Goal: Find specific page/section: Find specific page/section

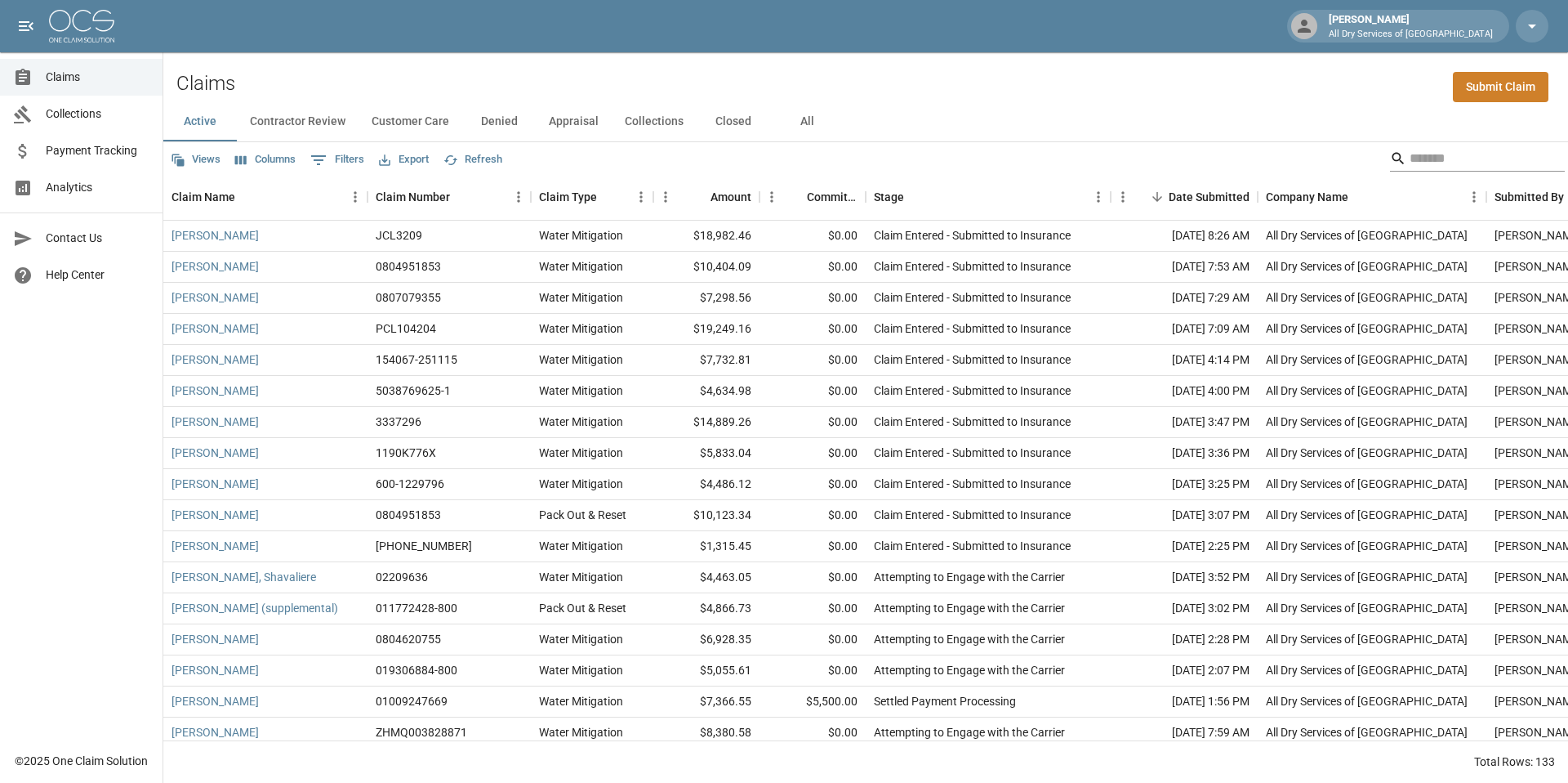
click at [1424, 158] on input "Search" at bounding box center [1475, 158] width 130 height 26
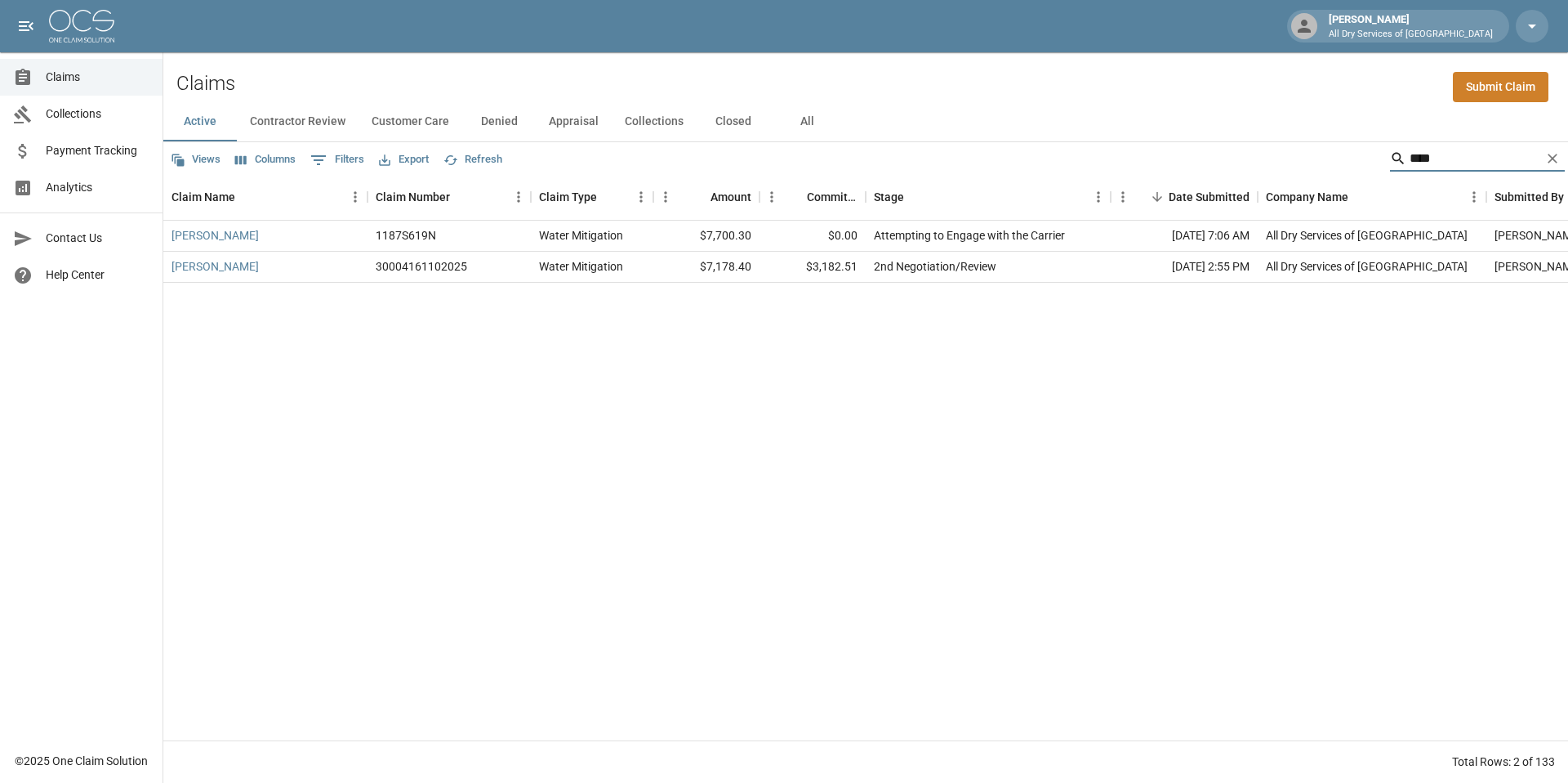
type input "****"
drag, startPoint x: 691, startPoint y: 269, endPoint x: 762, endPoint y: 261, distance: 71.4
click at [762, 261] on div "[PERSON_NAME] 30004161102025 Water Mitigation $7,178.40 $3,182.51 2nd Negotiati…" at bounding box center [927, 267] width 1527 height 31
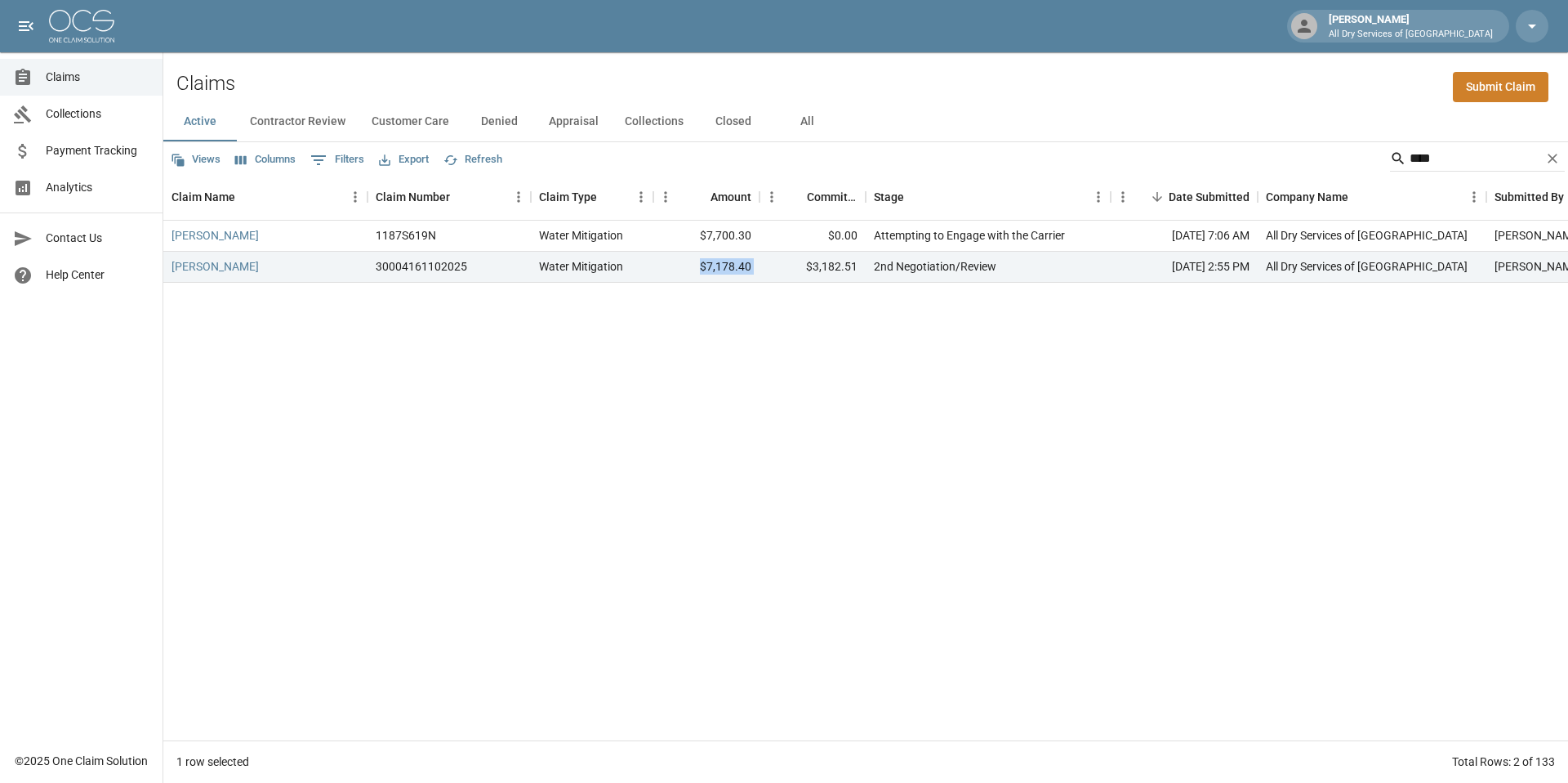
click at [752, 371] on div "[PERSON_NAME] 1187S619N Water Mitigation $7,700.30 $0.00 Attempting to Engage w…" at bounding box center [927, 480] width 1527 height 520
click at [1558, 158] on icon "Clear" at bounding box center [1552, 158] width 17 height 17
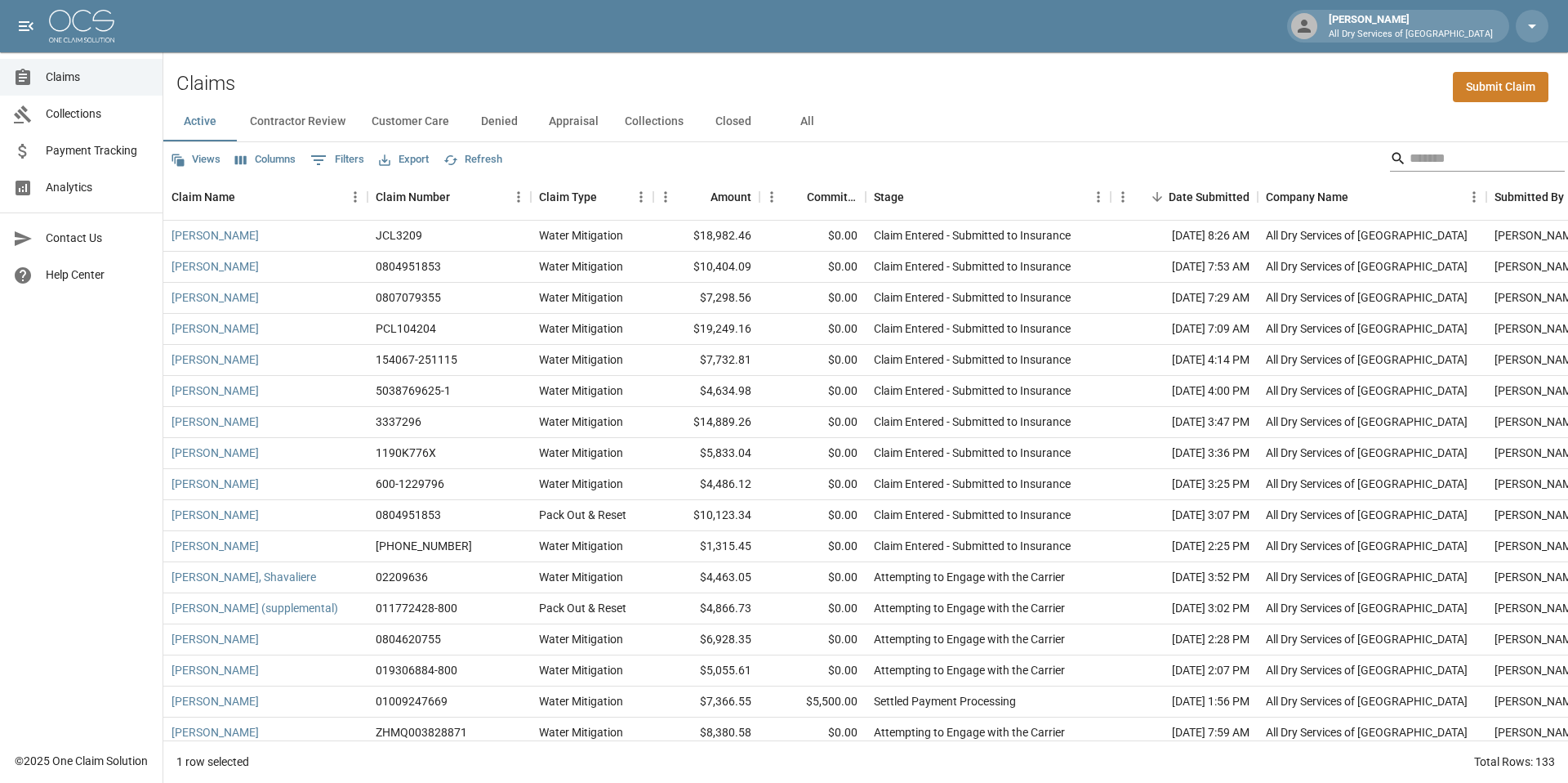
click at [1458, 145] on input "Search" at bounding box center [1475, 158] width 130 height 26
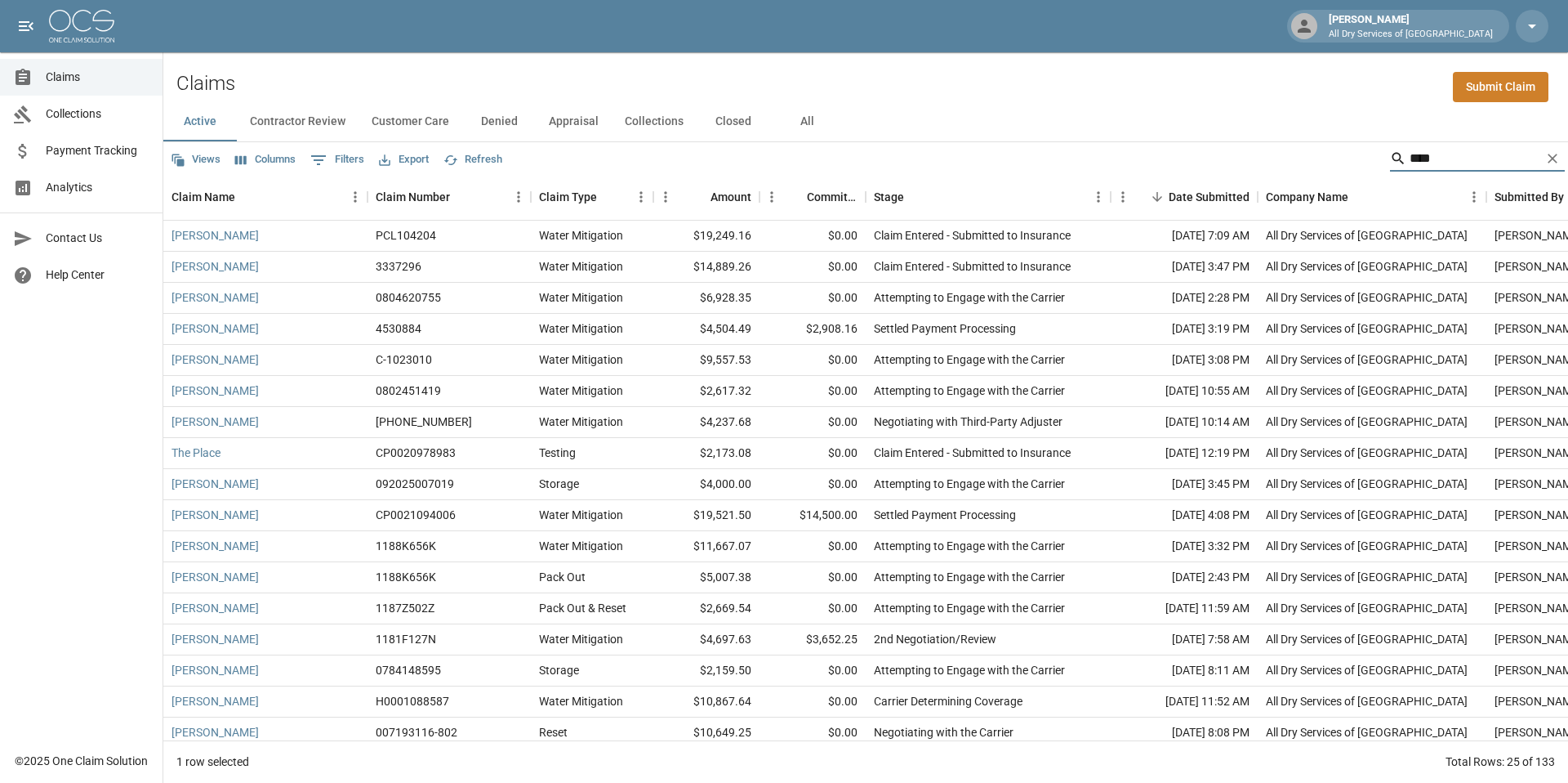
type input "*****"
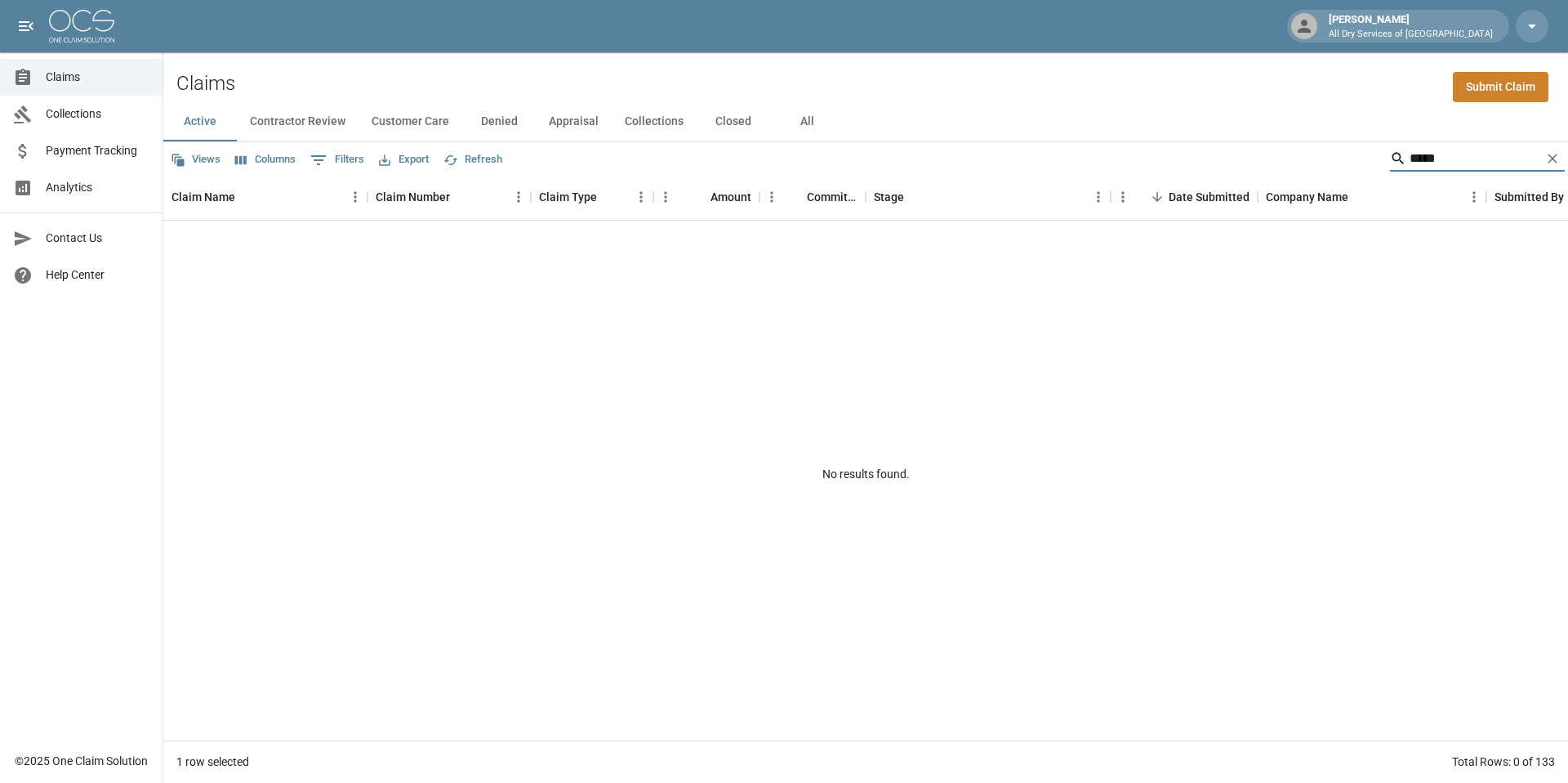
click at [812, 125] on button "All" at bounding box center [807, 122] width 73 height 40
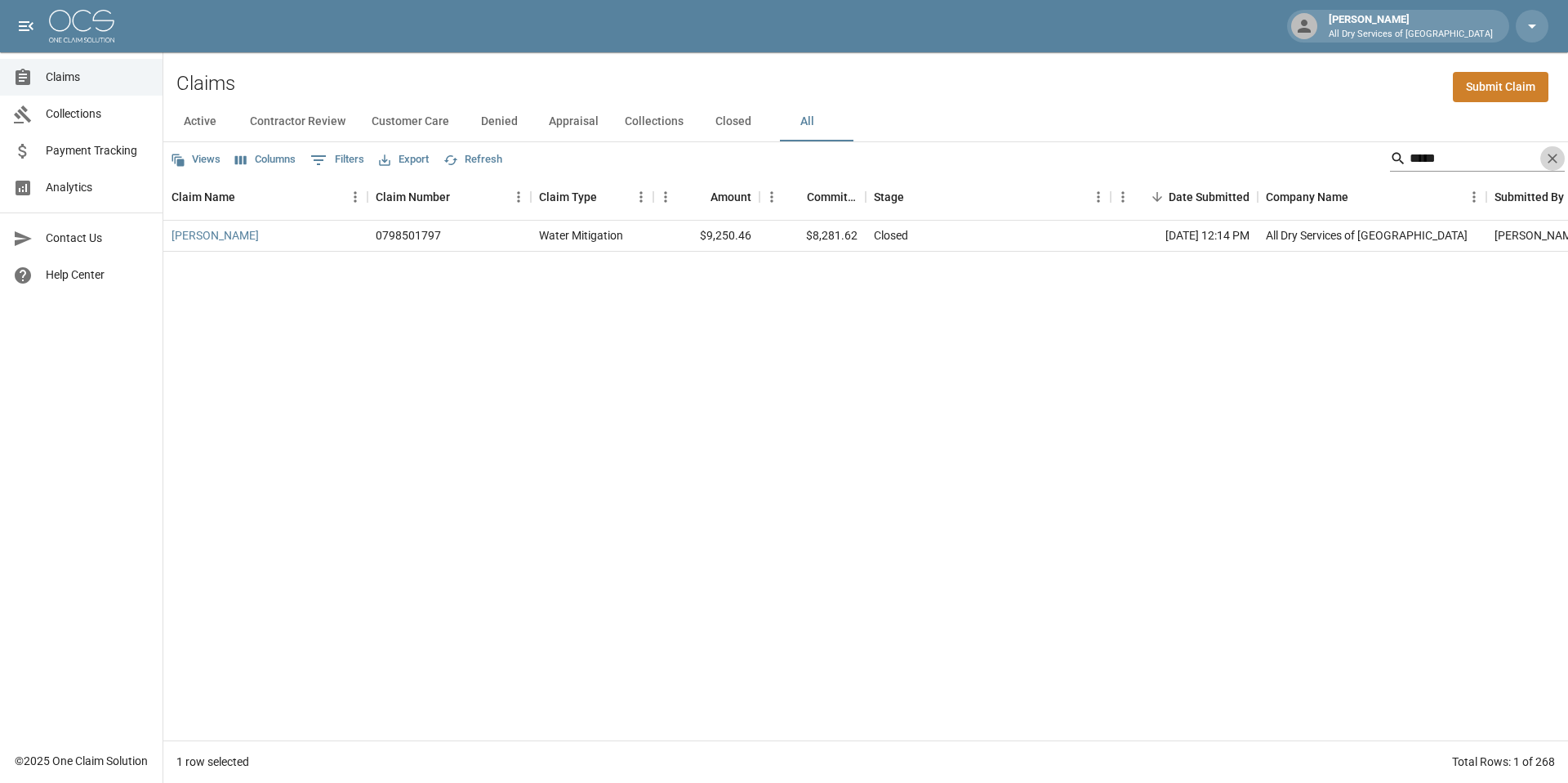
click at [1555, 154] on icon "Clear" at bounding box center [1553, 158] width 10 height 10
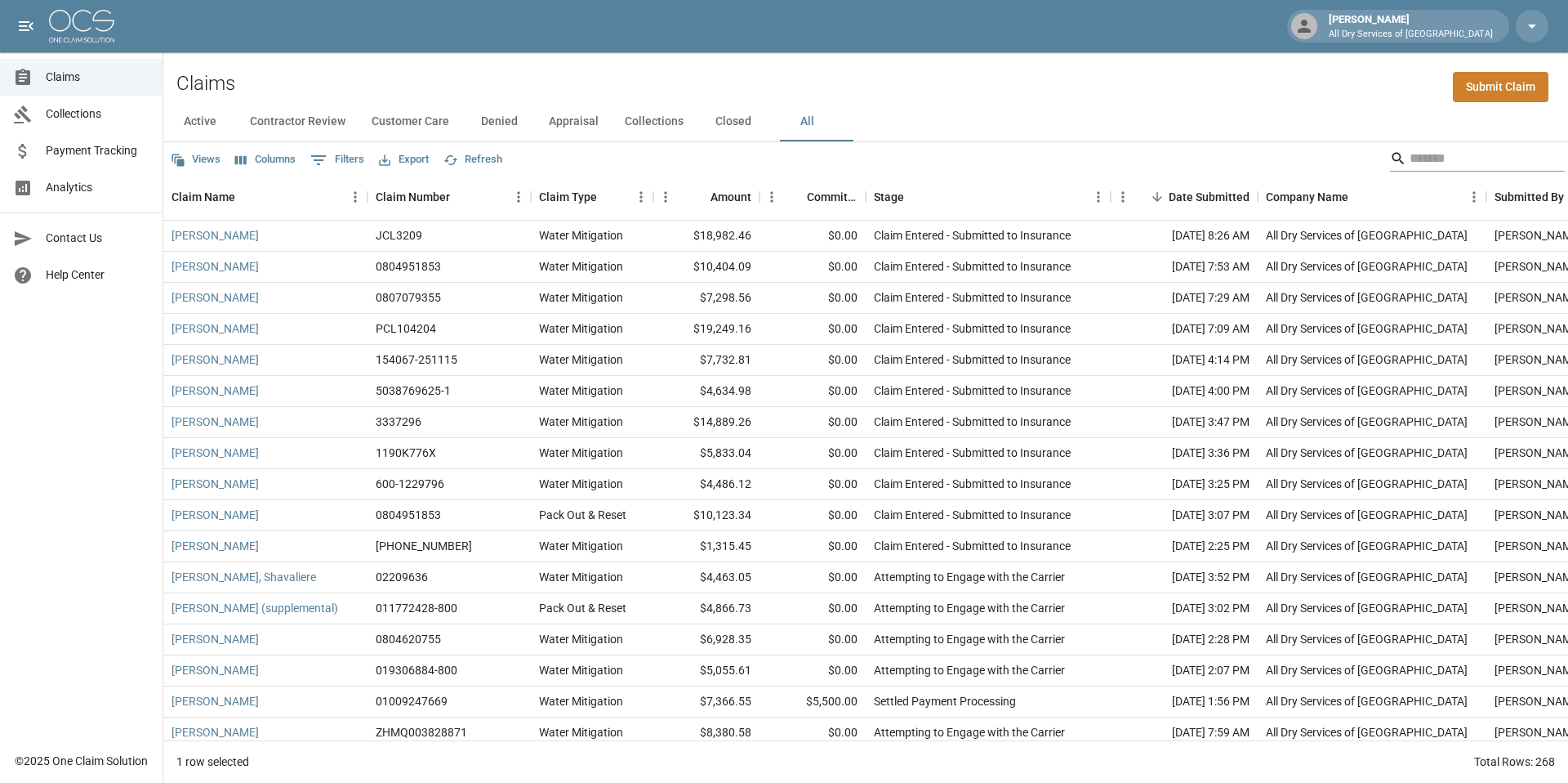
click at [1435, 162] on input "Search" at bounding box center [1475, 158] width 130 height 26
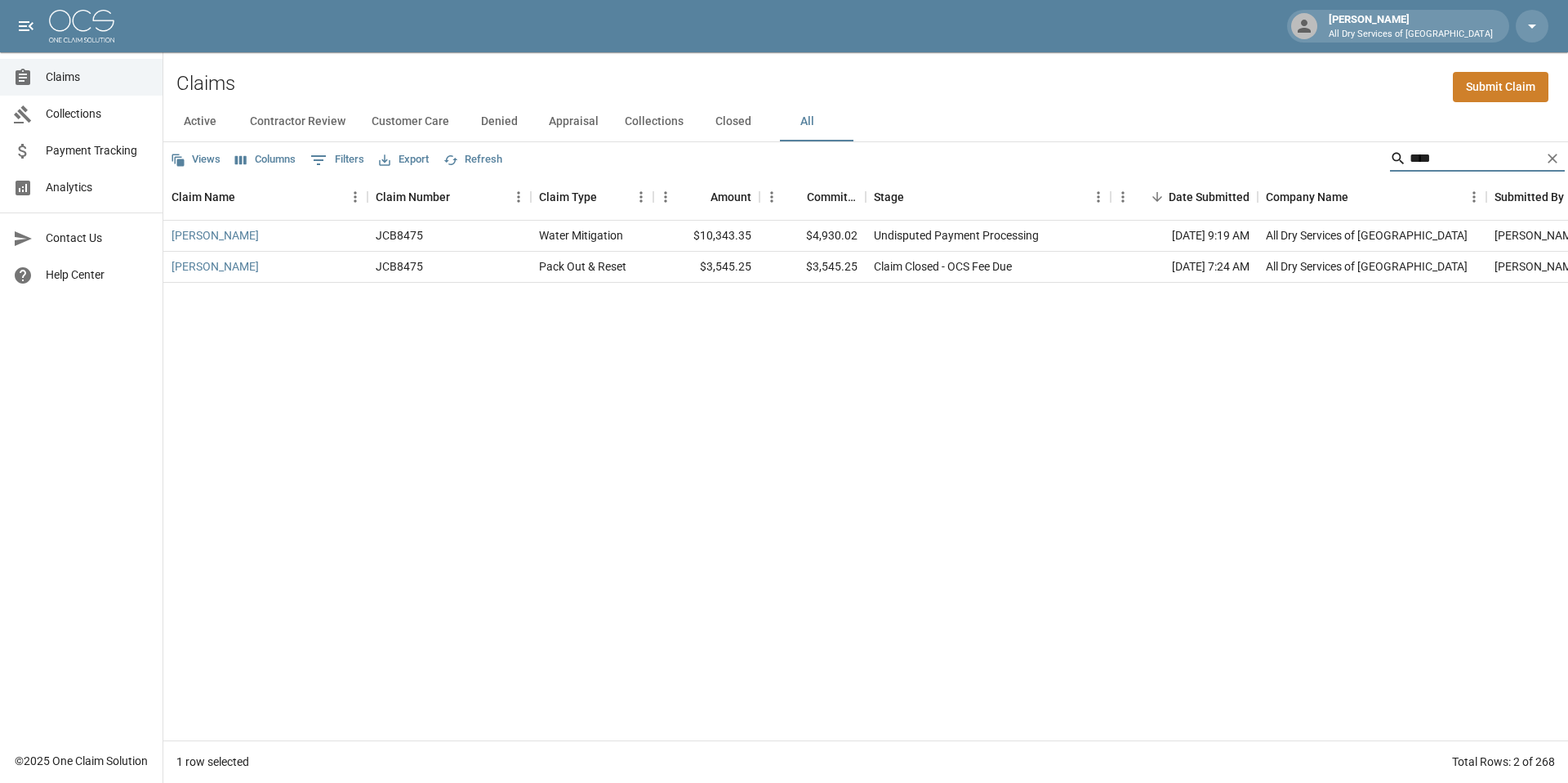
type input "****"
click at [1555, 163] on icon "Clear" at bounding box center [1552, 158] width 17 height 17
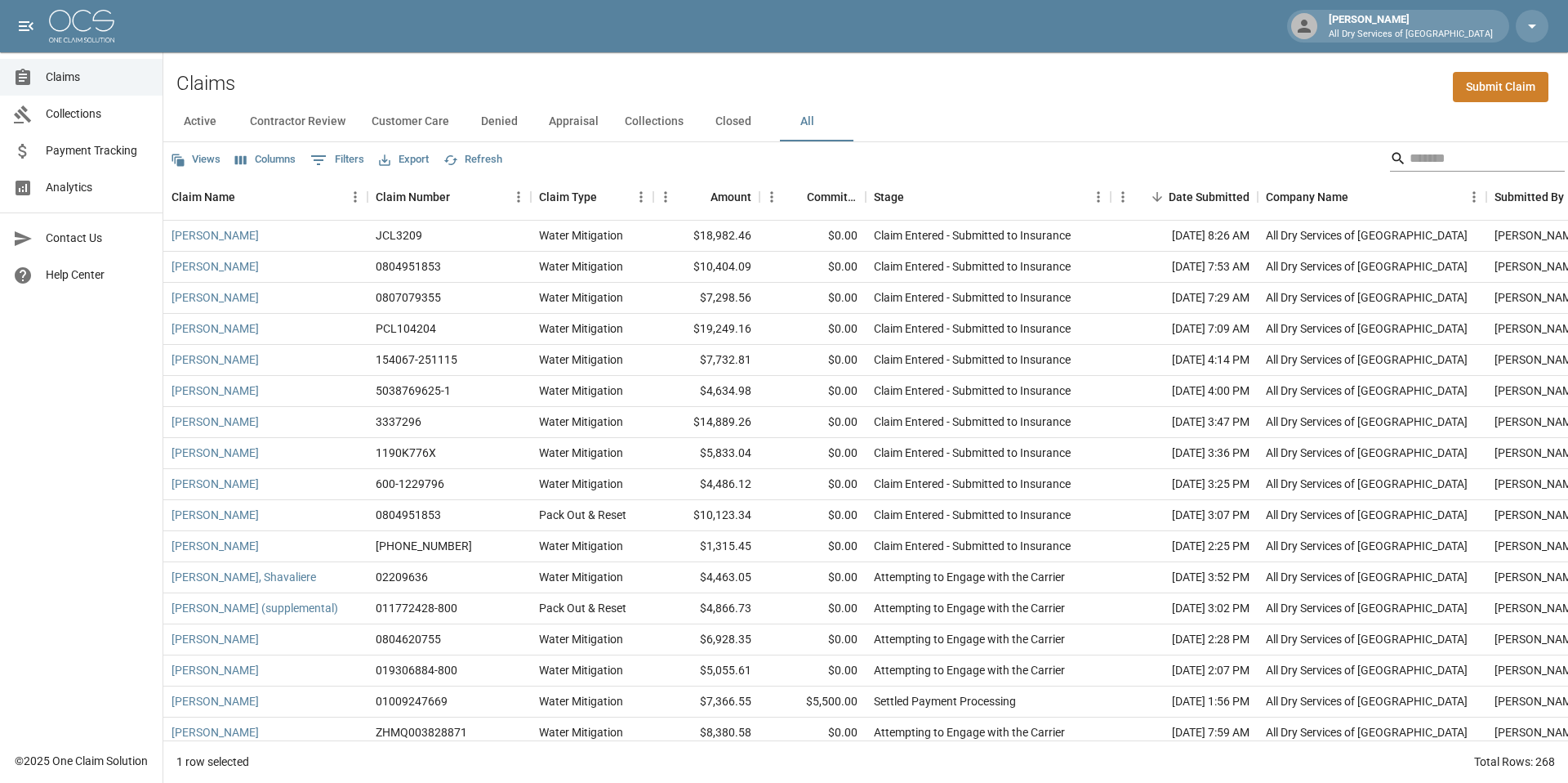
click at [1555, 163] on div "Search" at bounding box center [1477, 158] width 175 height 26
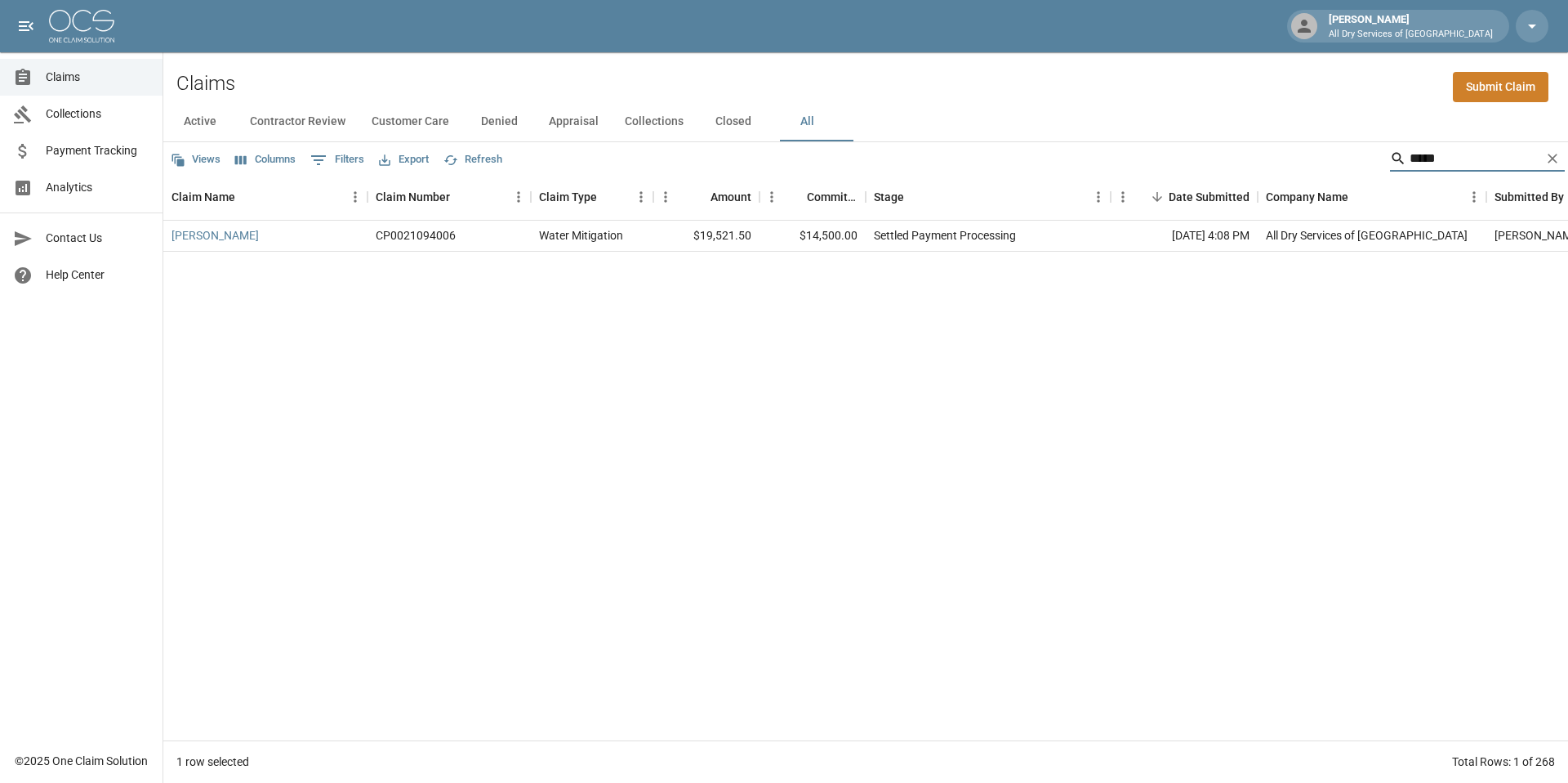
type input "*****"
click at [1559, 152] on icon "Clear" at bounding box center [1552, 158] width 17 height 17
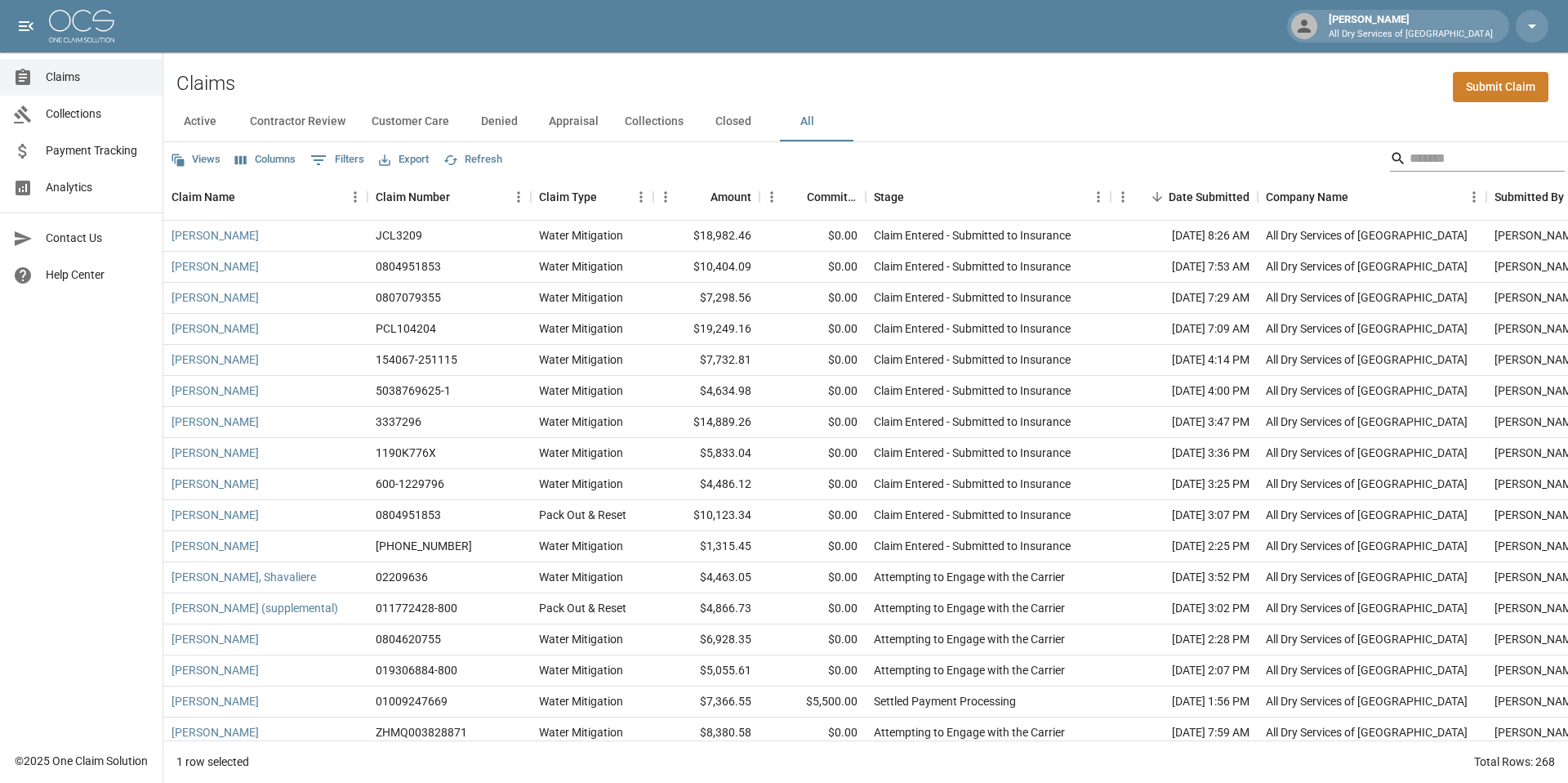
click at [1462, 156] on input "Search" at bounding box center [1475, 158] width 130 height 26
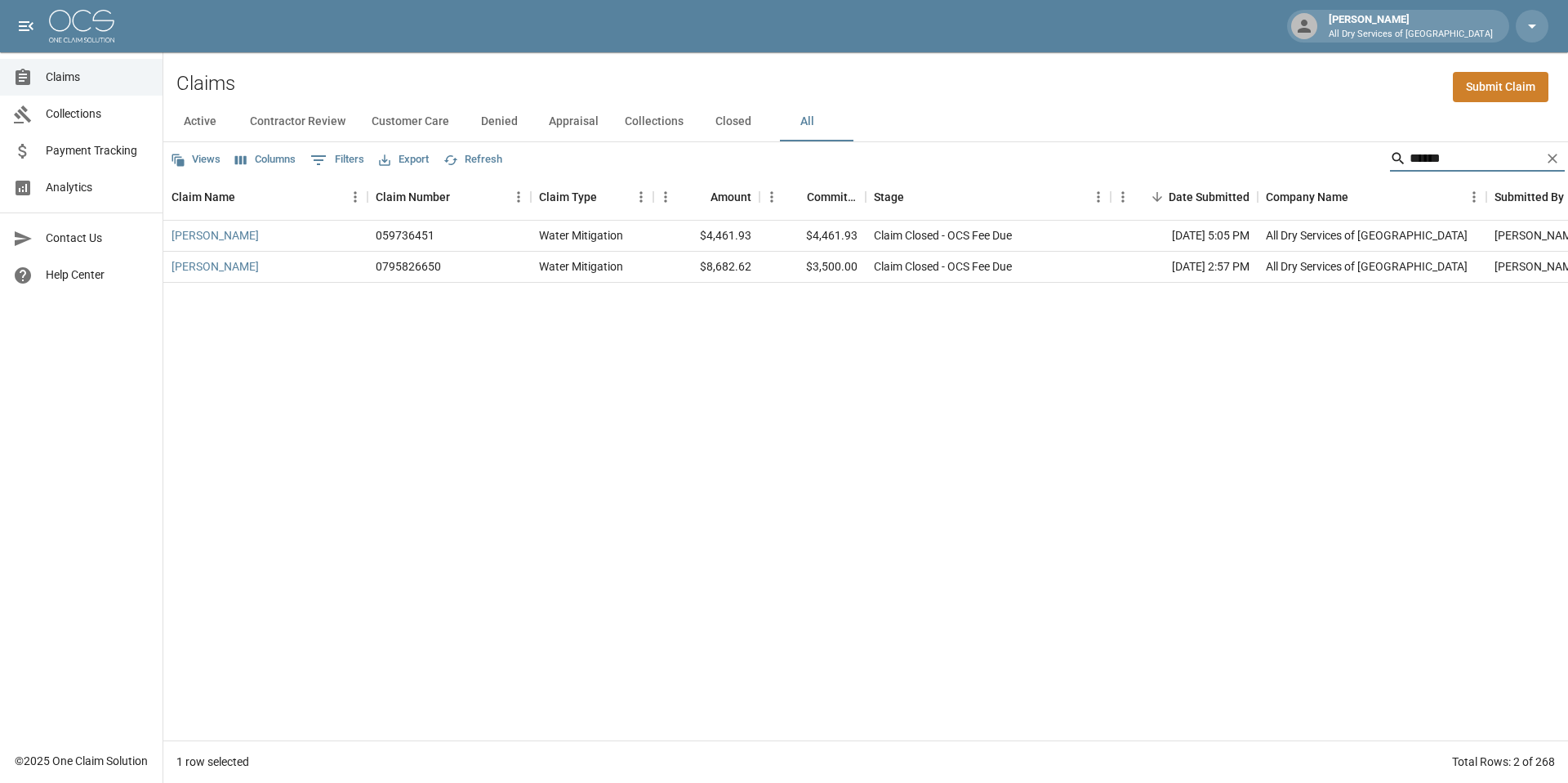
type input "******"
click at [1558, 160] on icon "Clear" at bounding box center [1552, 158] width 17 height 17
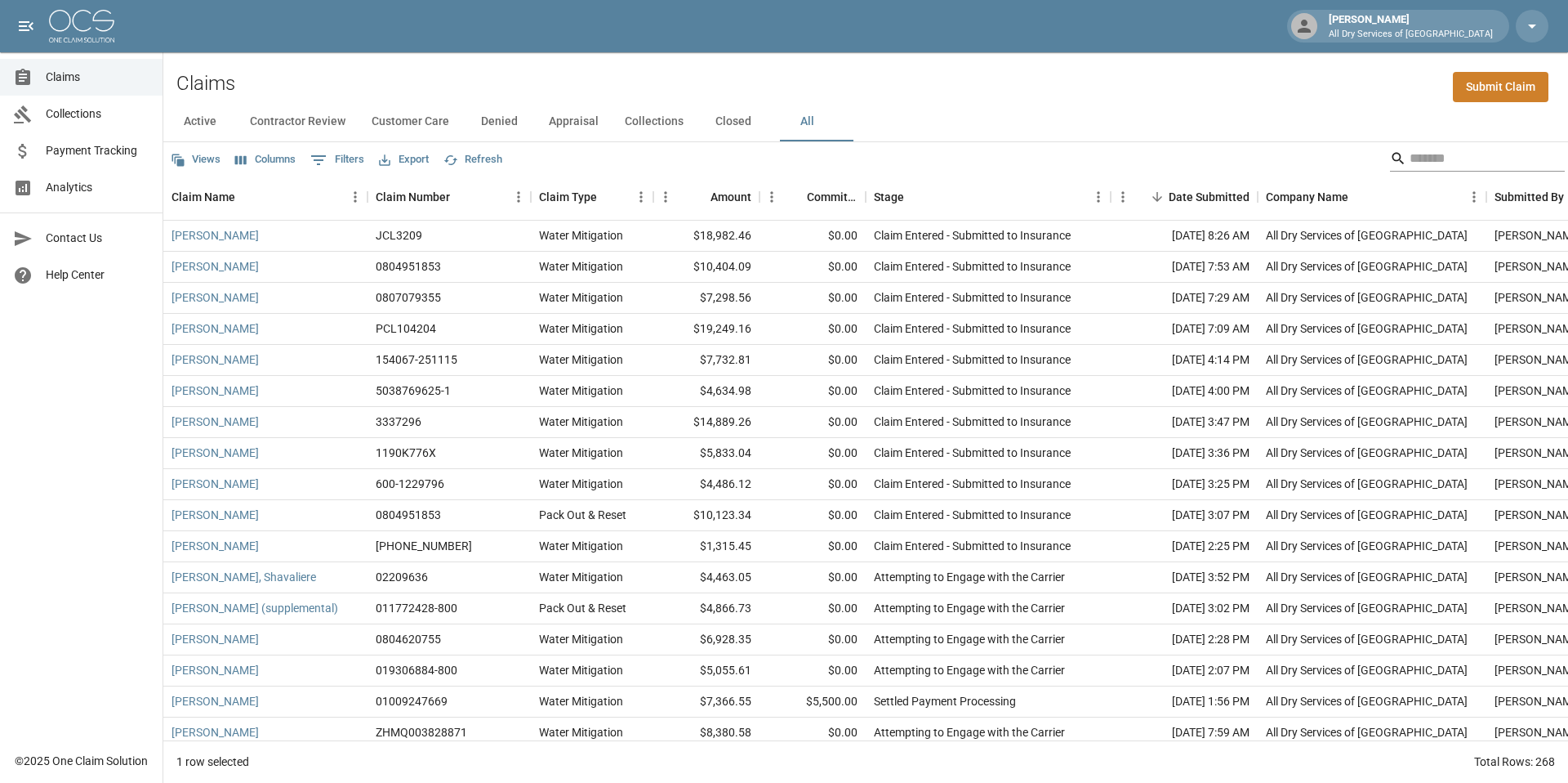
click at [1472, 158] on input "Search" at bounding box center [1475, 158] width 130 height 26
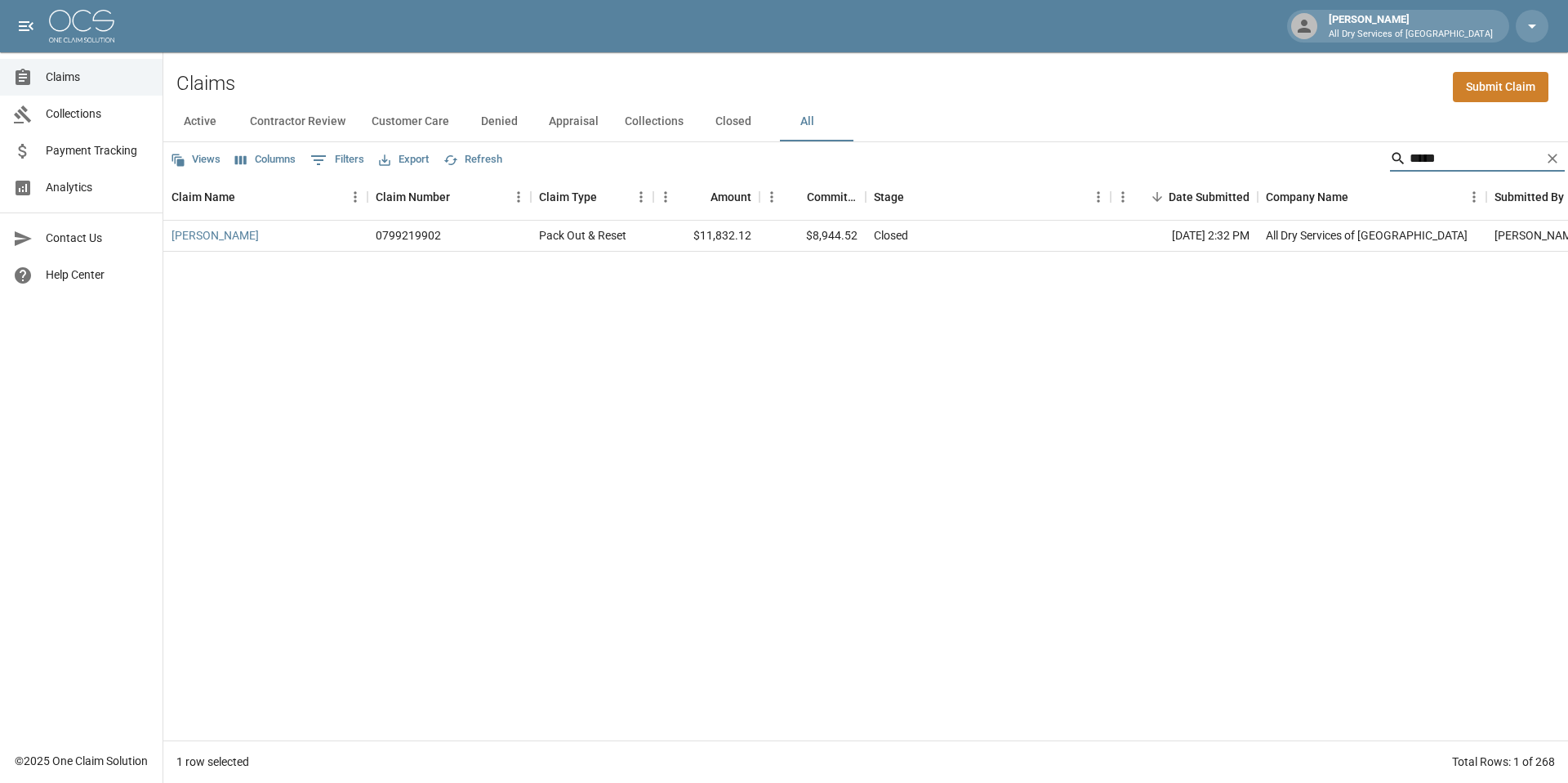
type input "*****"
click at [1553, 157] on icon "Clear" at bounding box center [1552, 158] width 17 height 17
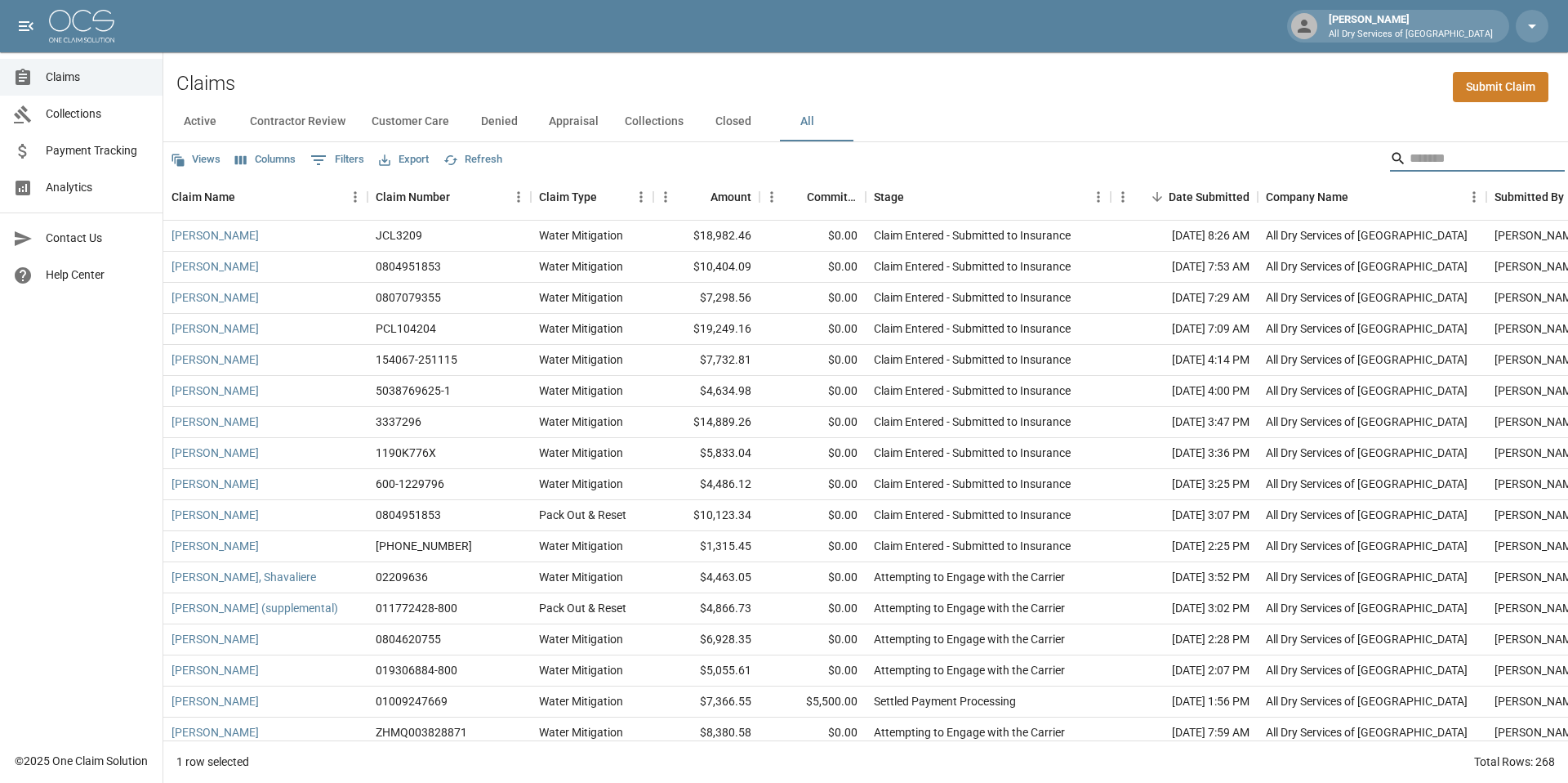
click at [1449, 156] on input "Search" at bounding box center [1475, 158] width 130 height 26
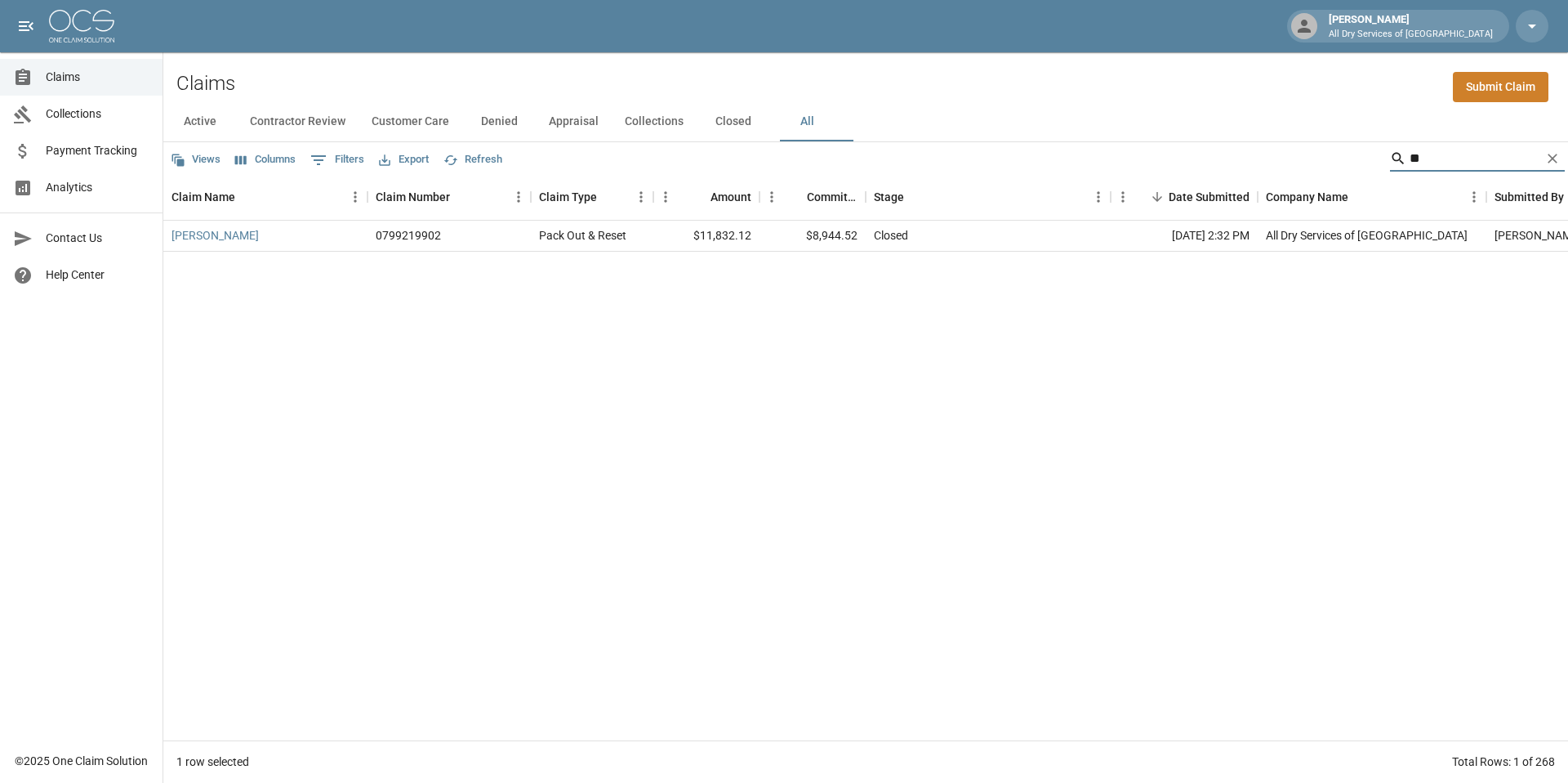
type input "*"
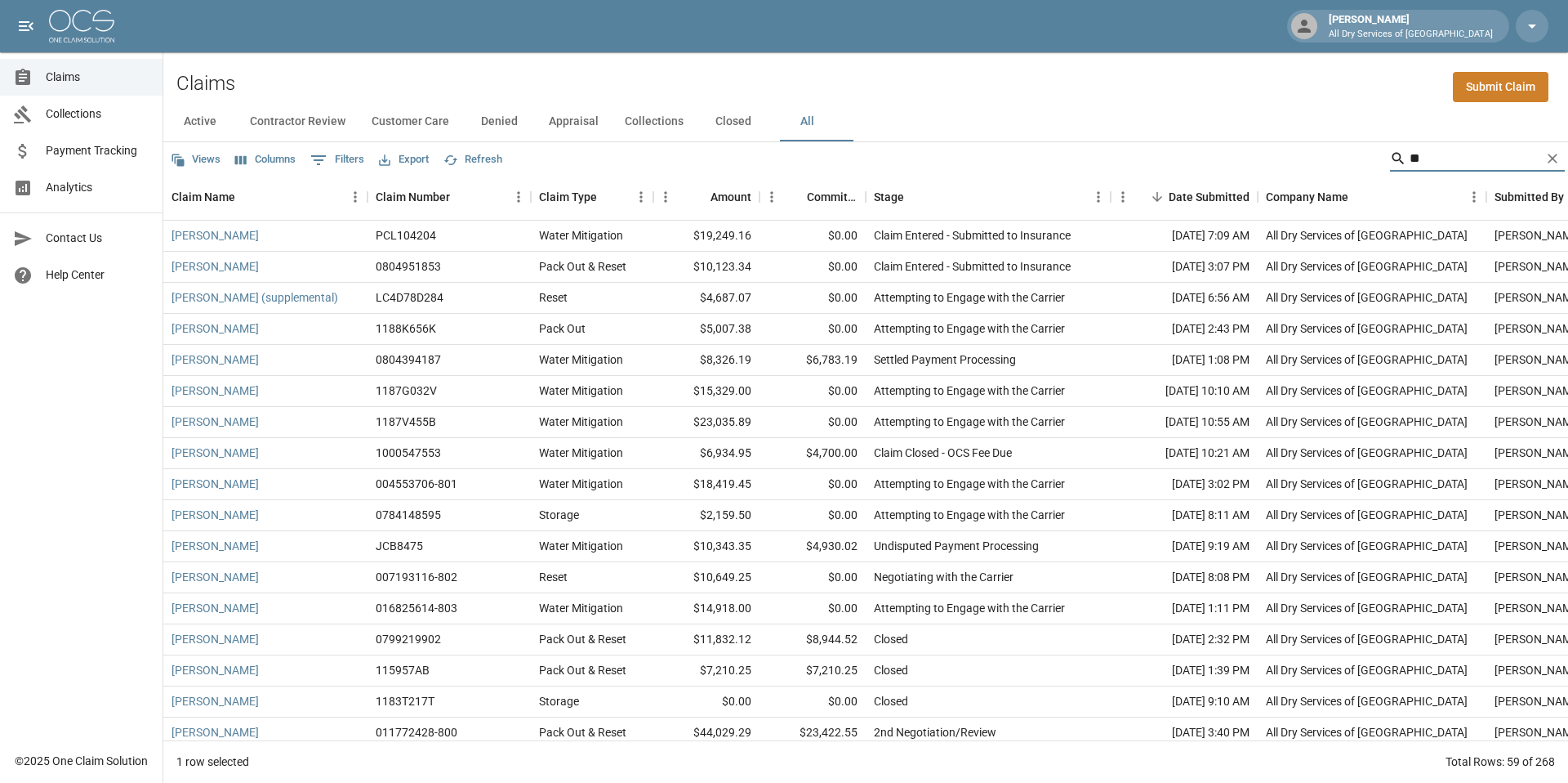
type input "*"
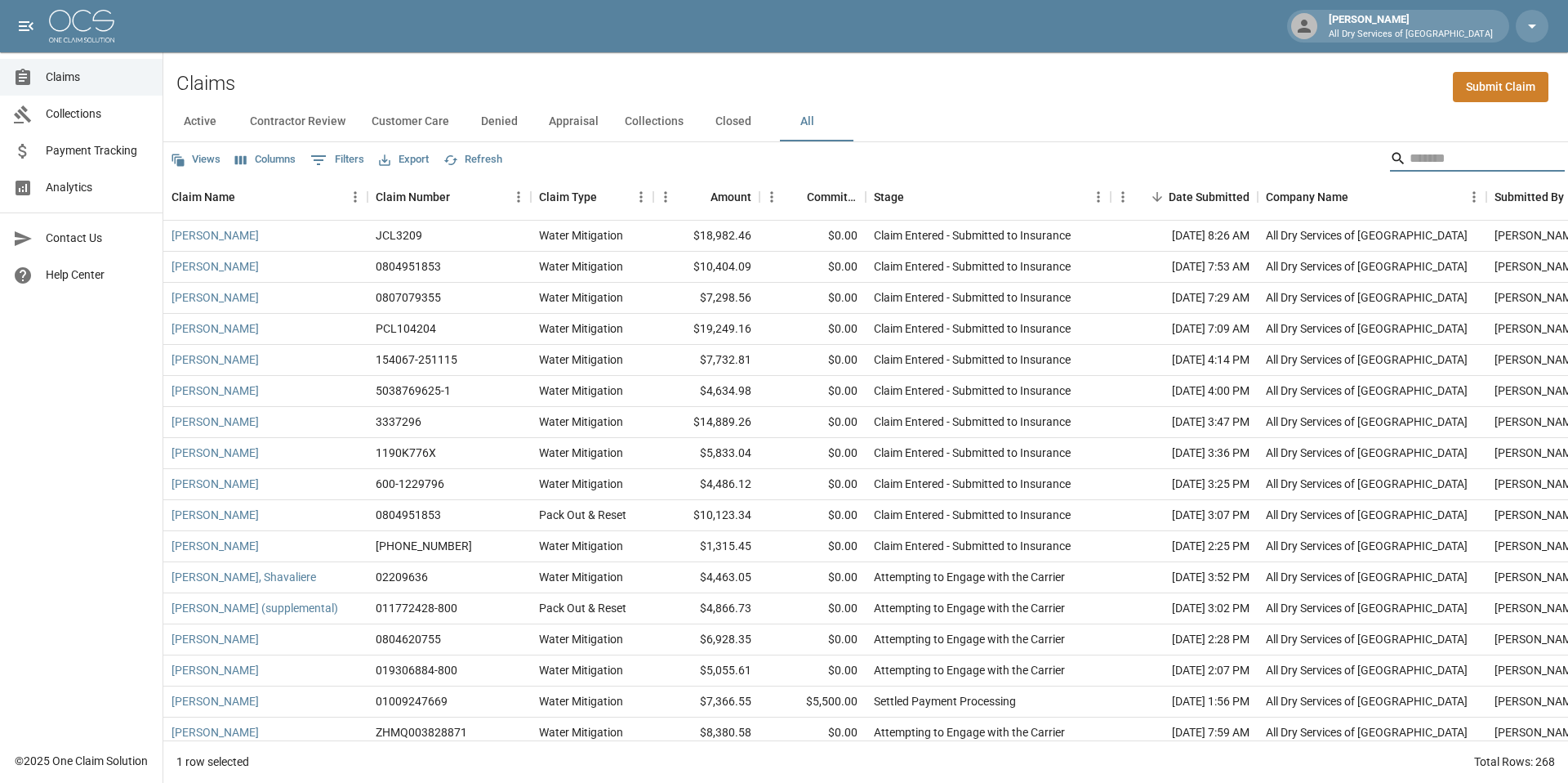
click at [1410, 164] on input "Search" at bounding box center [1475, 158] width 130 height 26
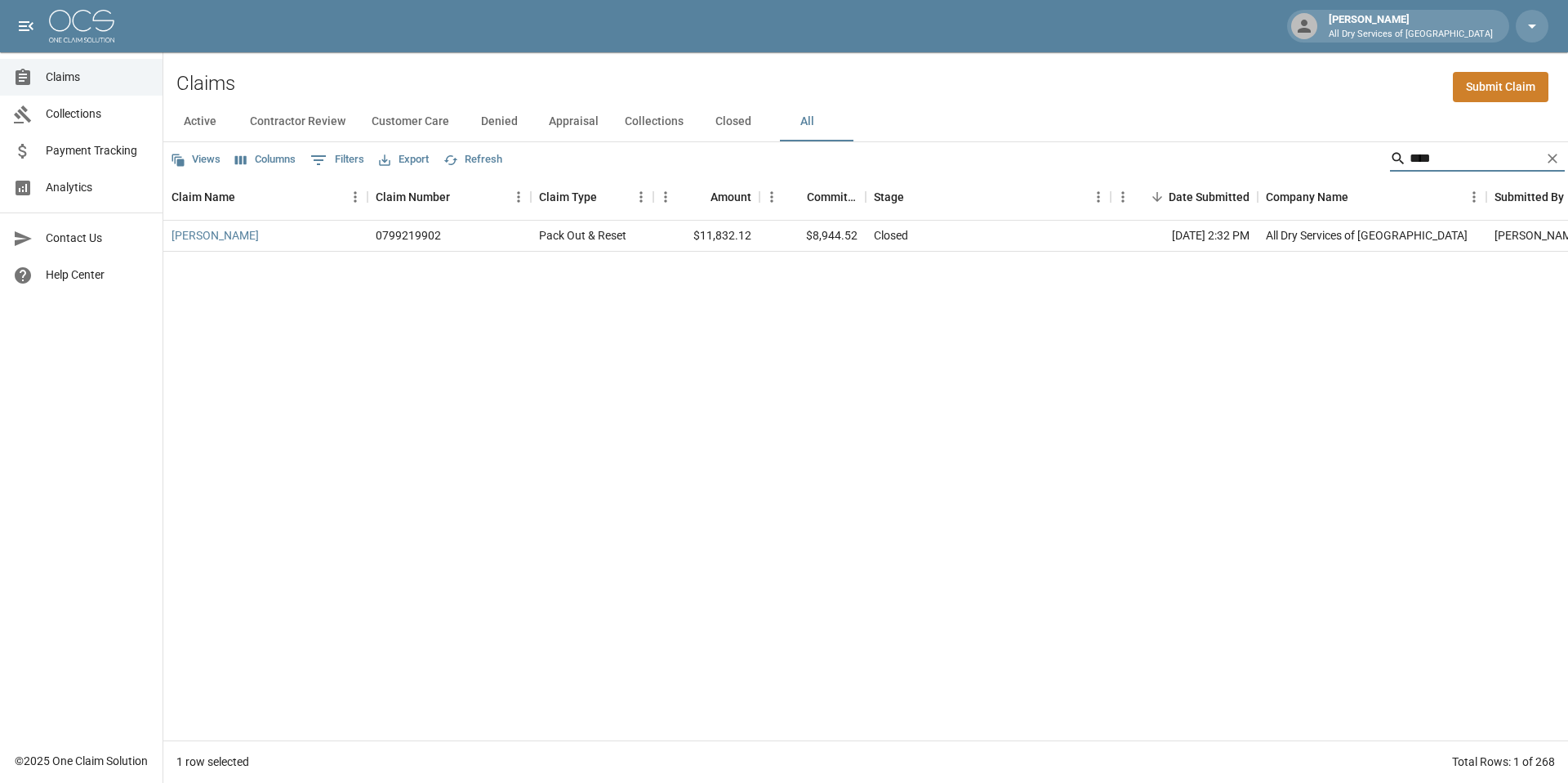
type input "****"
click at [1555, 158] on icon "Clear" at bounding box center [1552, 158] width 17 height 17
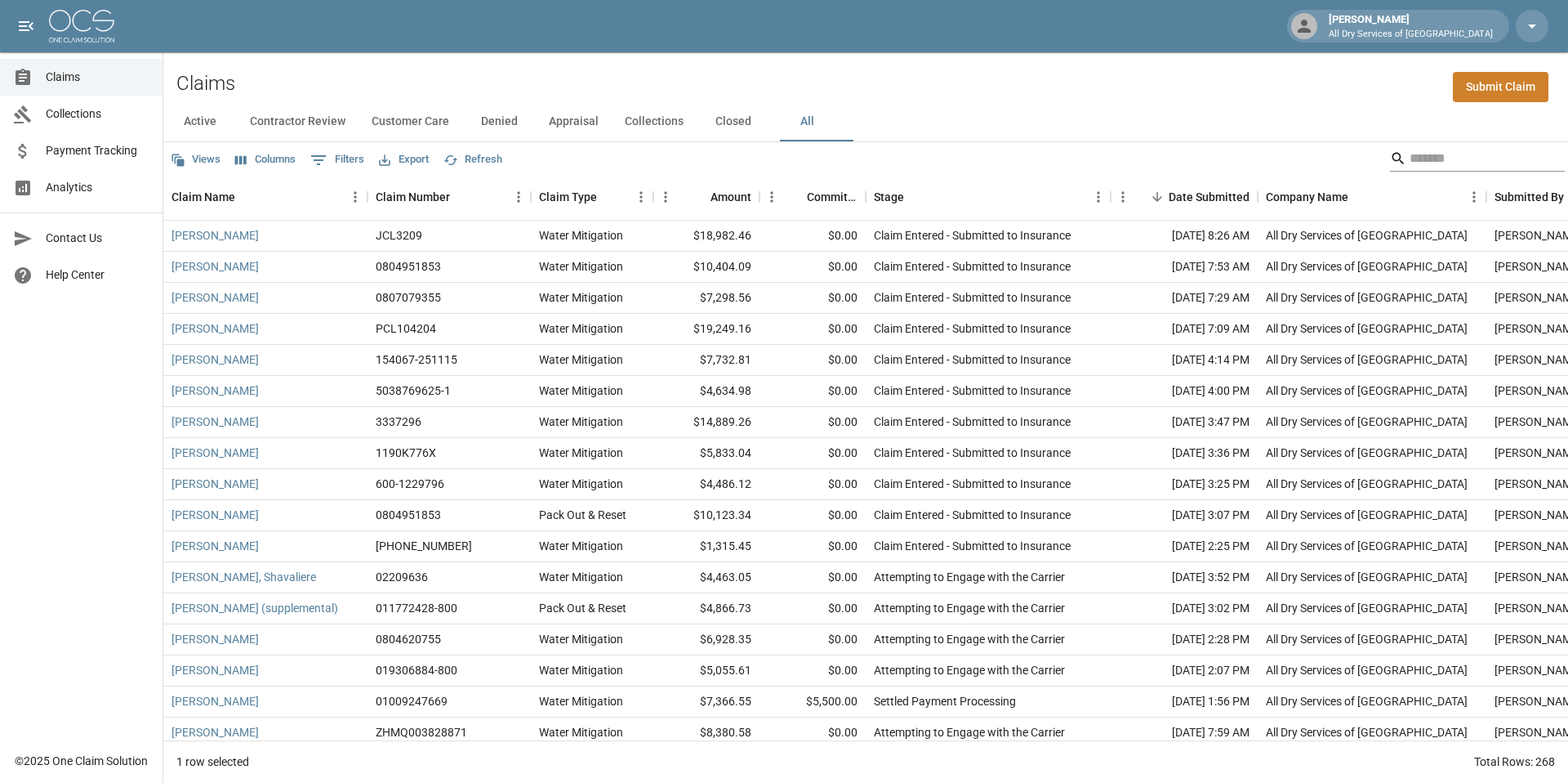
click at [1515, 161] on input "Search" at bounding box center [1475, 158] width 130 height 26
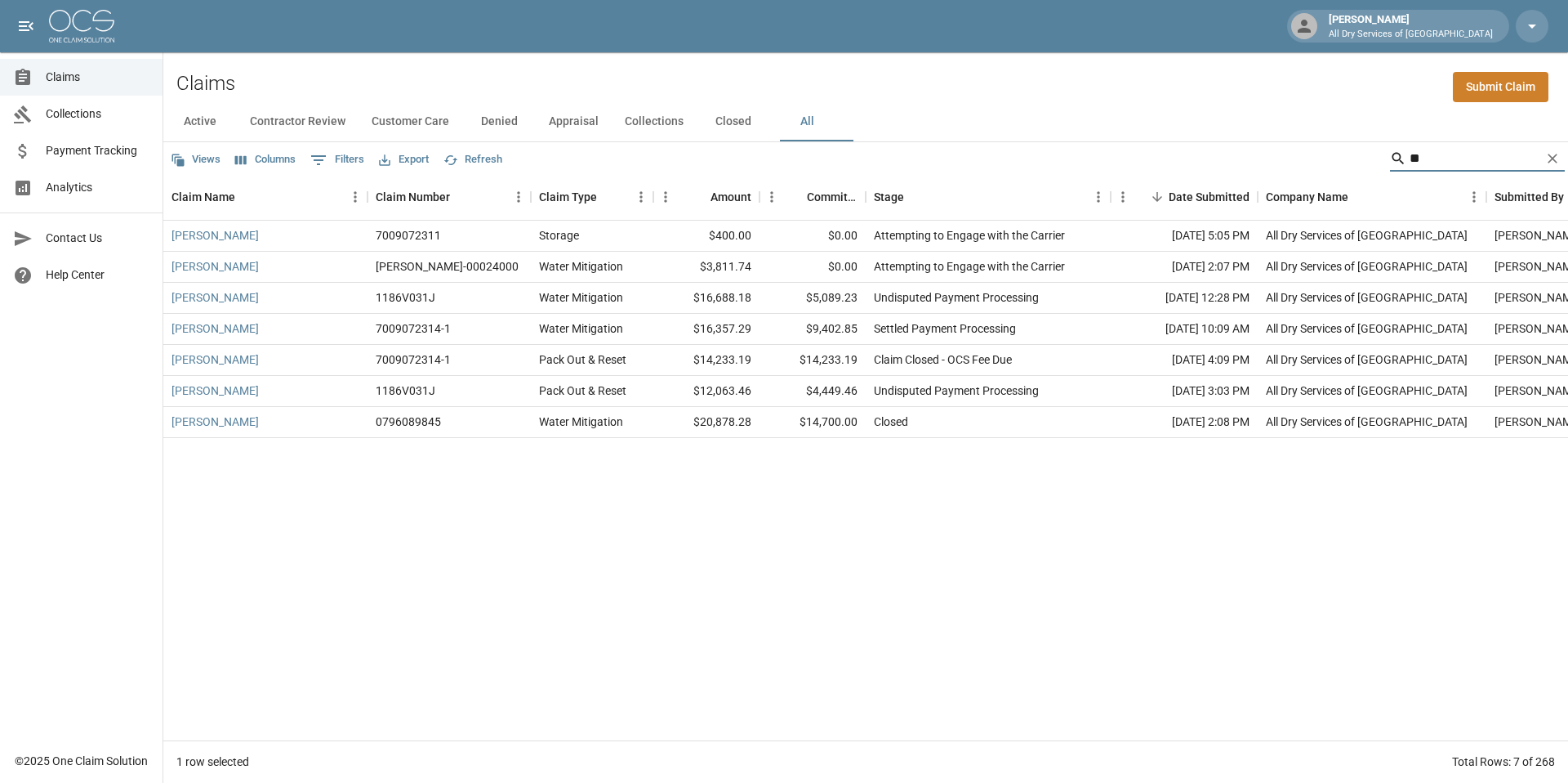
type input "*"
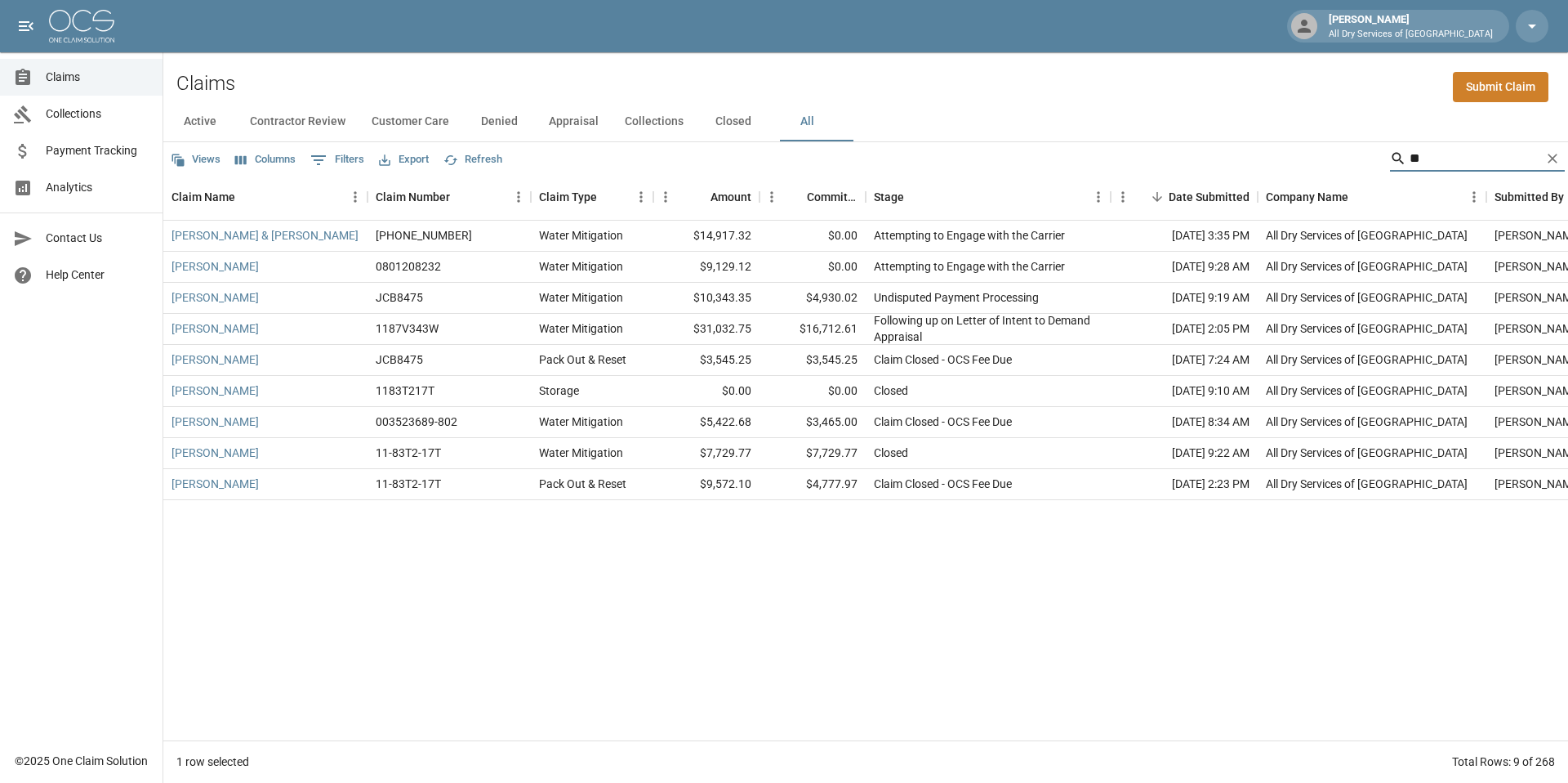
type input "*"
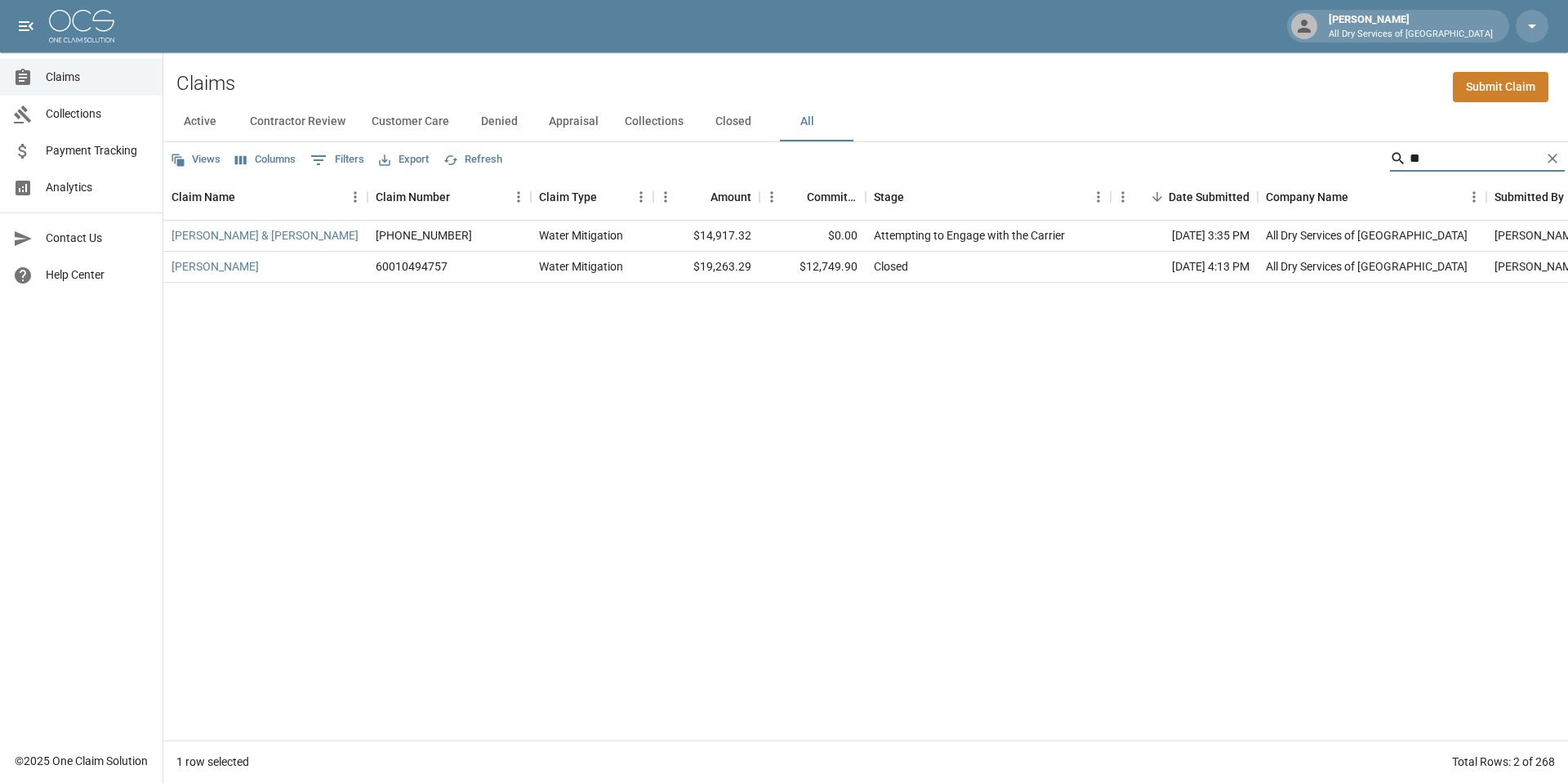
type input "*"
type input "*****"
click at [1556, 159] on icon "Clear" at bounding box center [1552, 158] width 17 height 17
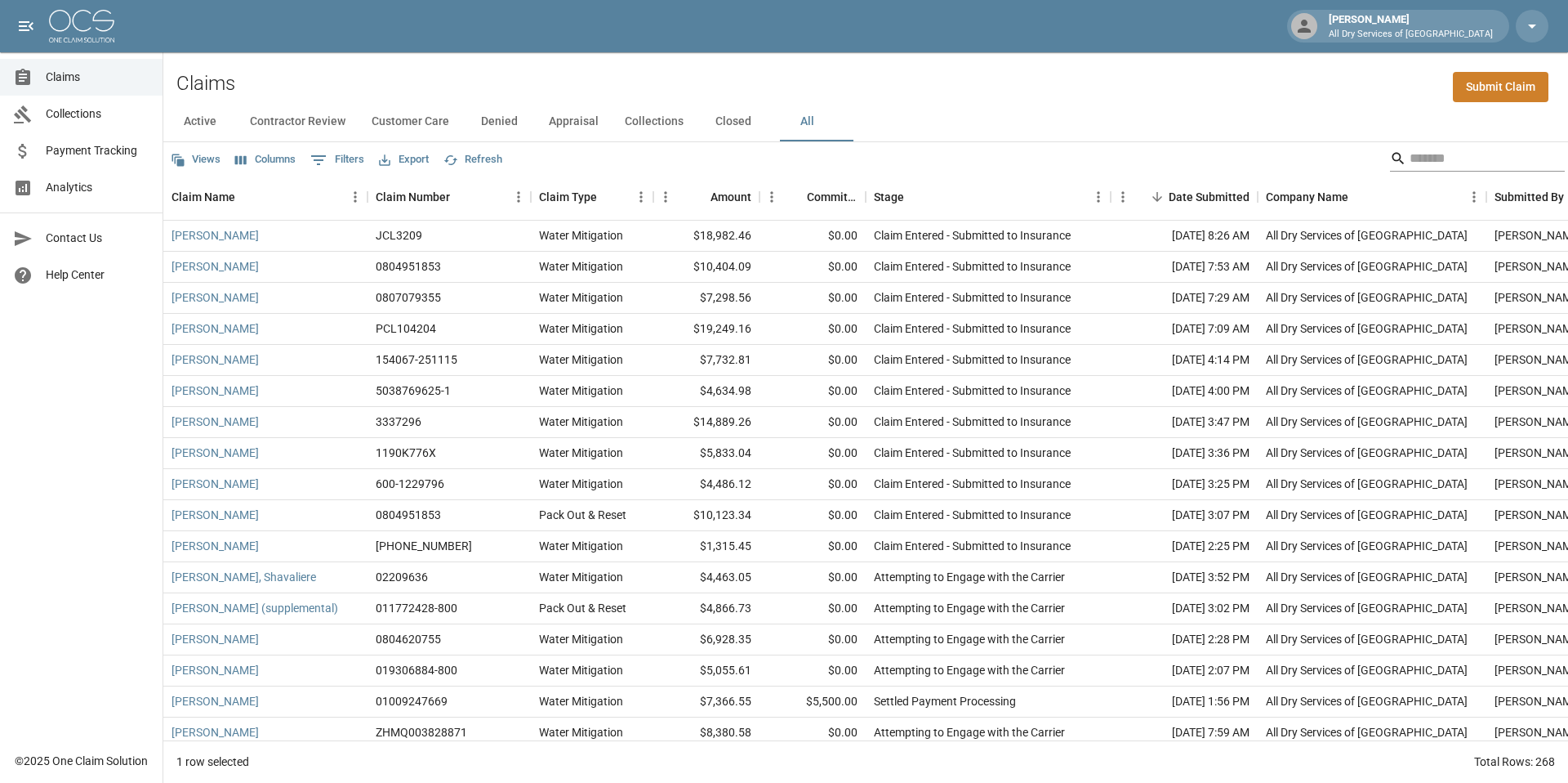
click at [1517, 146] on input "Search" at bounding box center [1475, 158] width 130 height 26
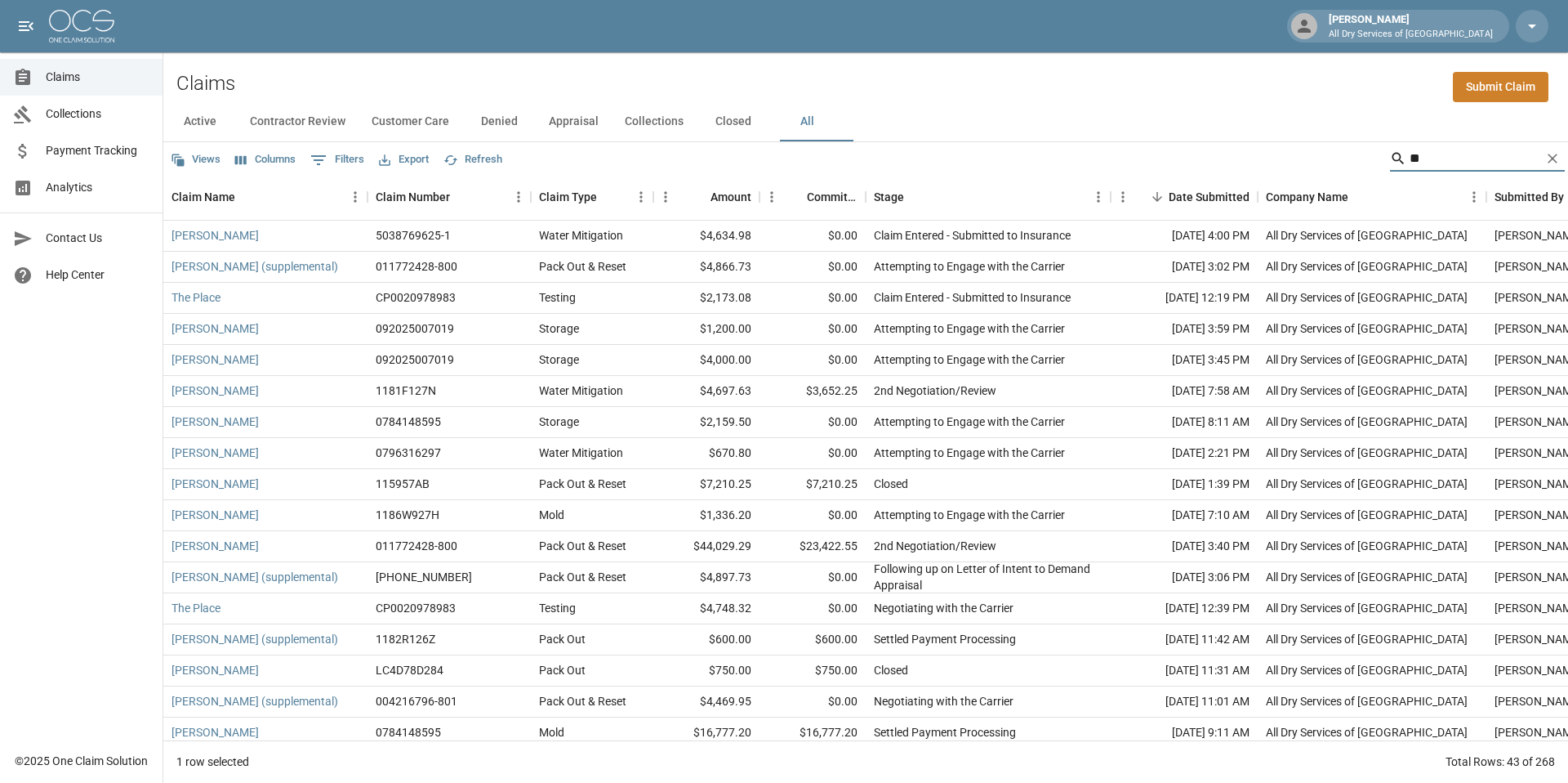
type input "*"
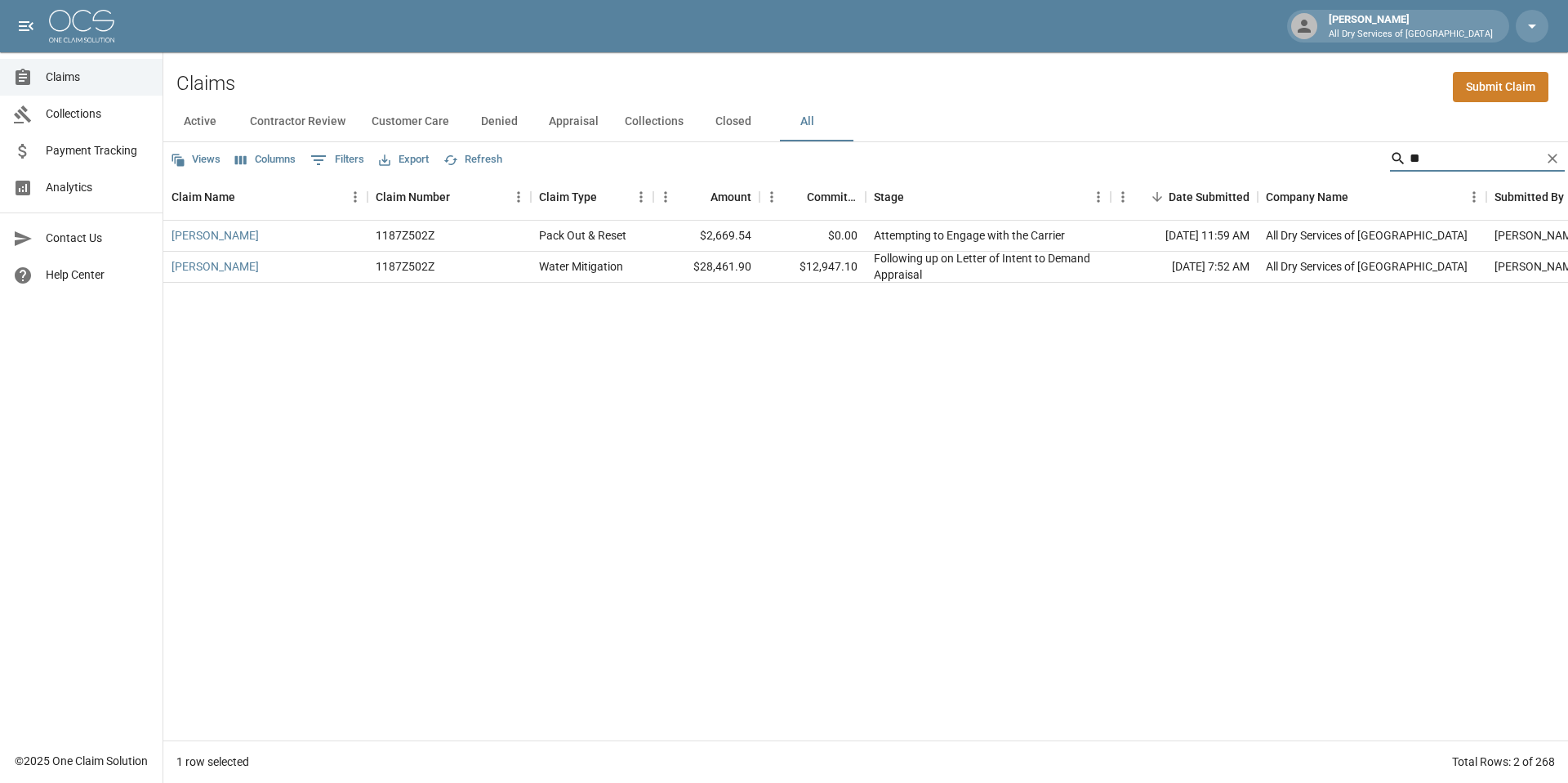
type input "*"
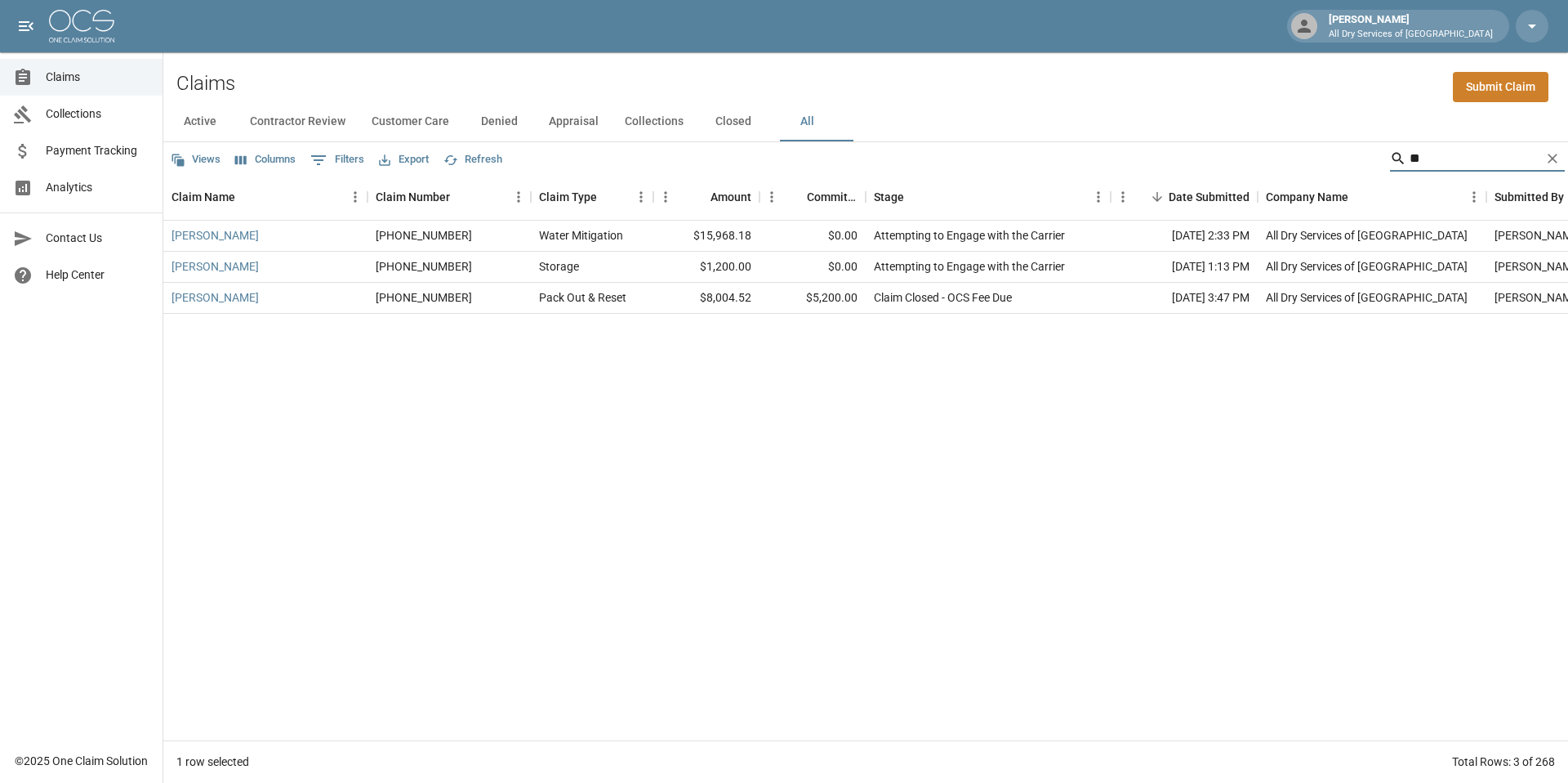
type input "*"
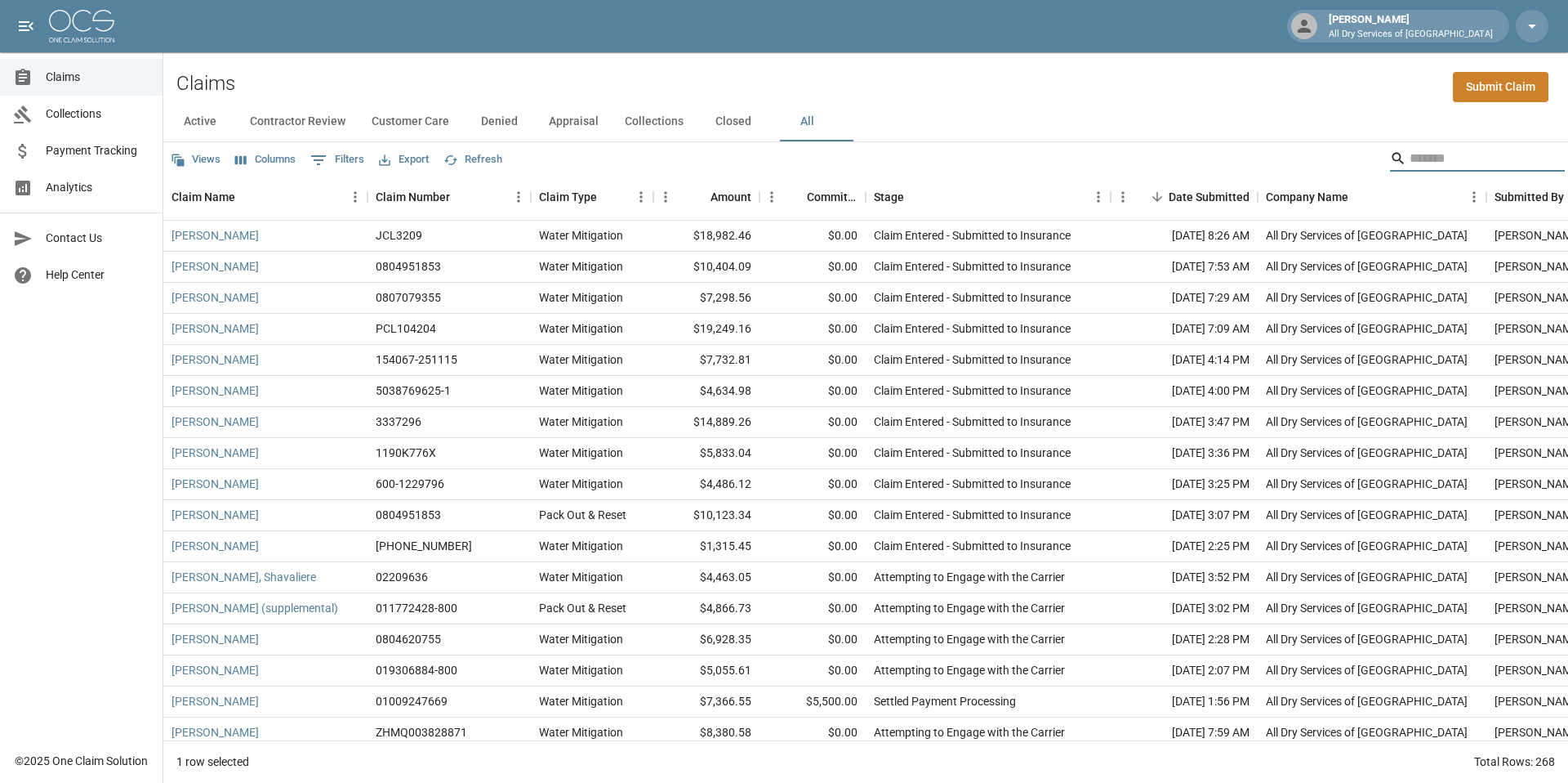
click at [1415, 158] on input "Search" at bounding box center [1475, 158] width 130 height 26
type input "*"
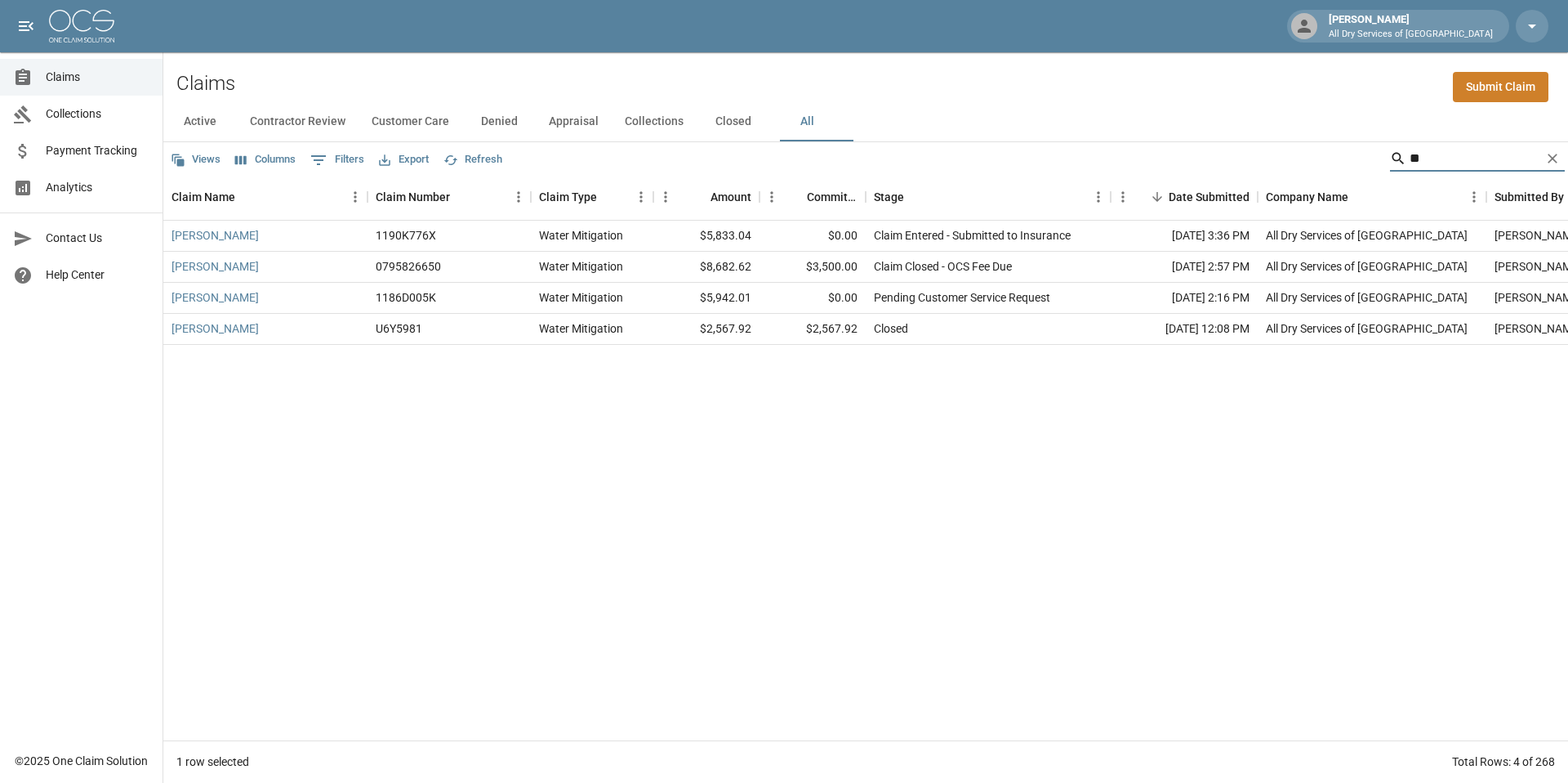
type input "*"
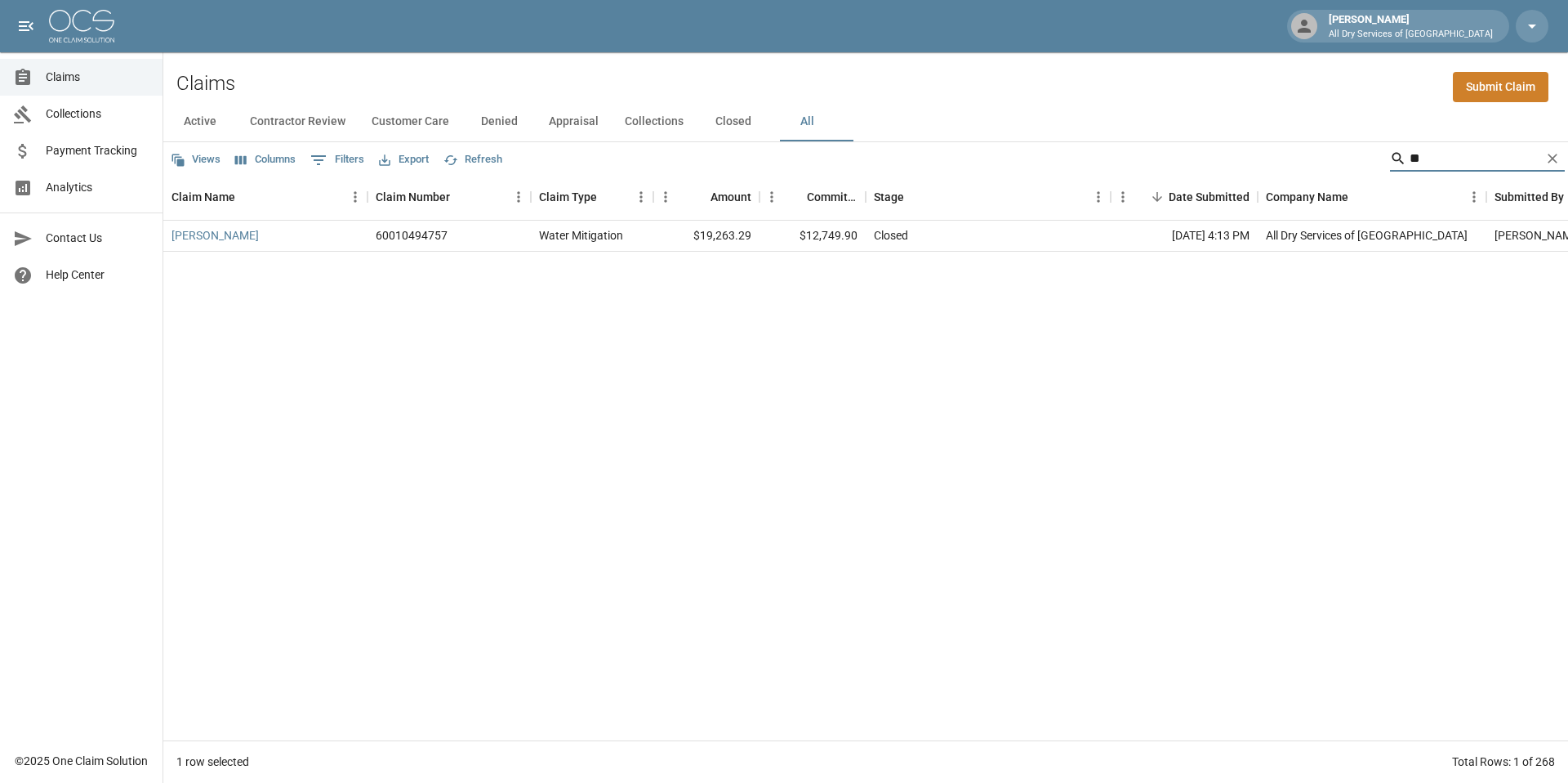
type input "*"
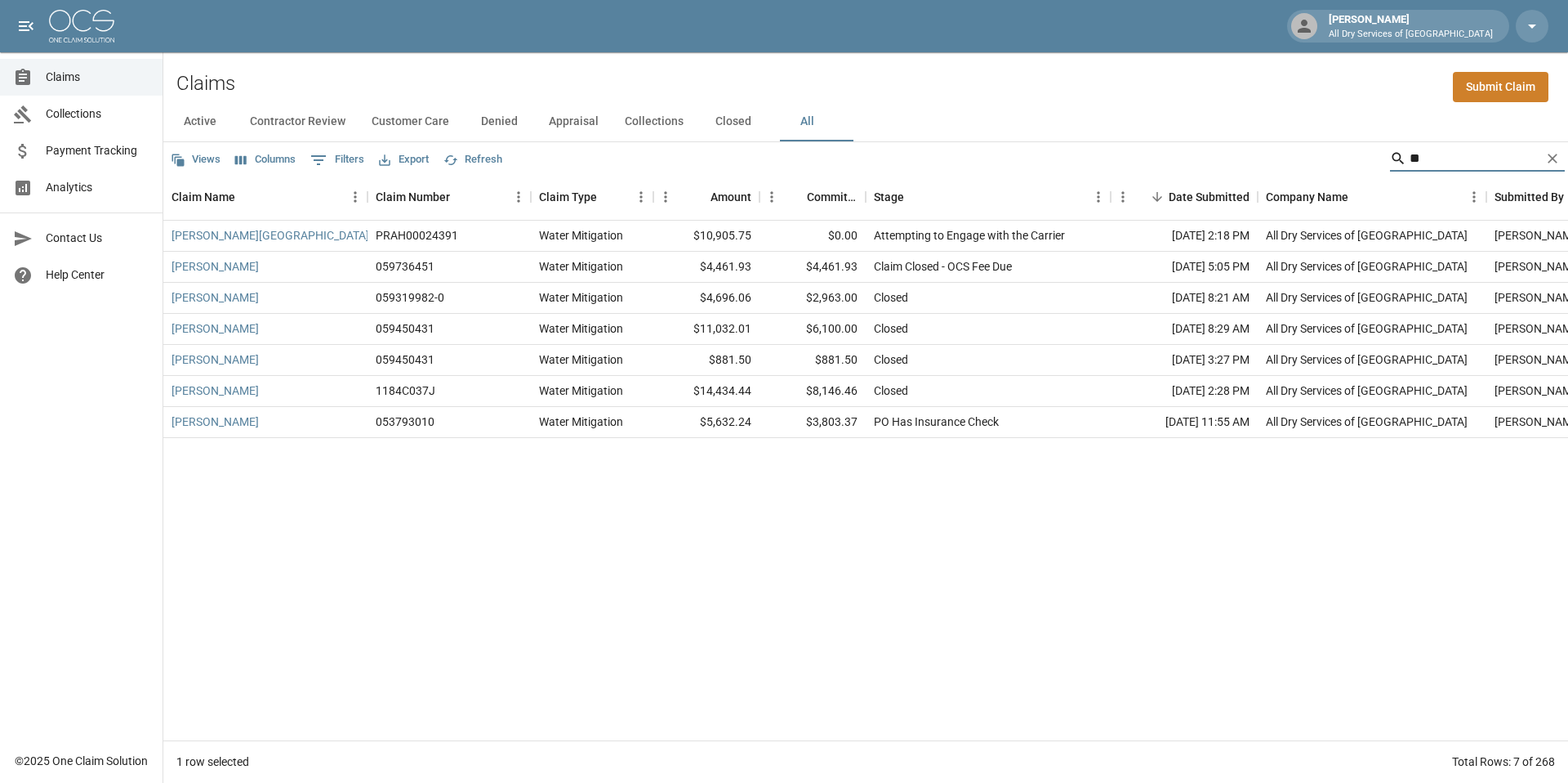
type input "*"
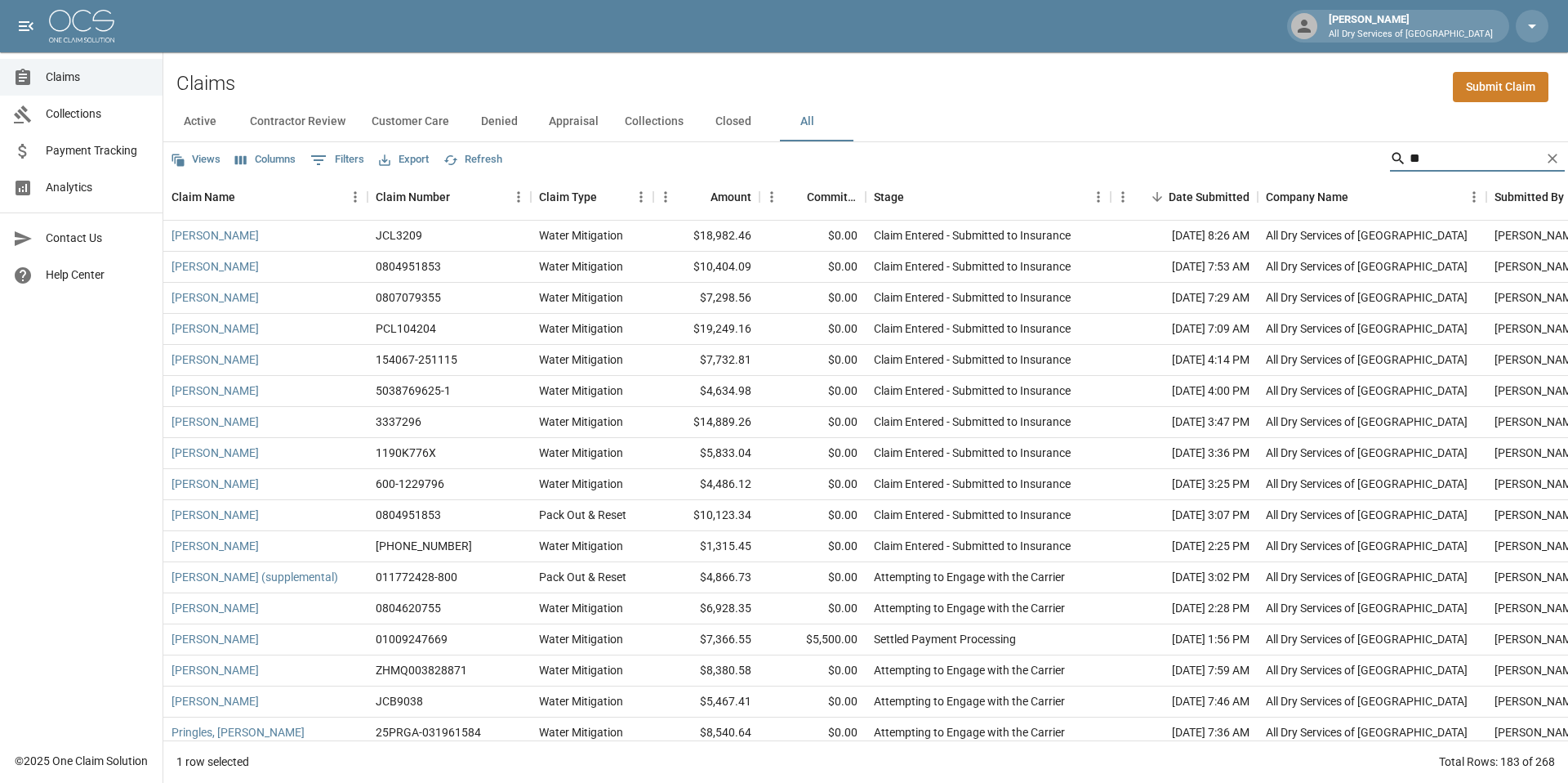
type input "*"
click at [1453, 161] on input "Search" at bounding box center [1475, 158] width 130 height 26
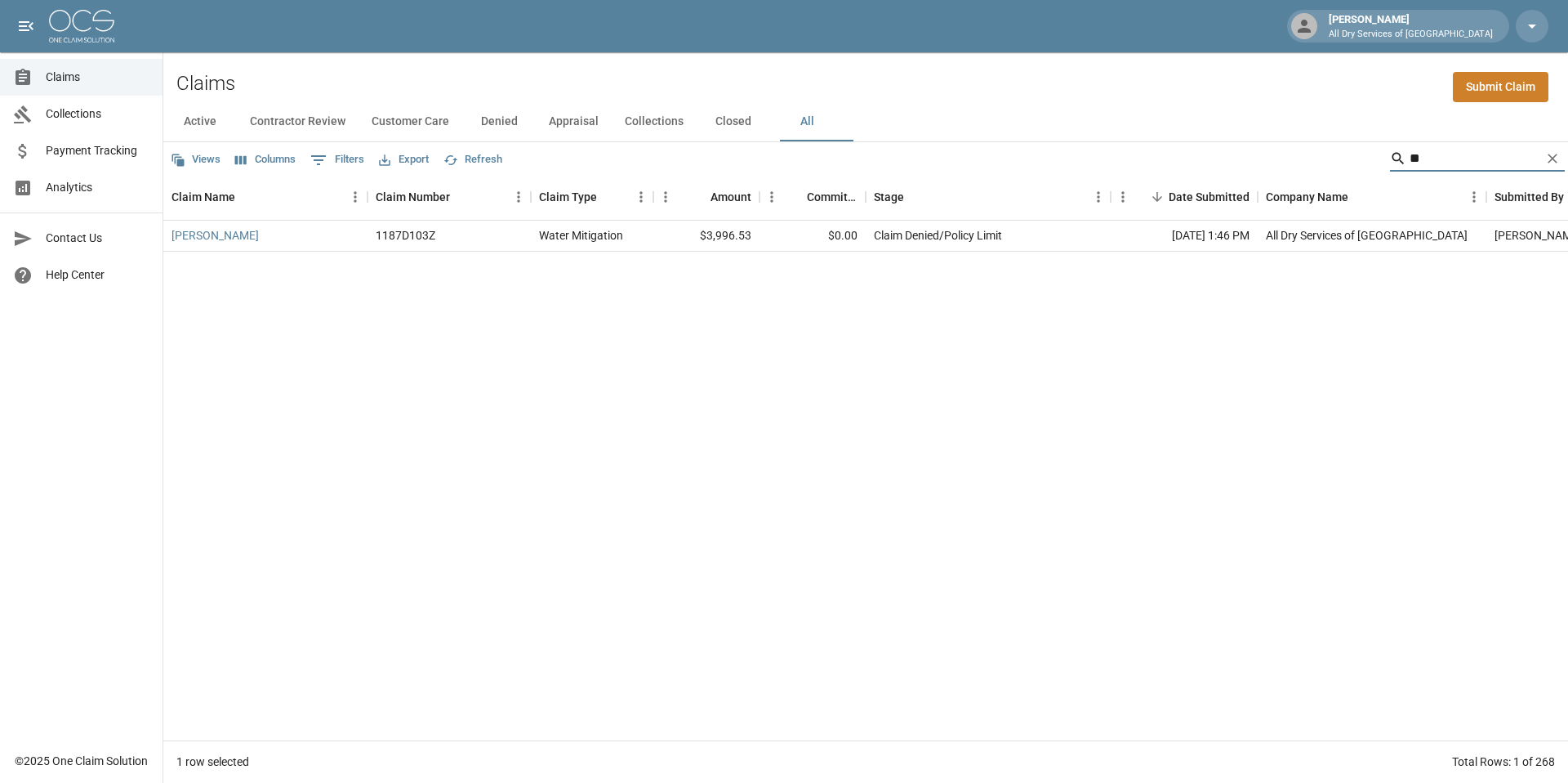
type input "*"
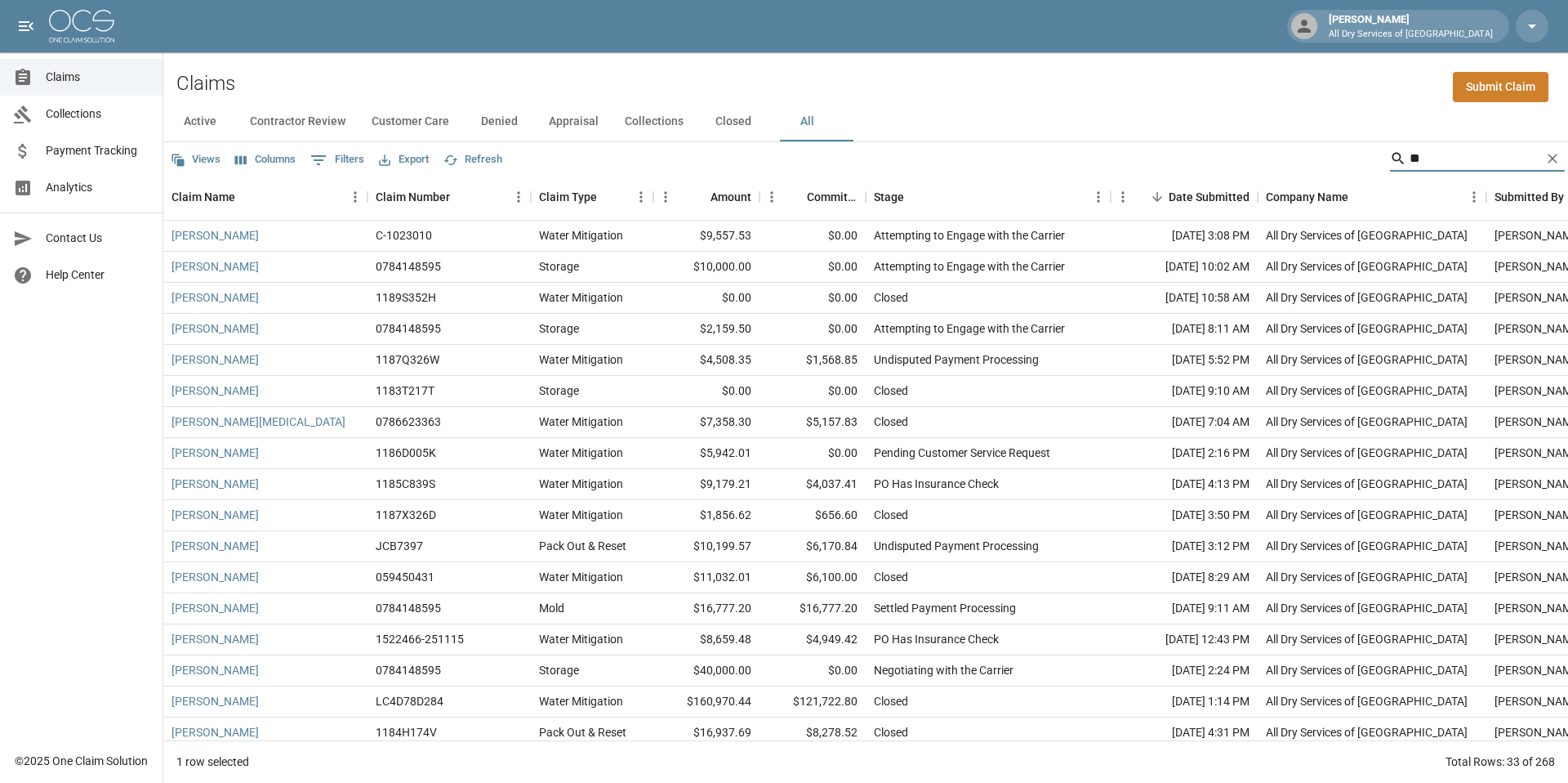
type input "*"
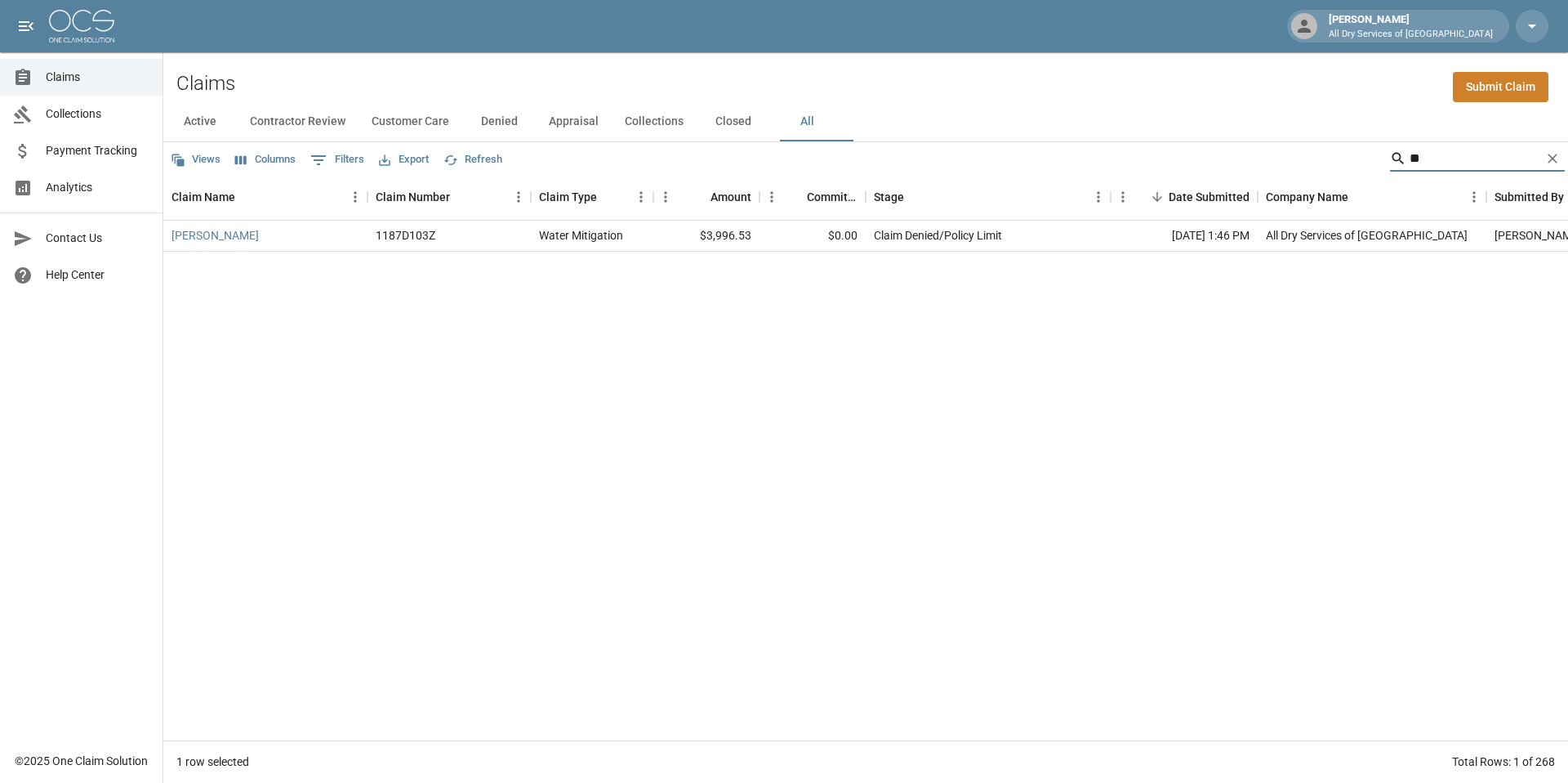
type input "*"
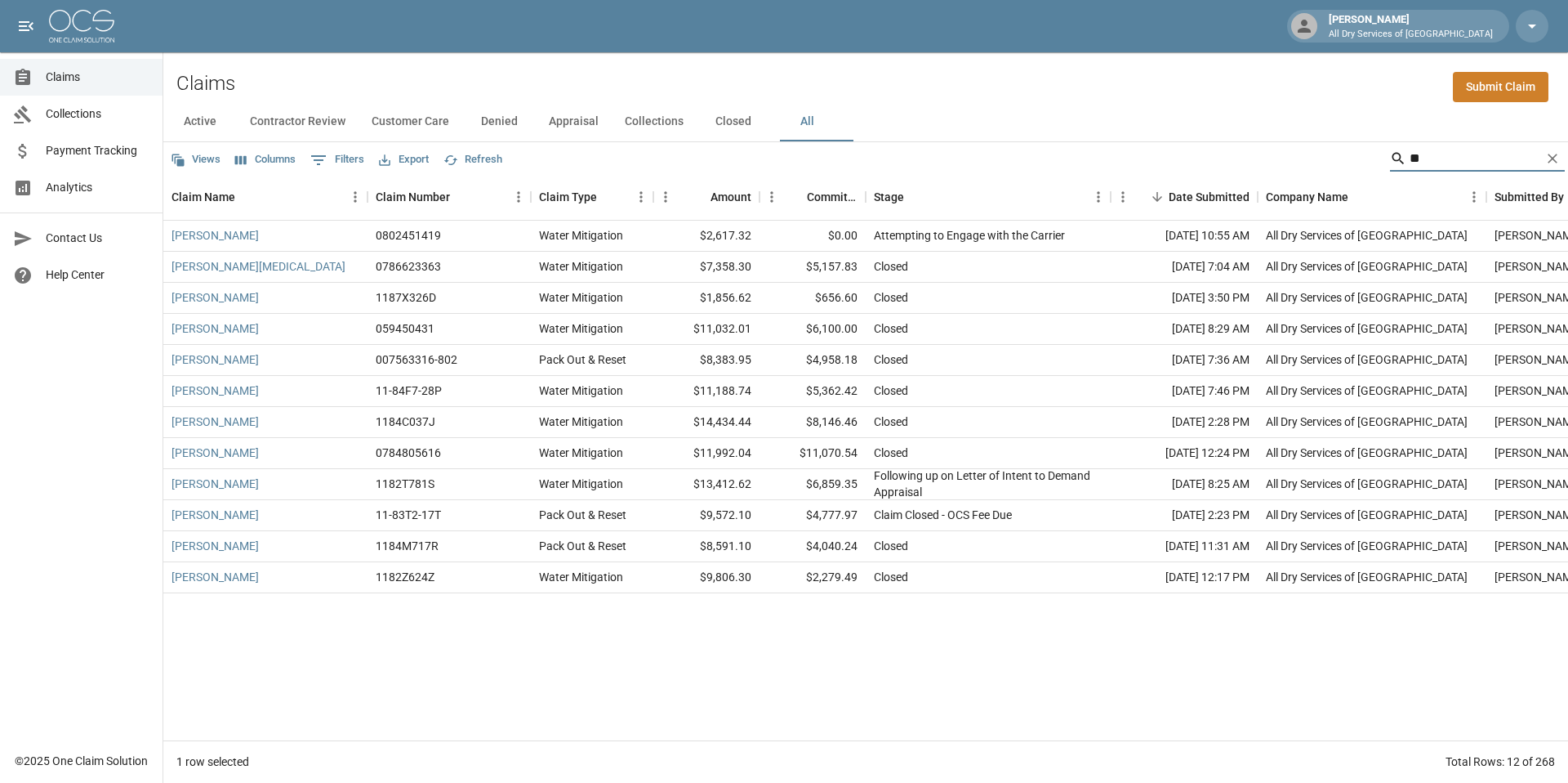
type input "*"
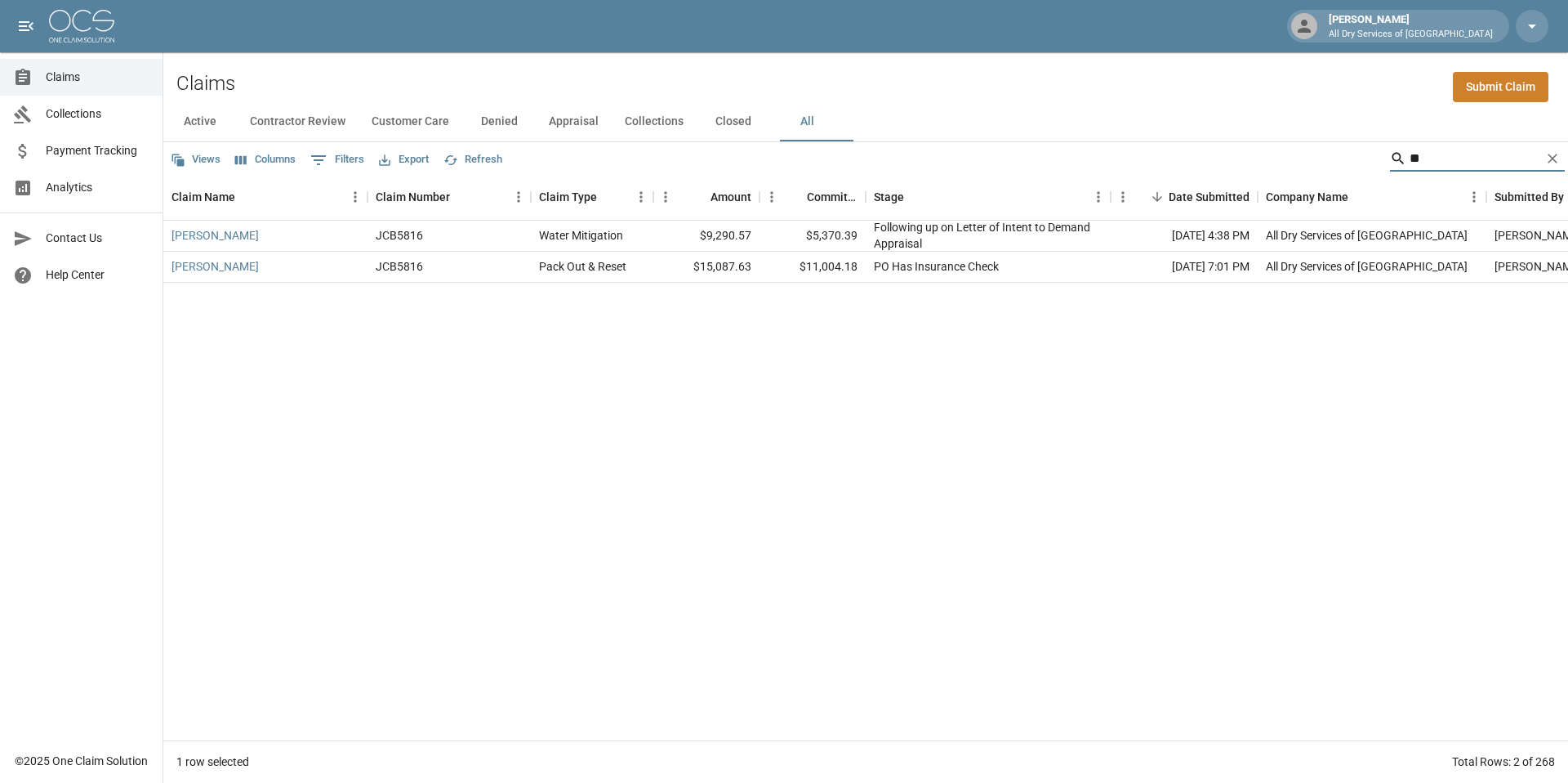
type input "*"
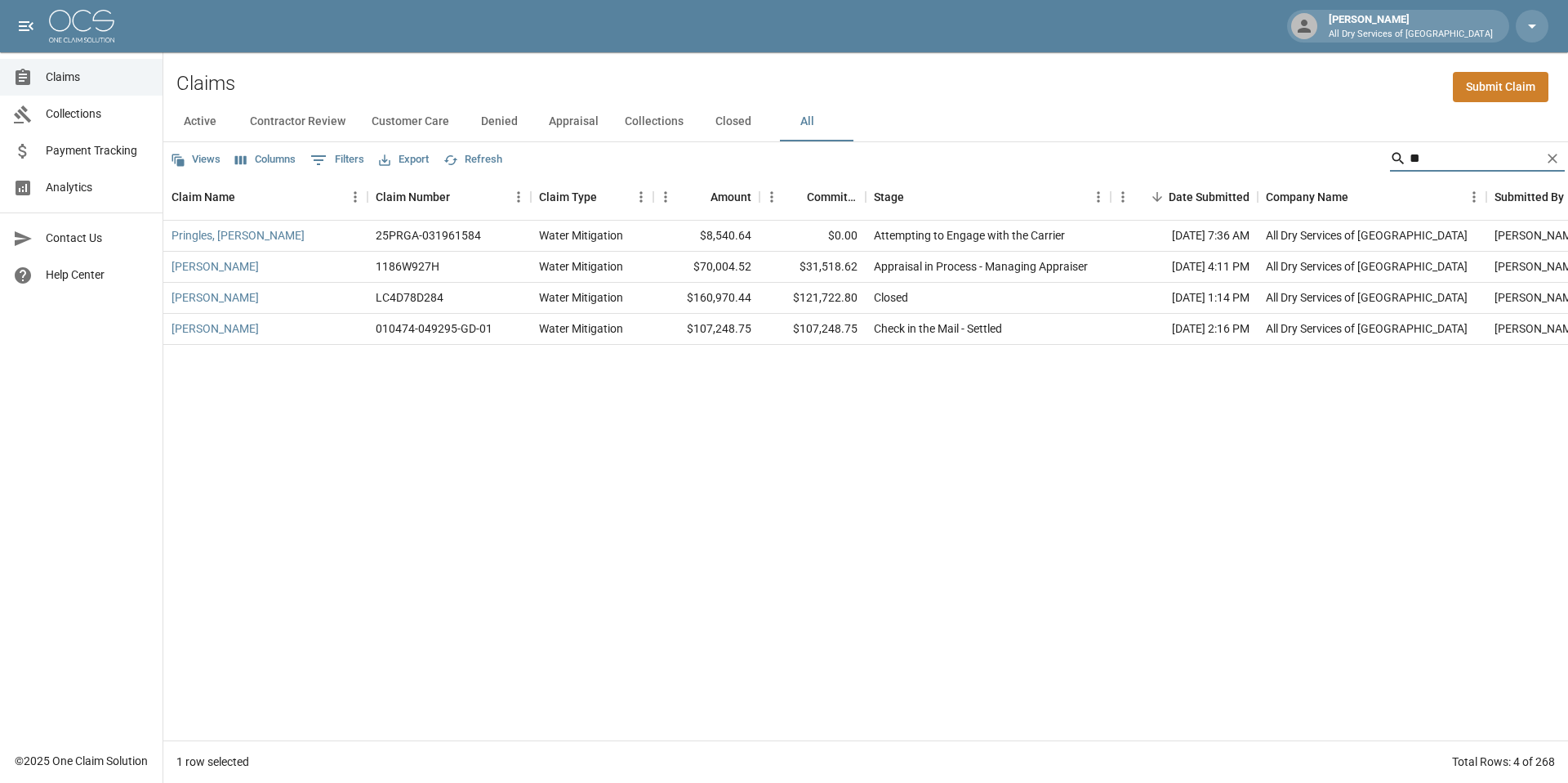
type input "*"
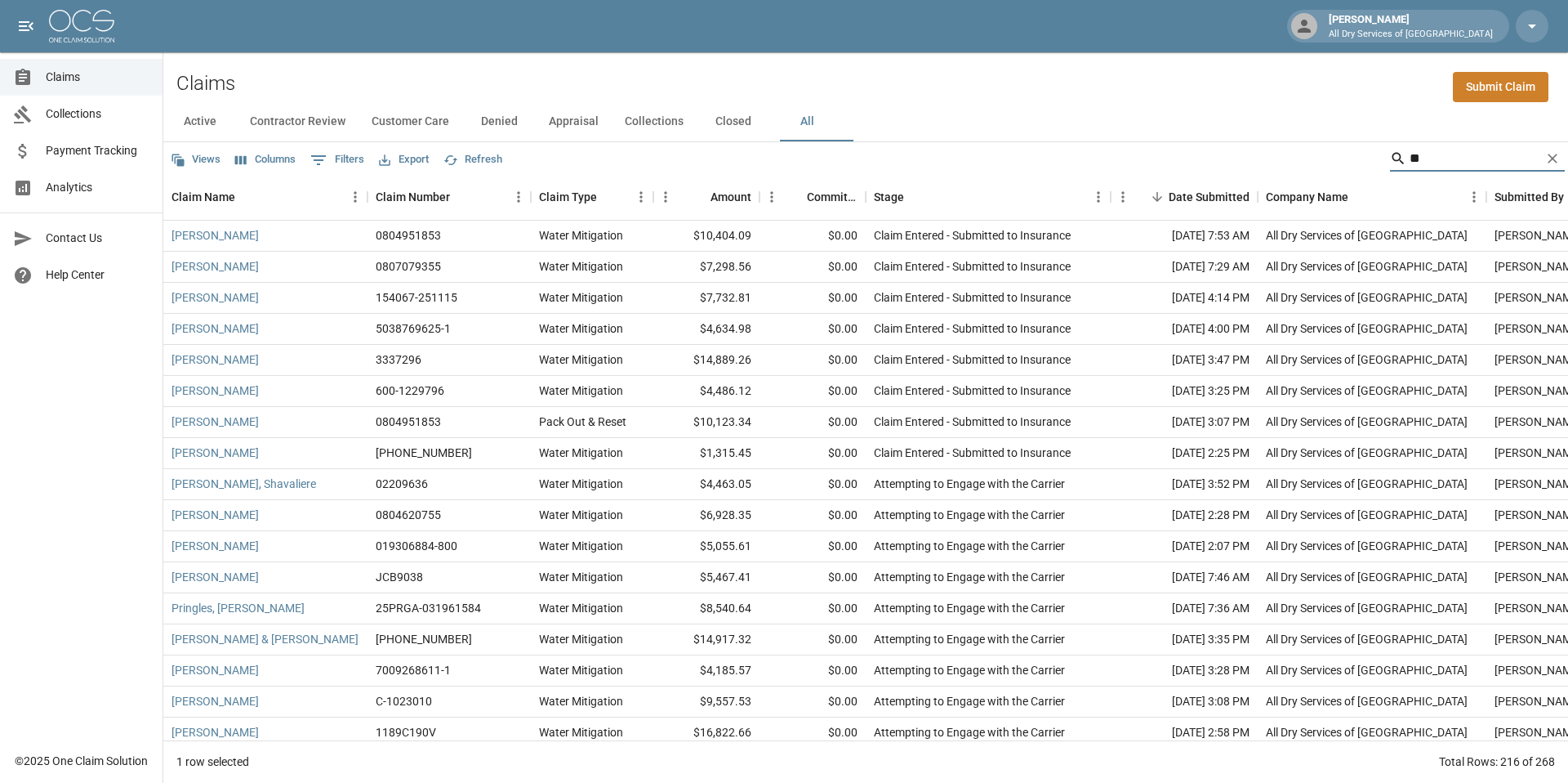
type input "*"
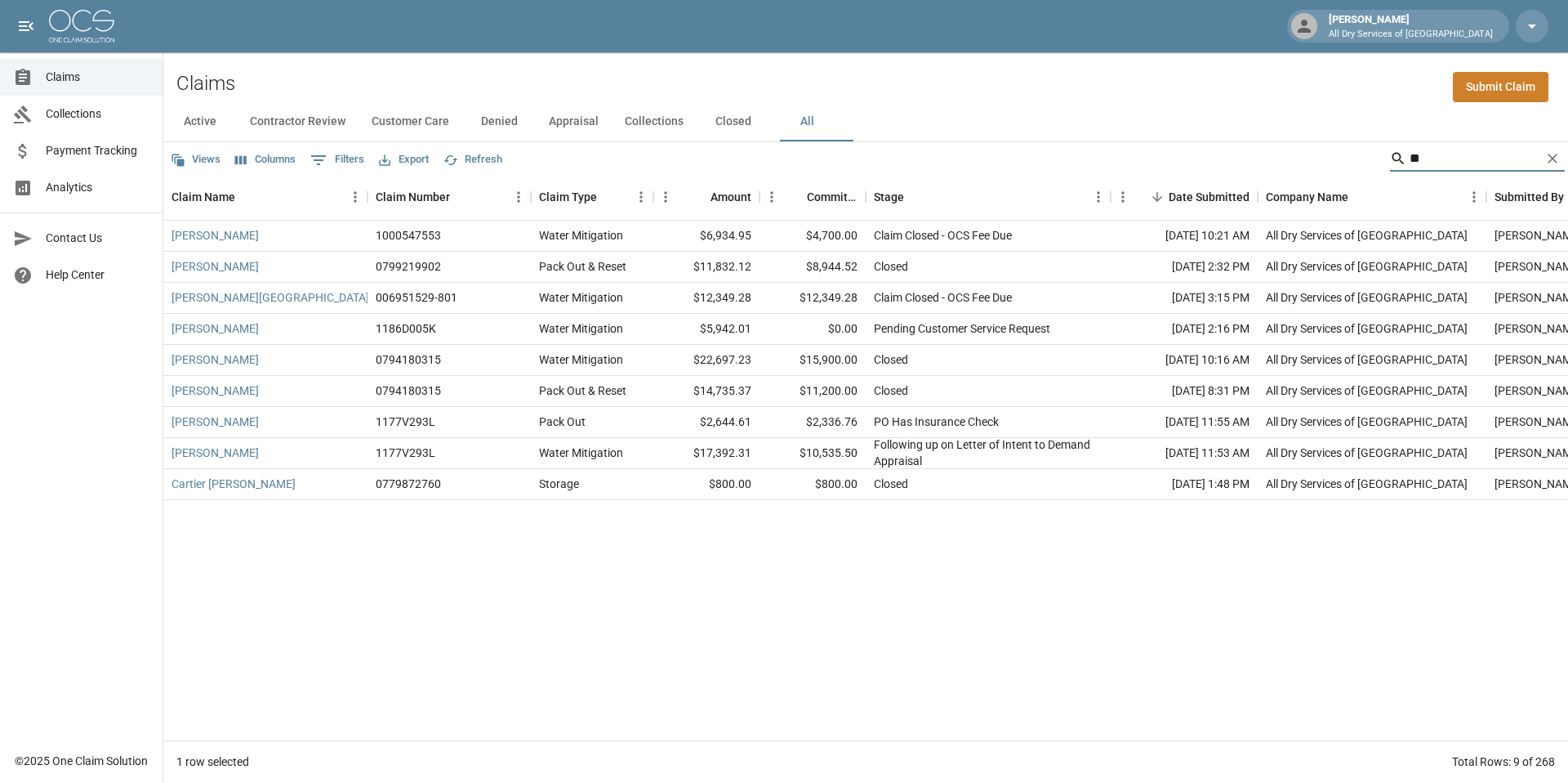
type input "*"
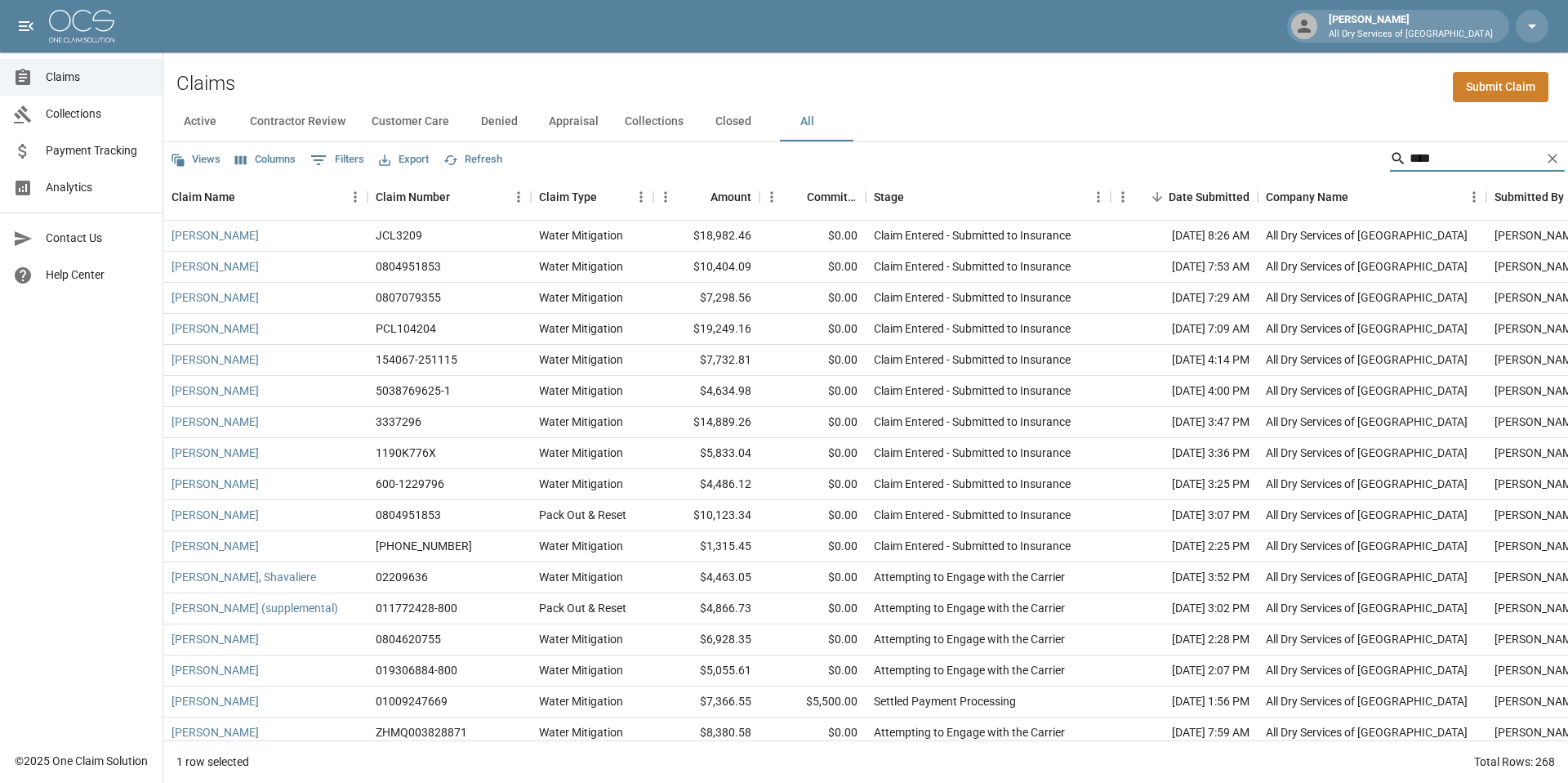
type input "*****"
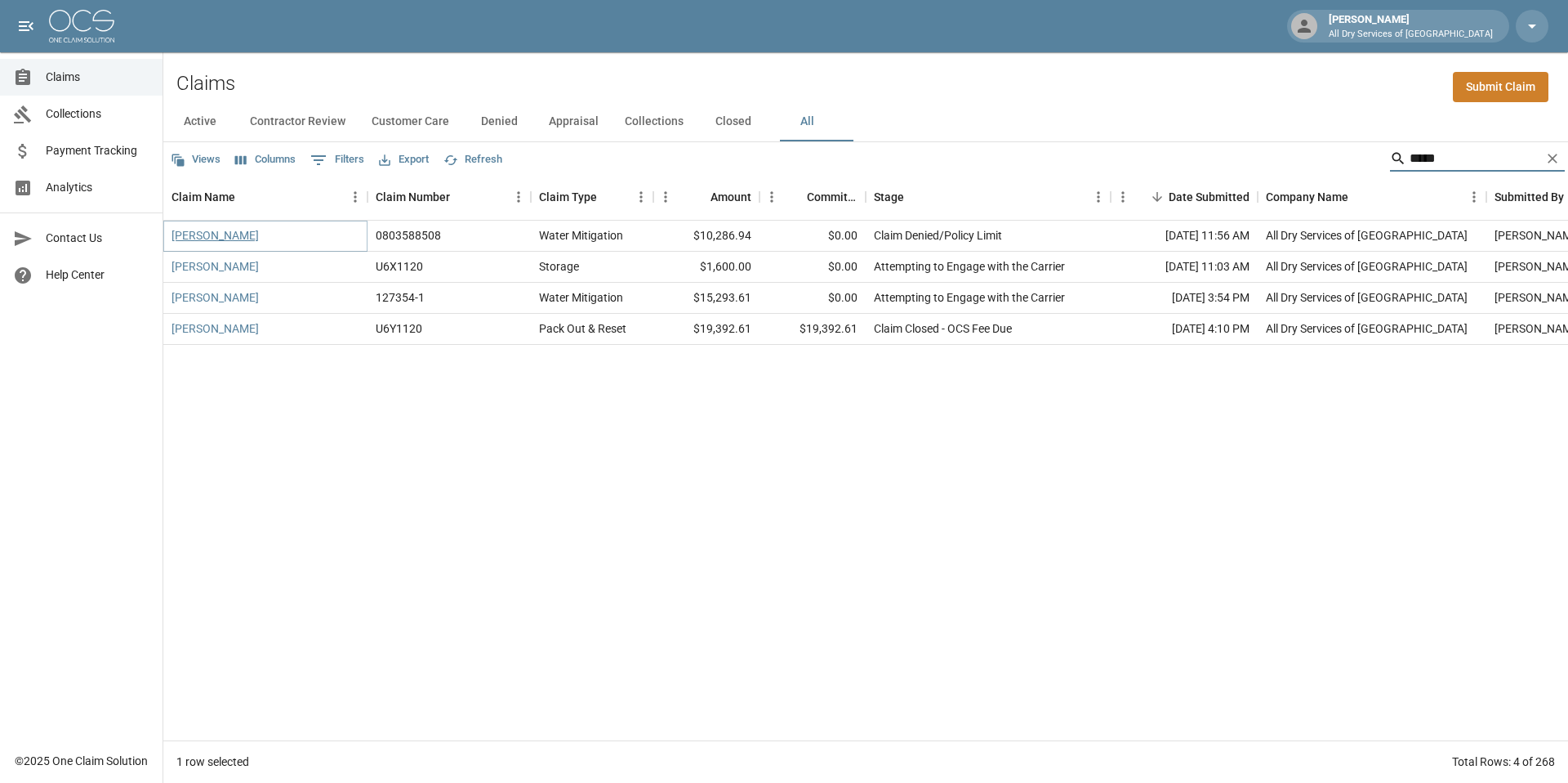
click at [216, 238] on link "[PERSON_NAME]" at bounding box center [215, 235] width 87 height 17
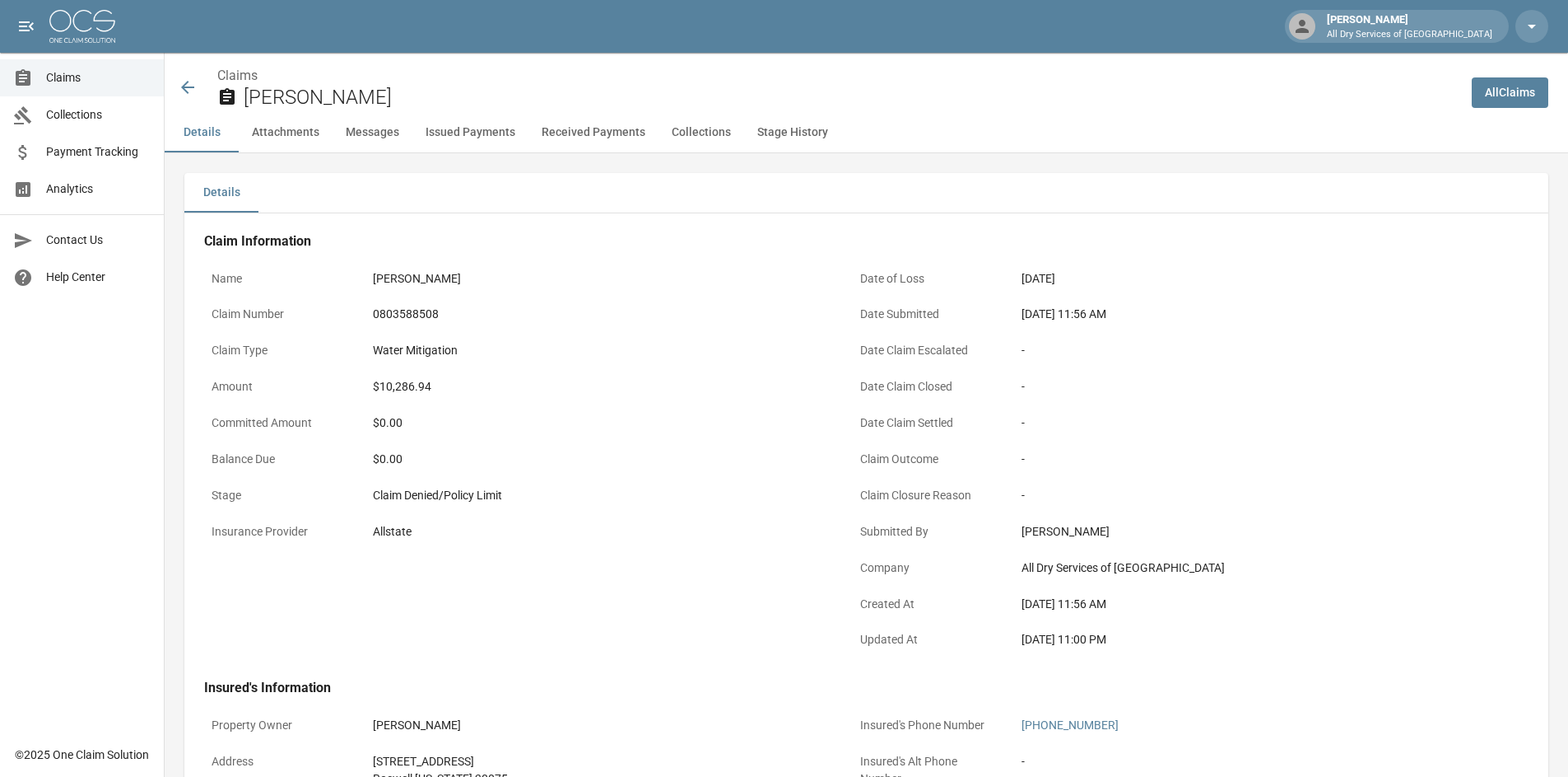
click at [185, 92] on icon at bounding box center [188, 88] width 20 height 20
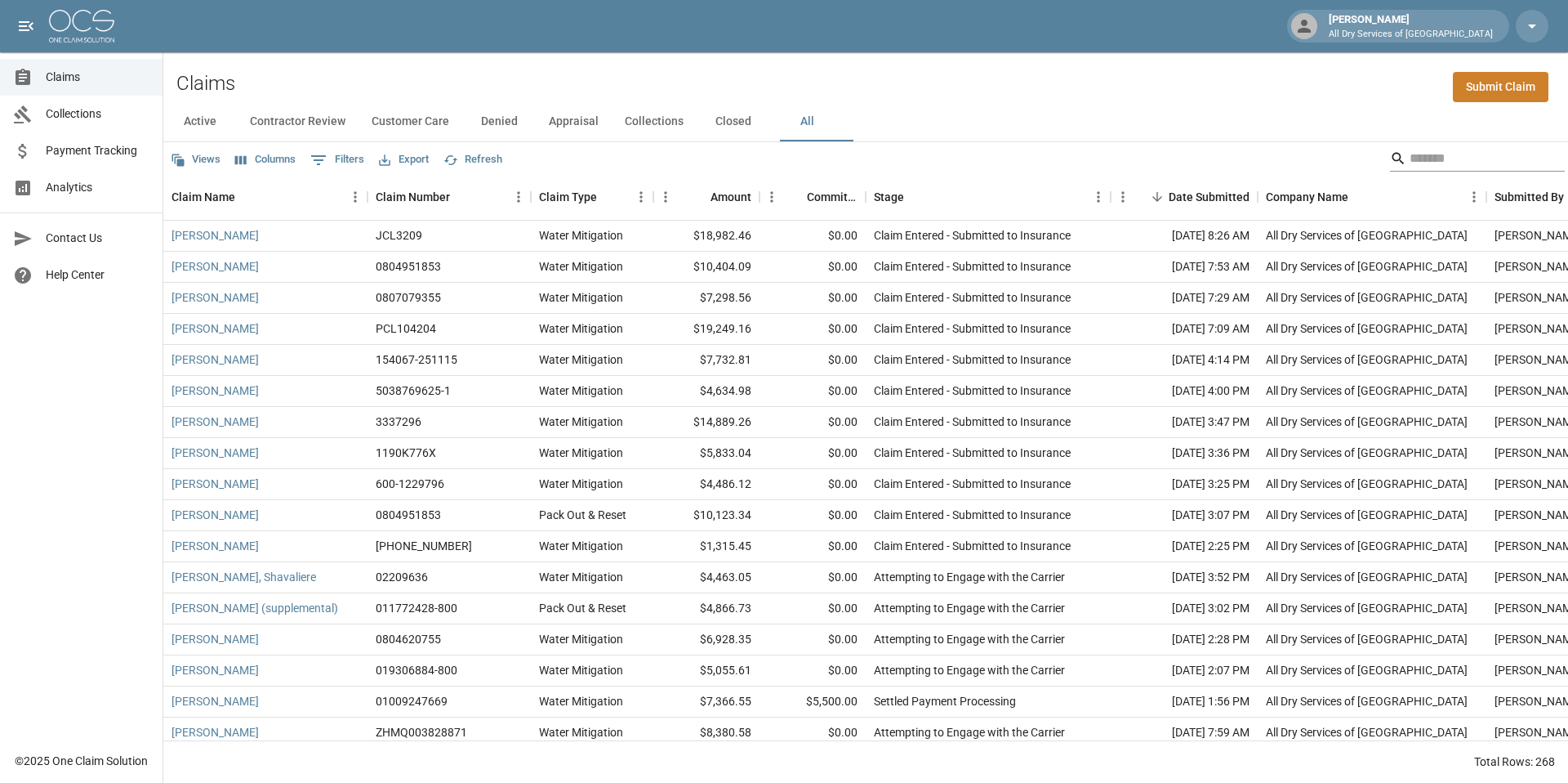
click at [1436, 163] on input "Search" at bounding box center [1475, 158] width 130 height 26
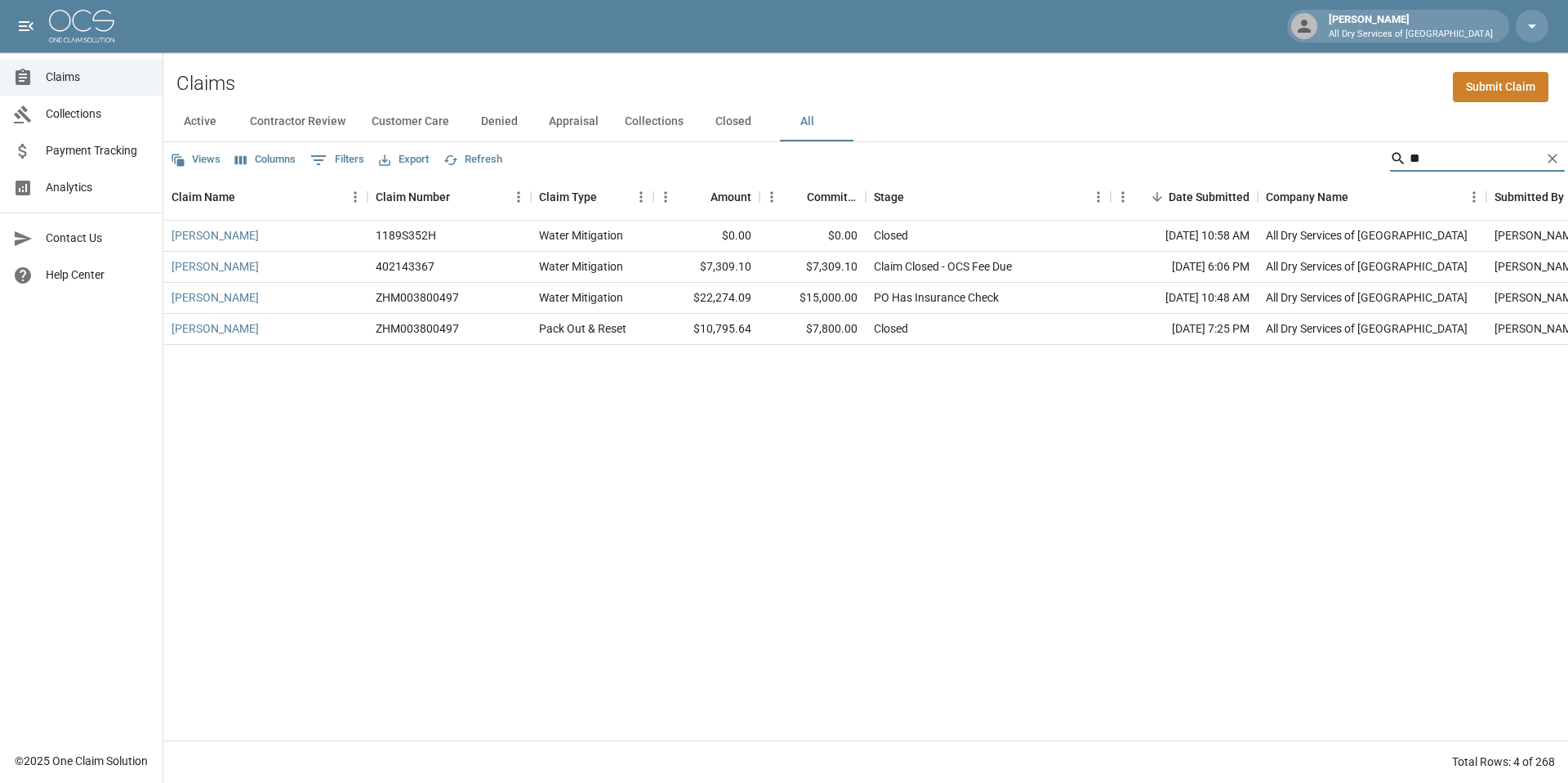
type input "*"
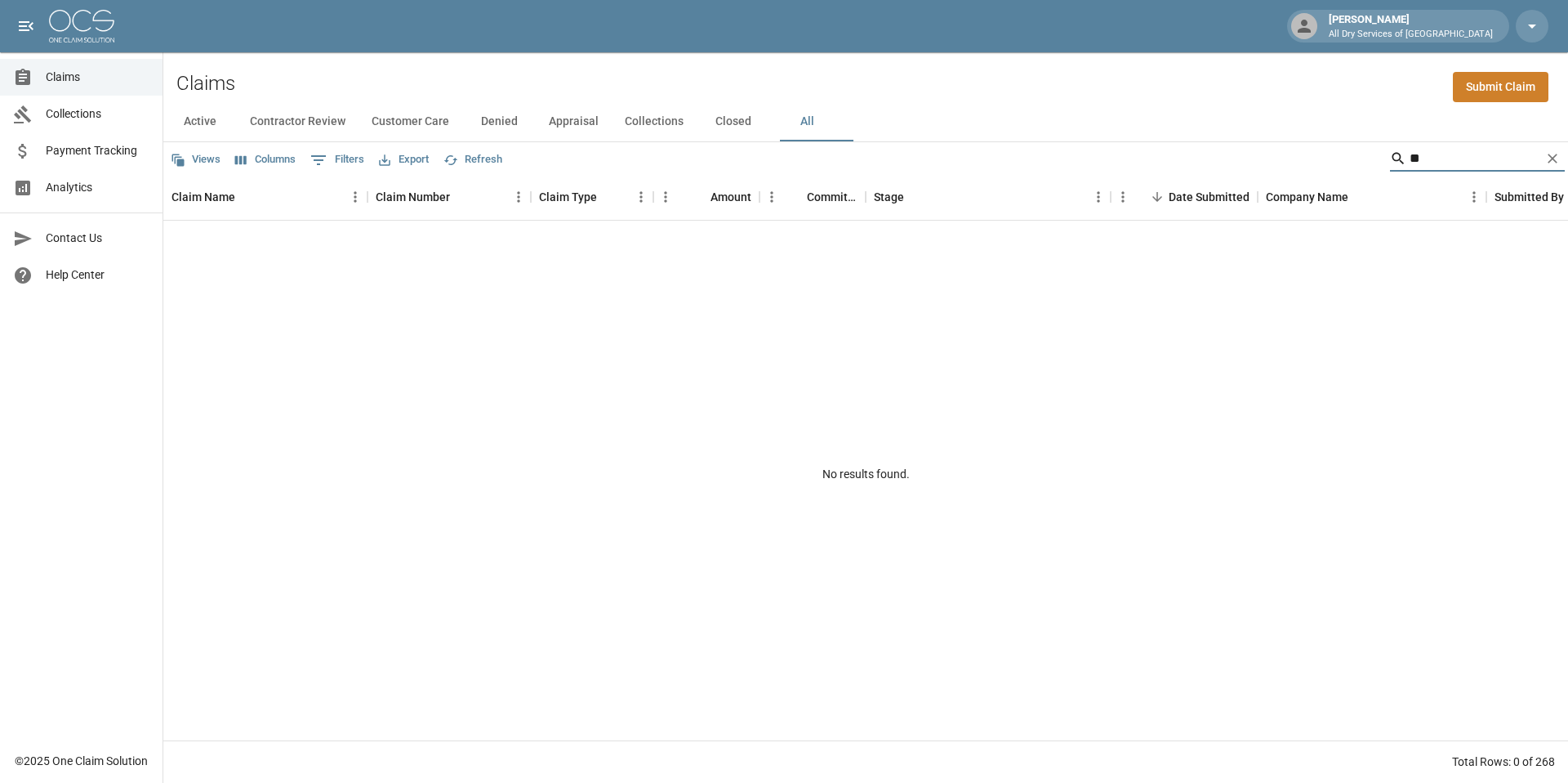
type input "*"
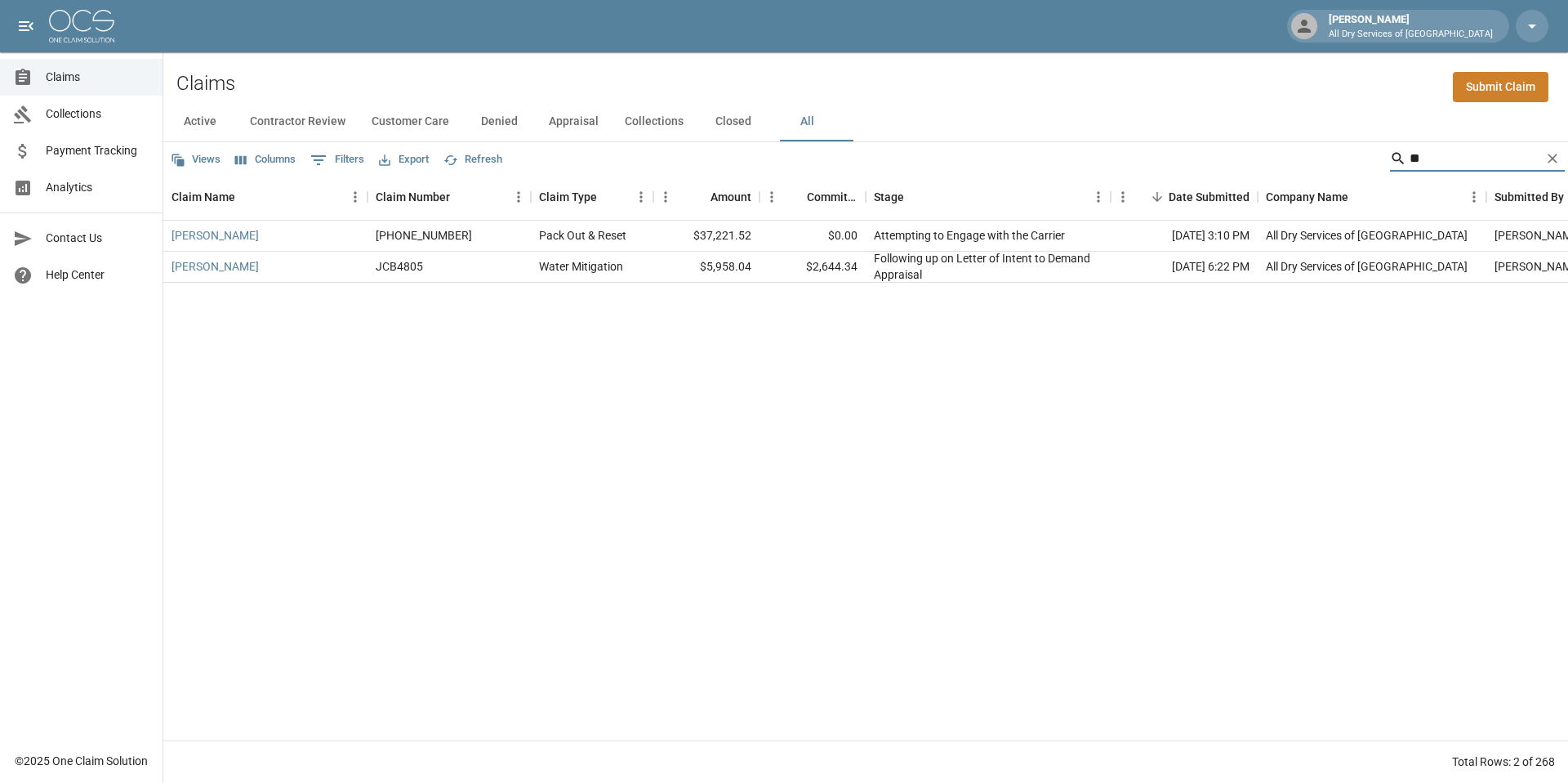
type input "*"
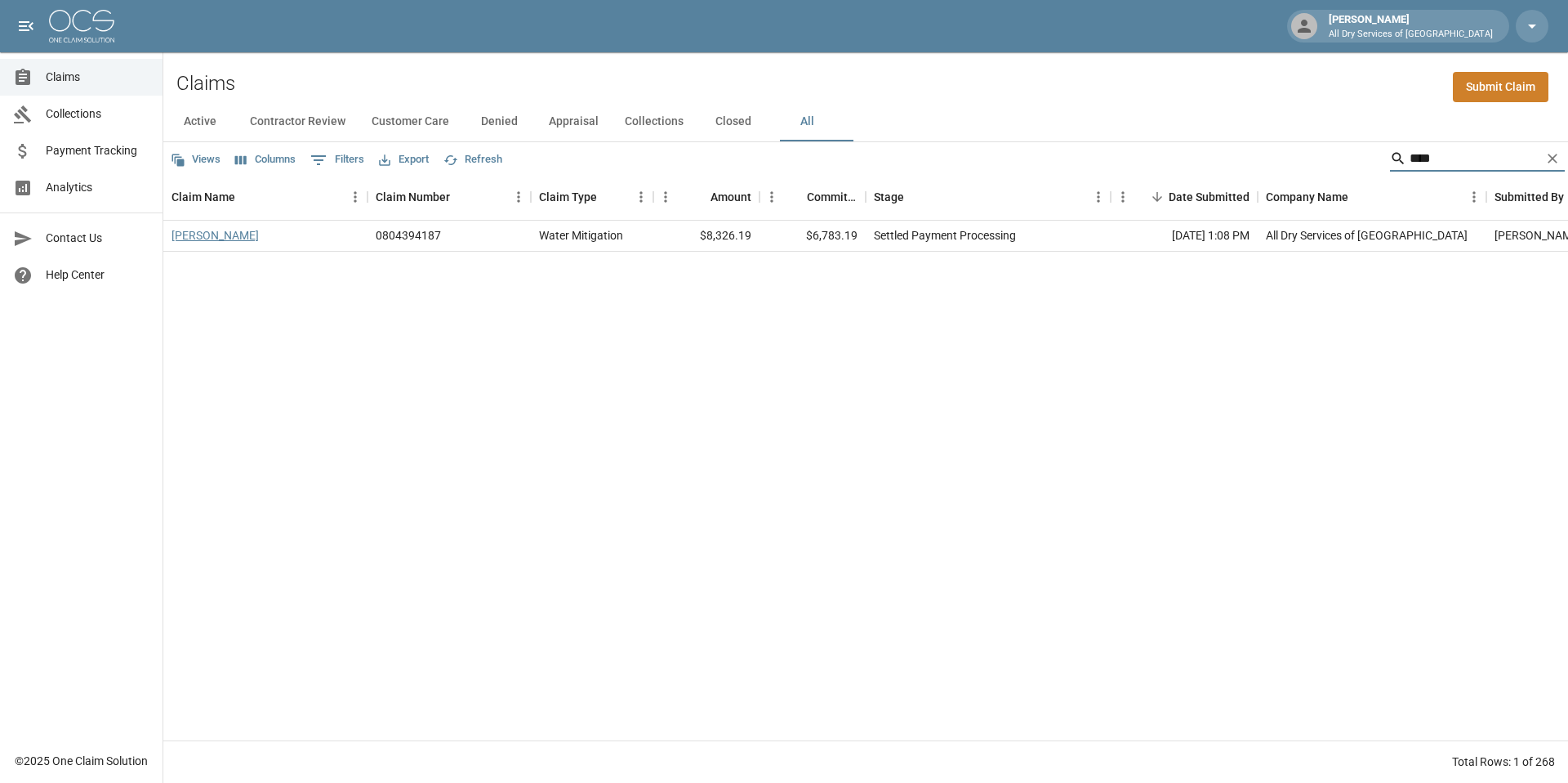
type input "****"
click at [203, 229] on link "[PERSON_NAME]" at bounding box center [215, 235] width 87 height 17
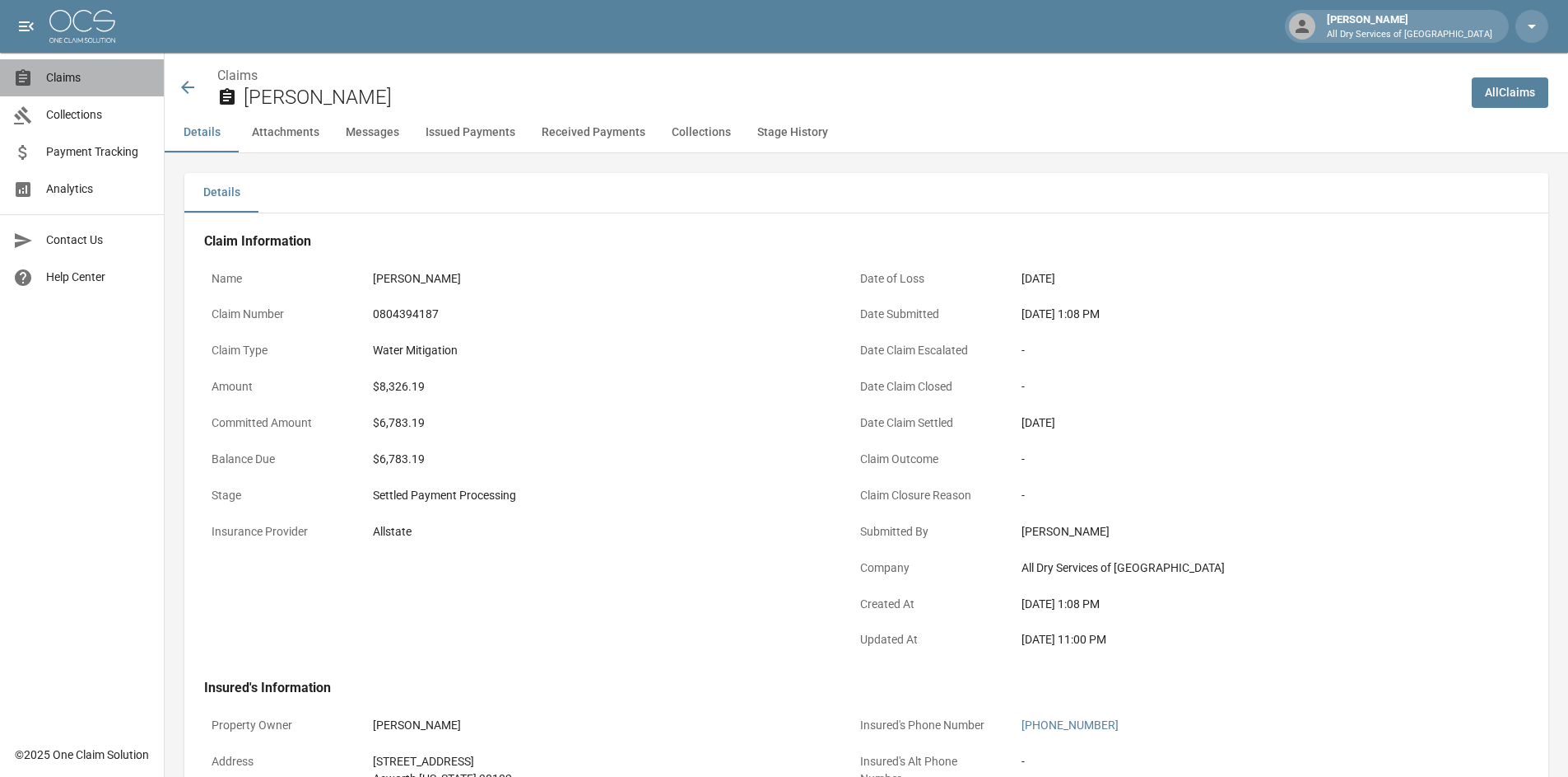
click at [81, 75] on span "Claims" at bounding box center [98, 77] width 105 height 17
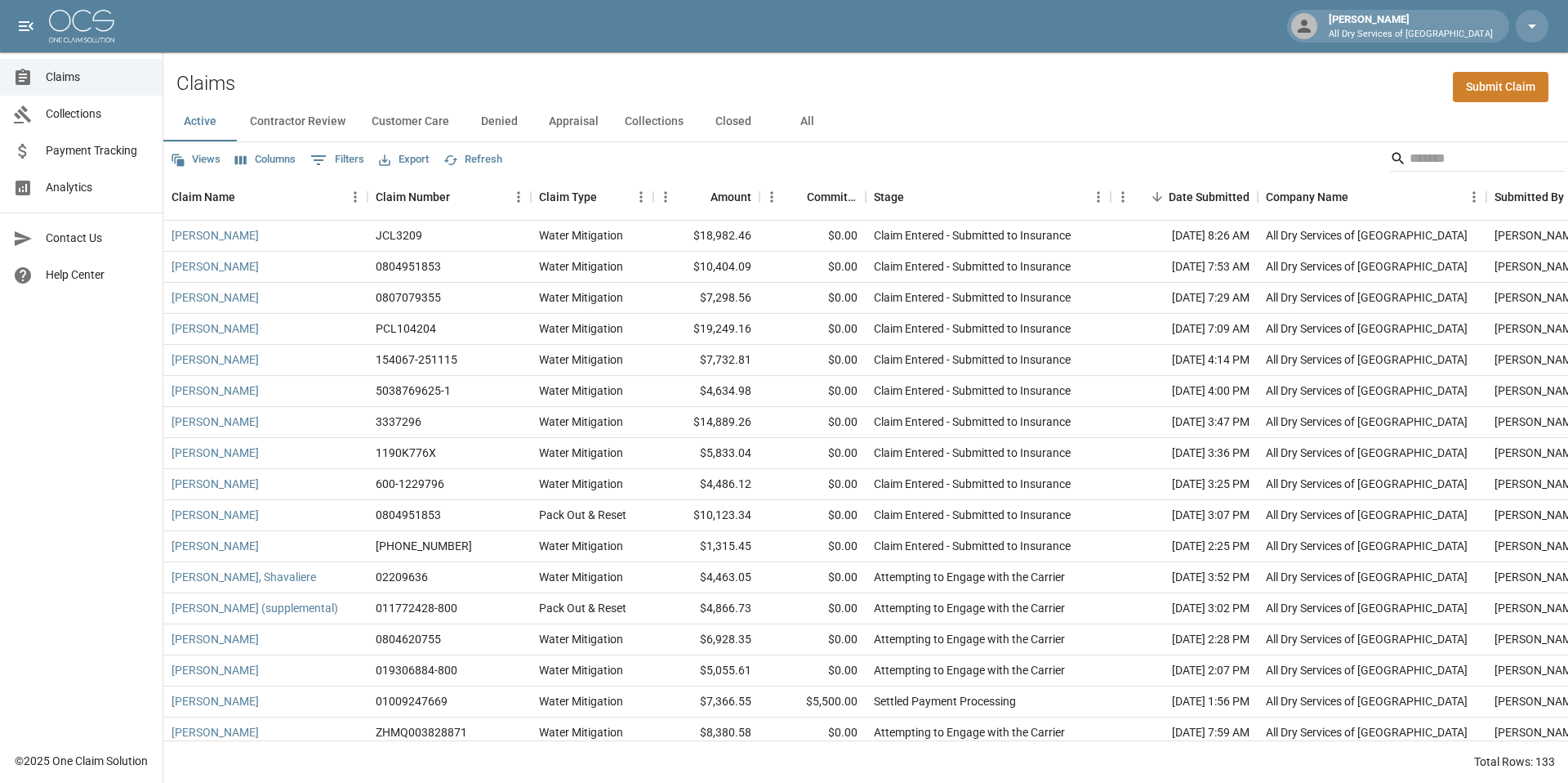
click at [820, 123] on button "All" at bounding box center [807, 122] width 73 height 40
click at [1459, 161] on input "Search" at bounding box center [1475, 158] width 130 height 26
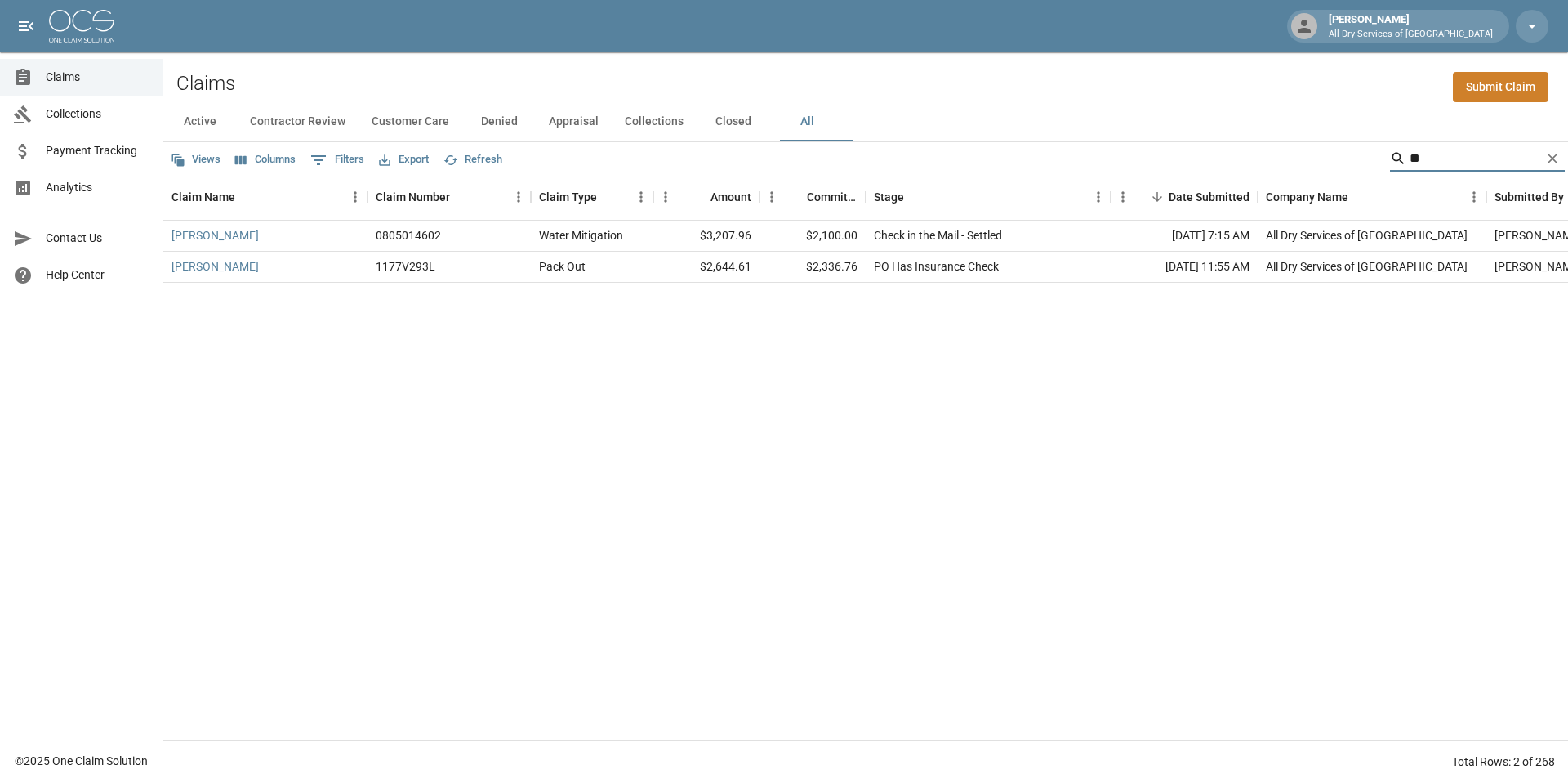
type input "*"
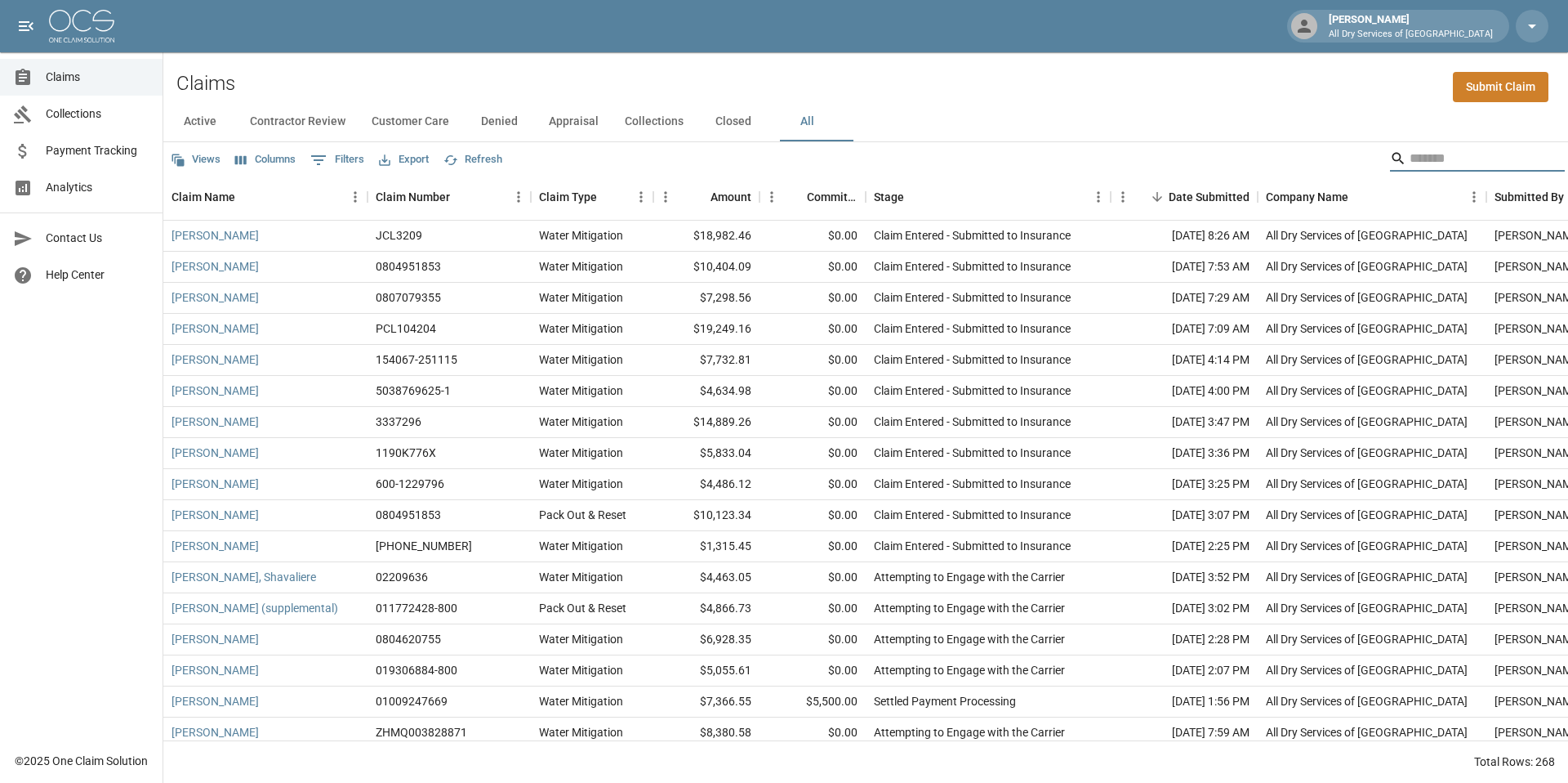
type input "*"
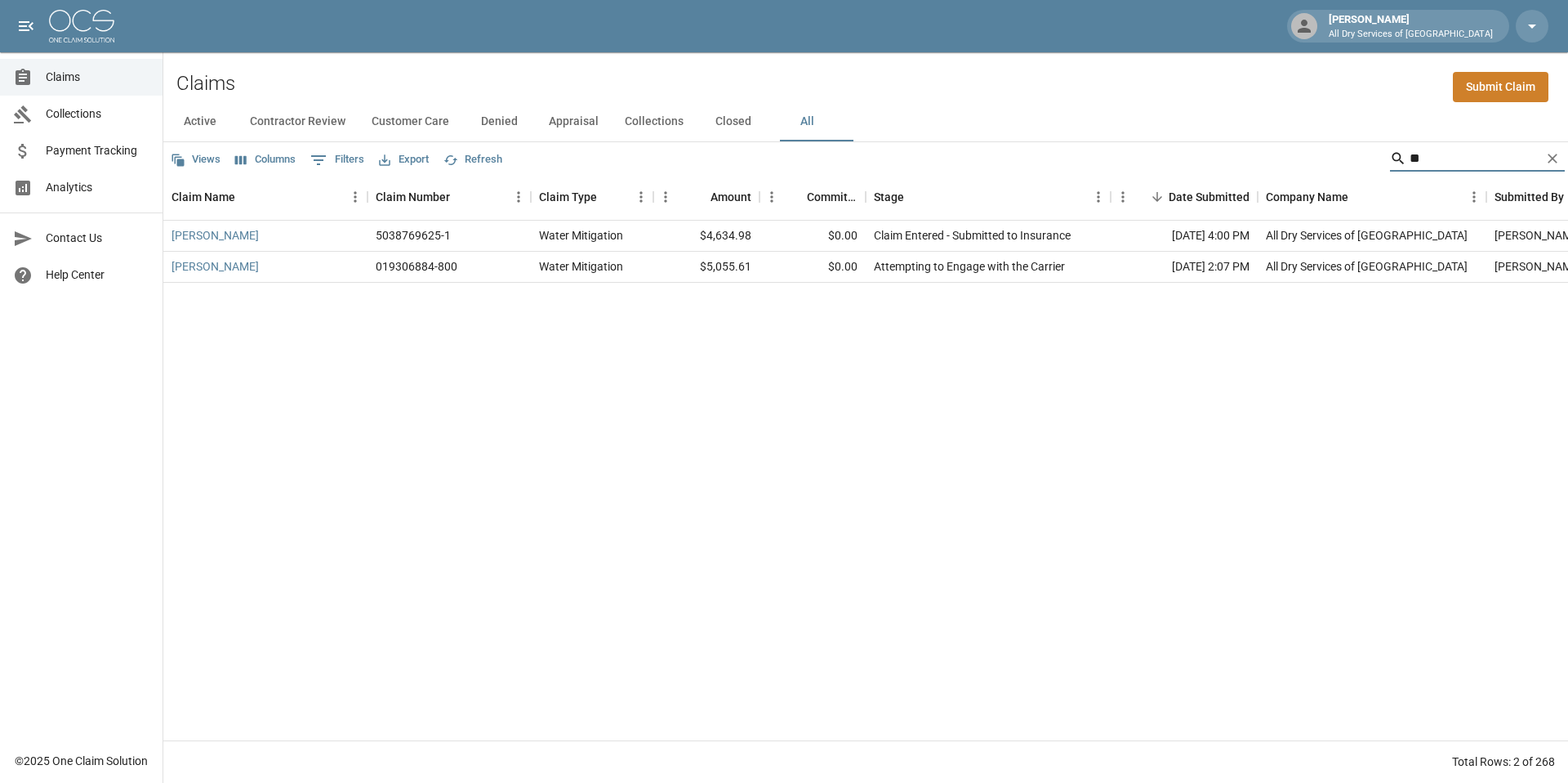
type input "*"
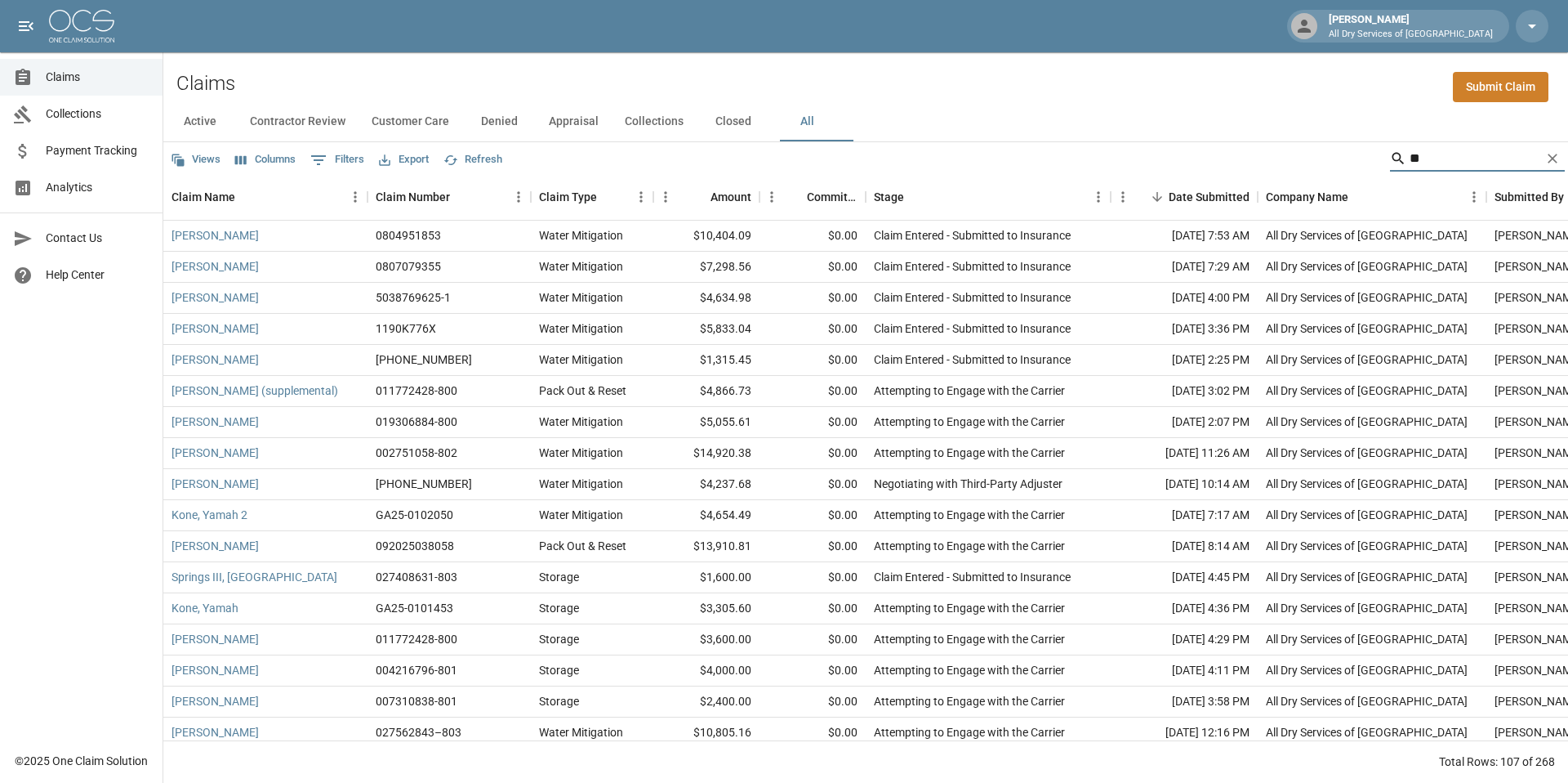
type input "*"
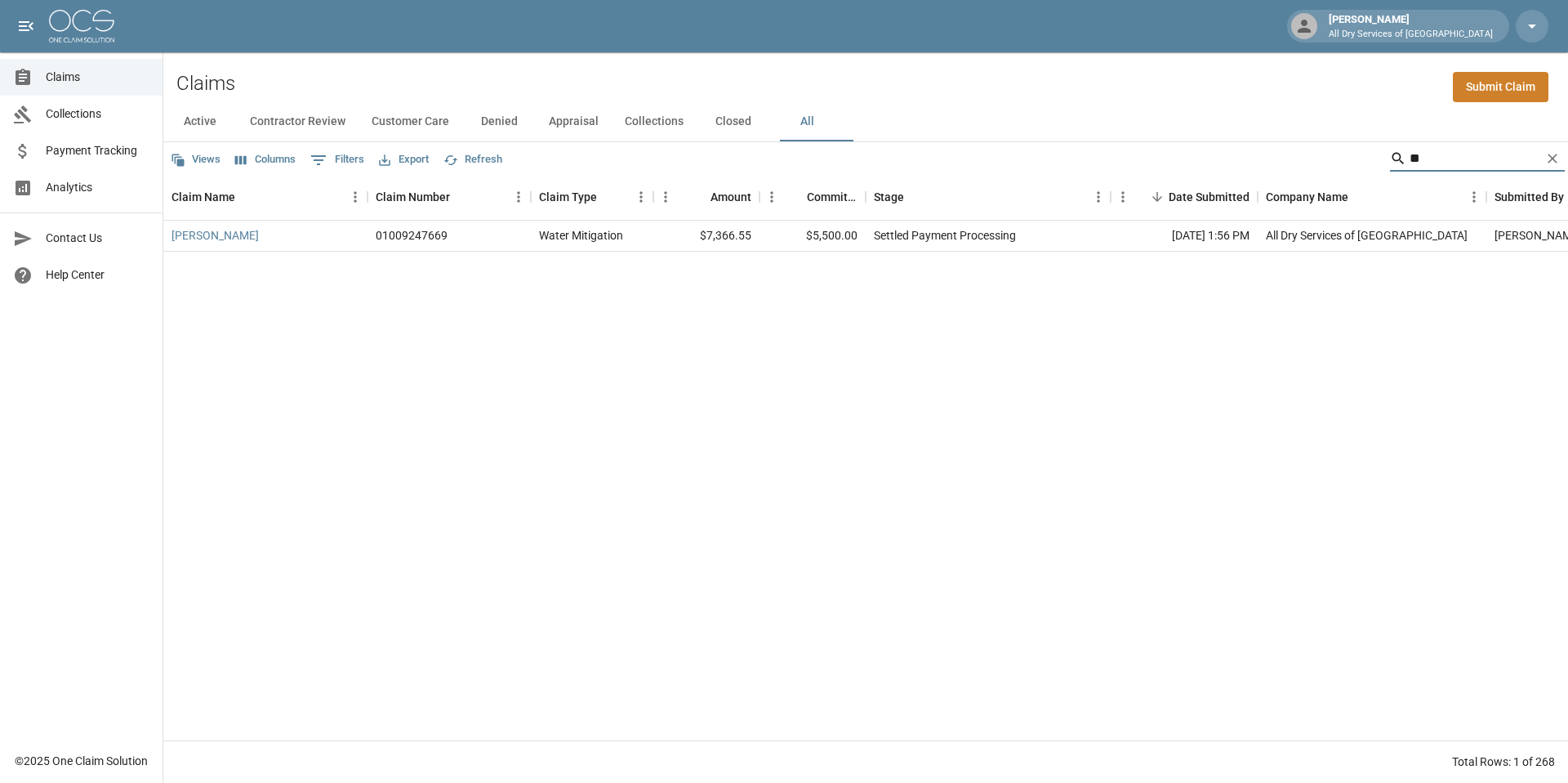
type input "*"
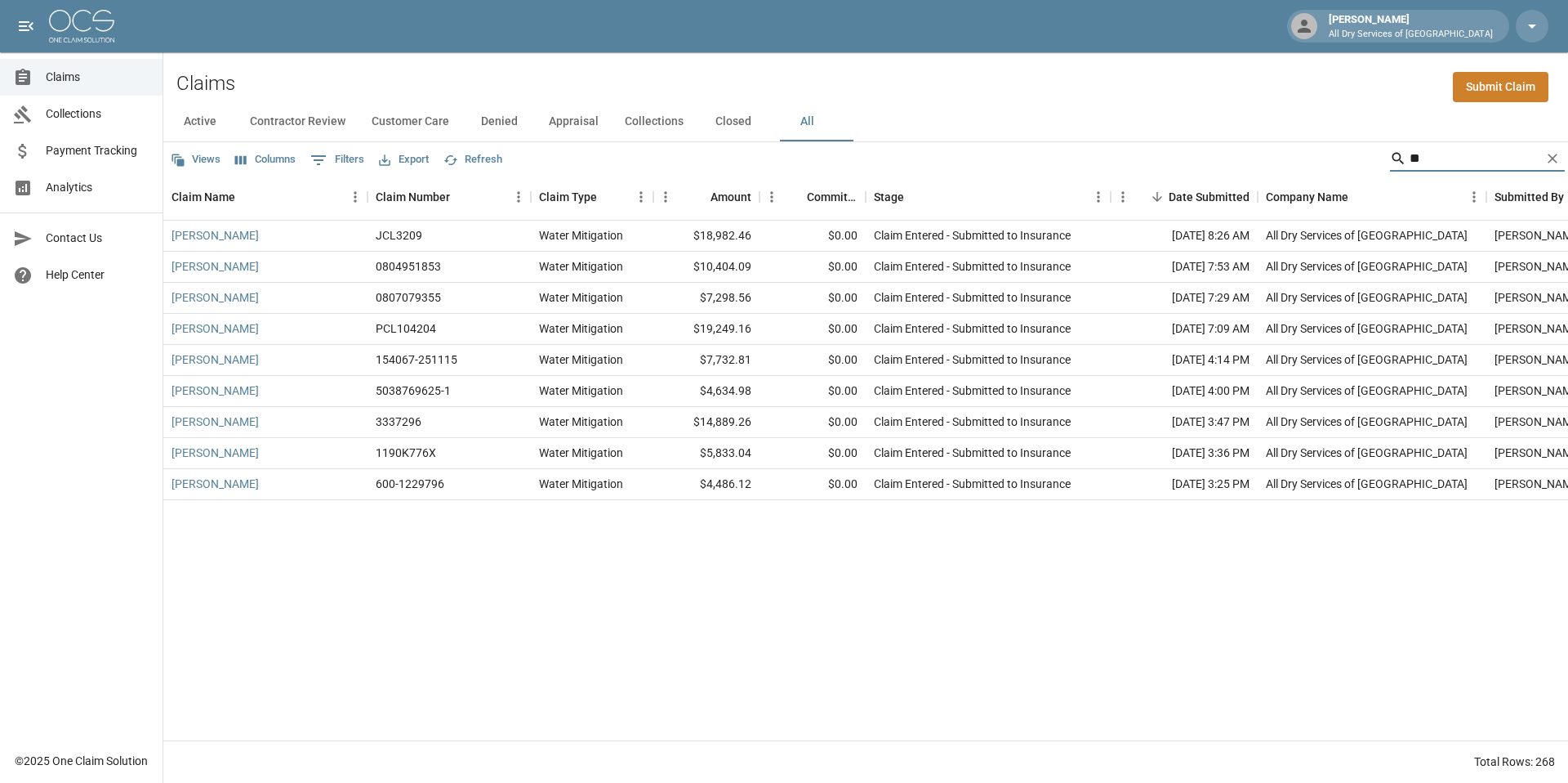
type input "*"
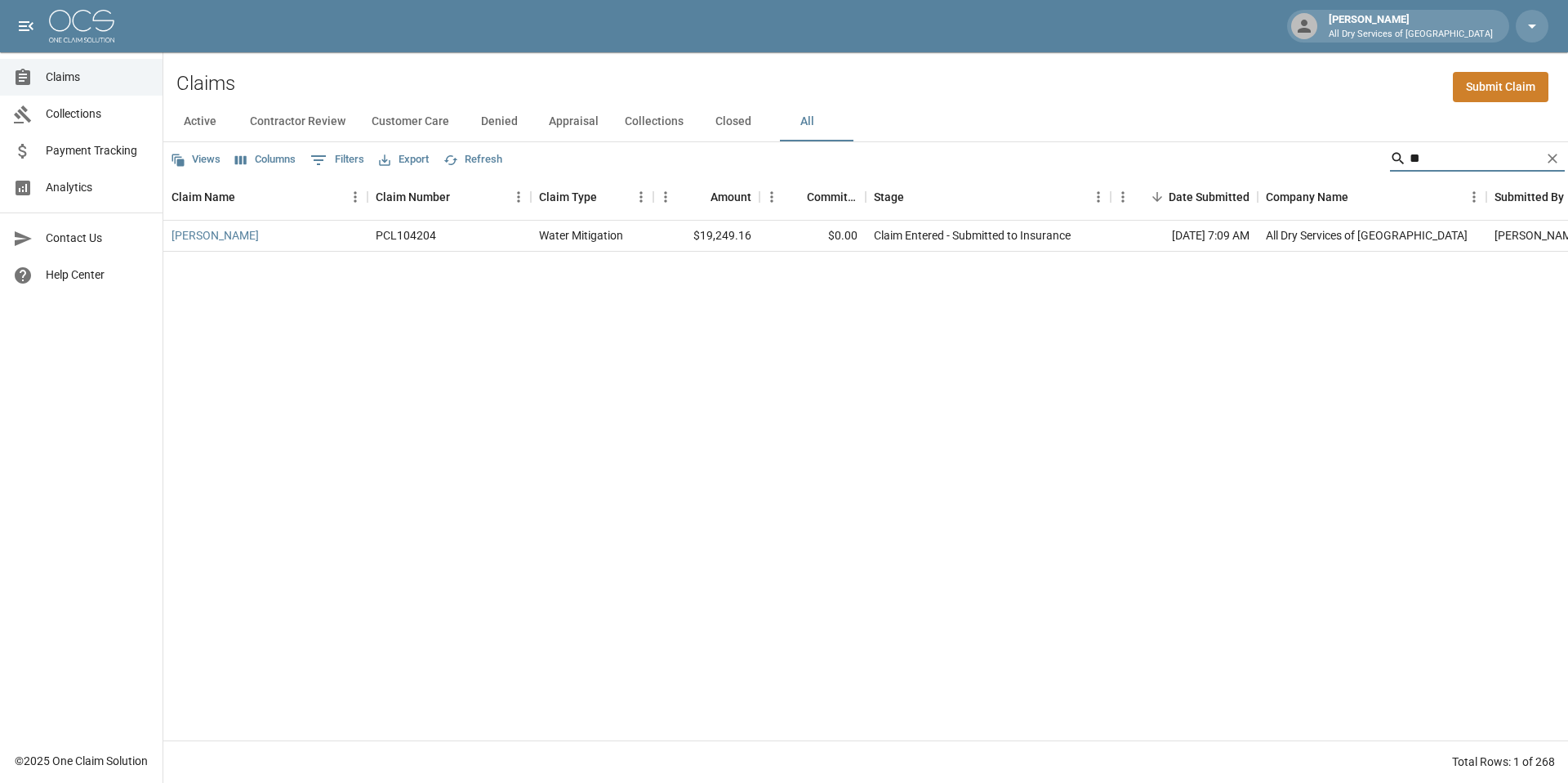
type input "*"
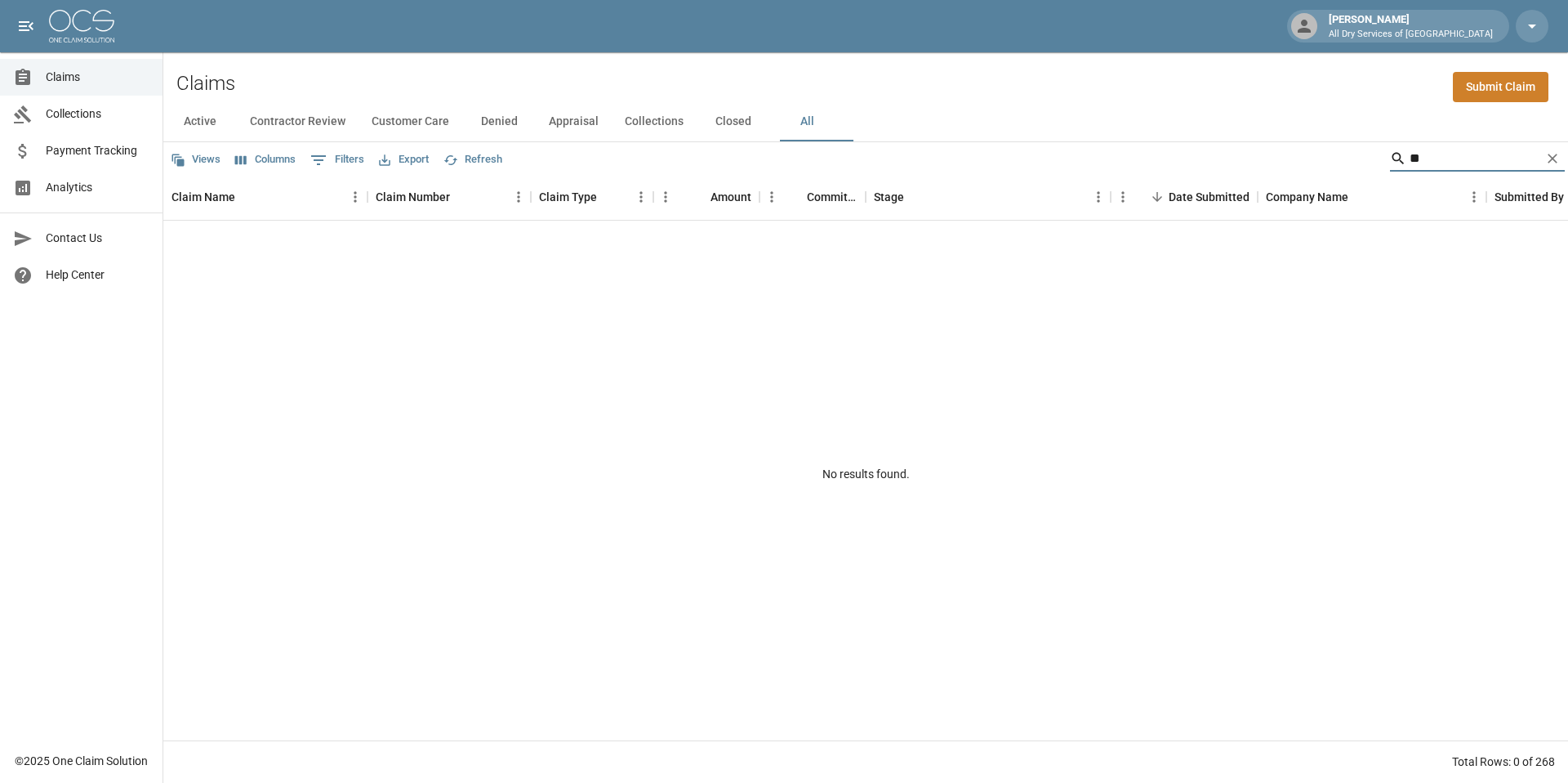
type input "*"
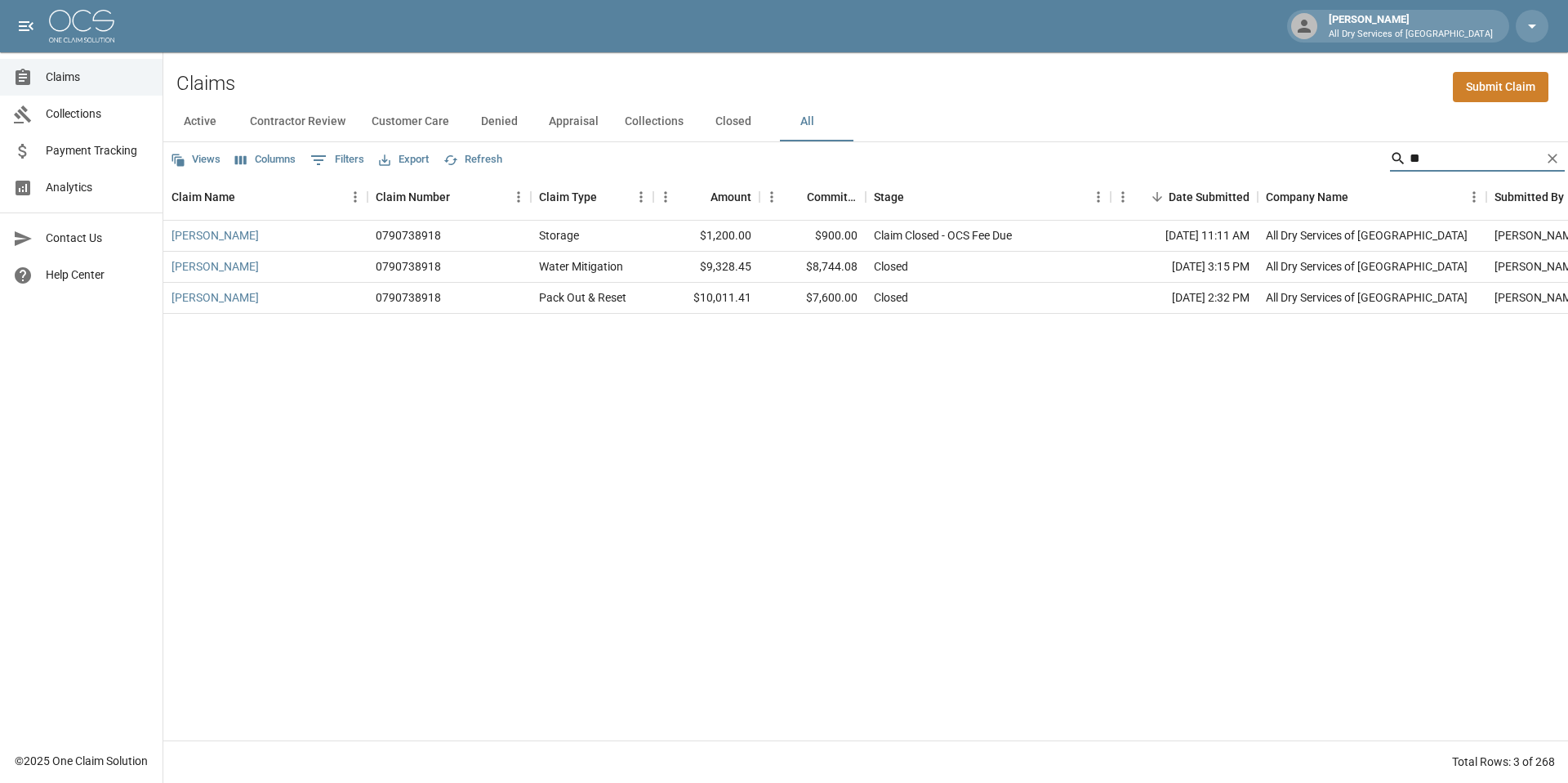
type input "*"
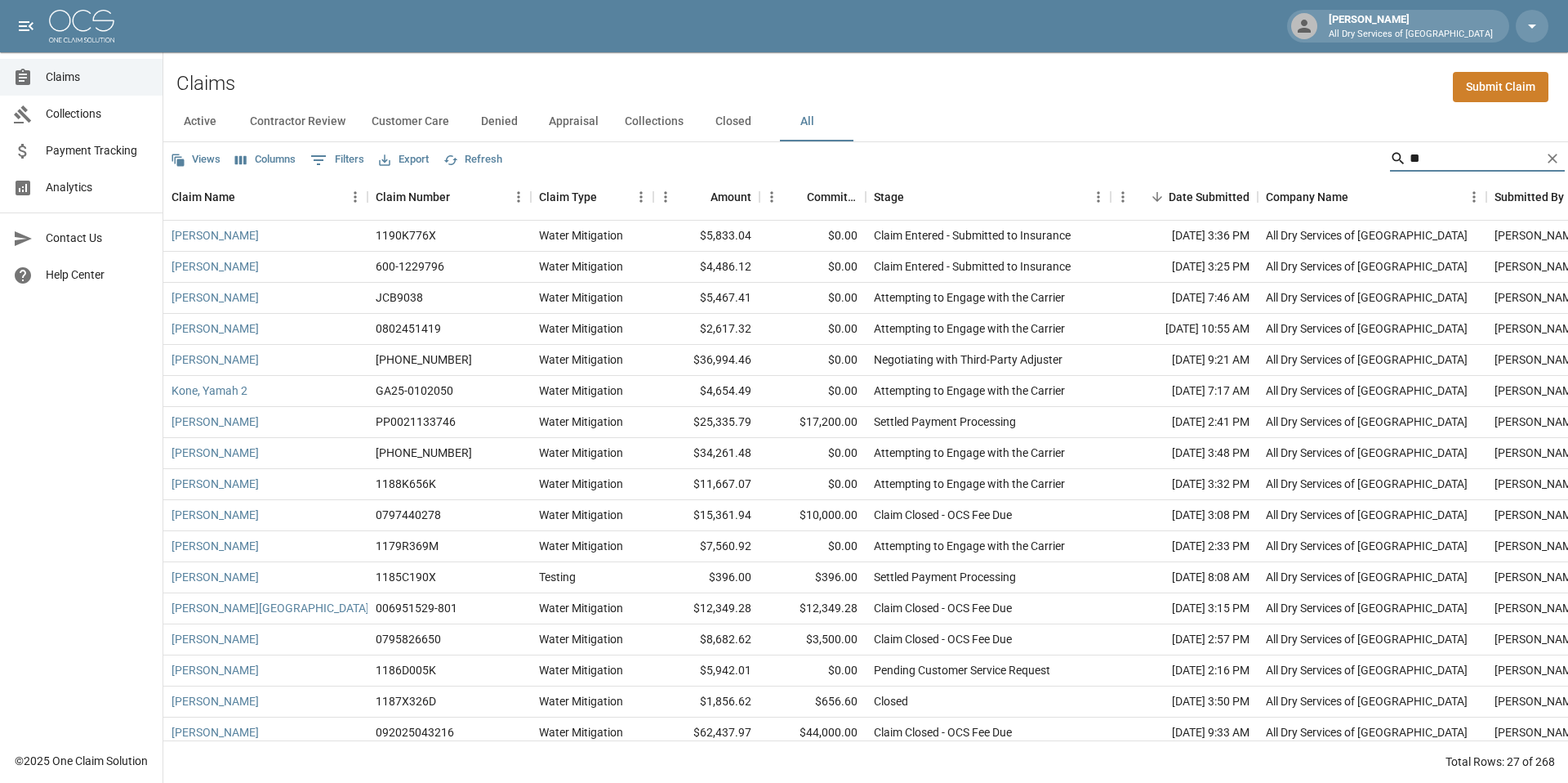
type input "*"
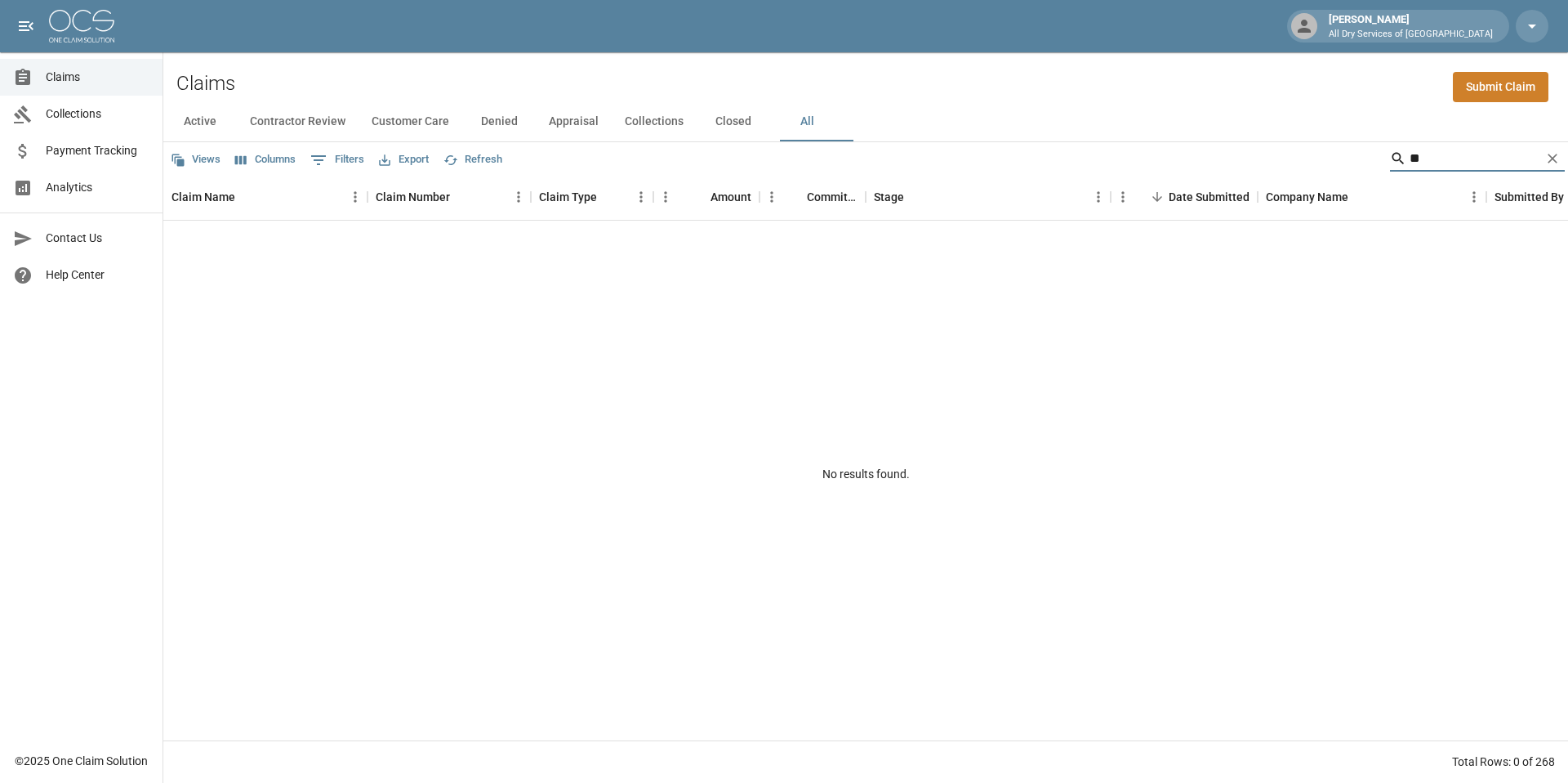
type input "*"
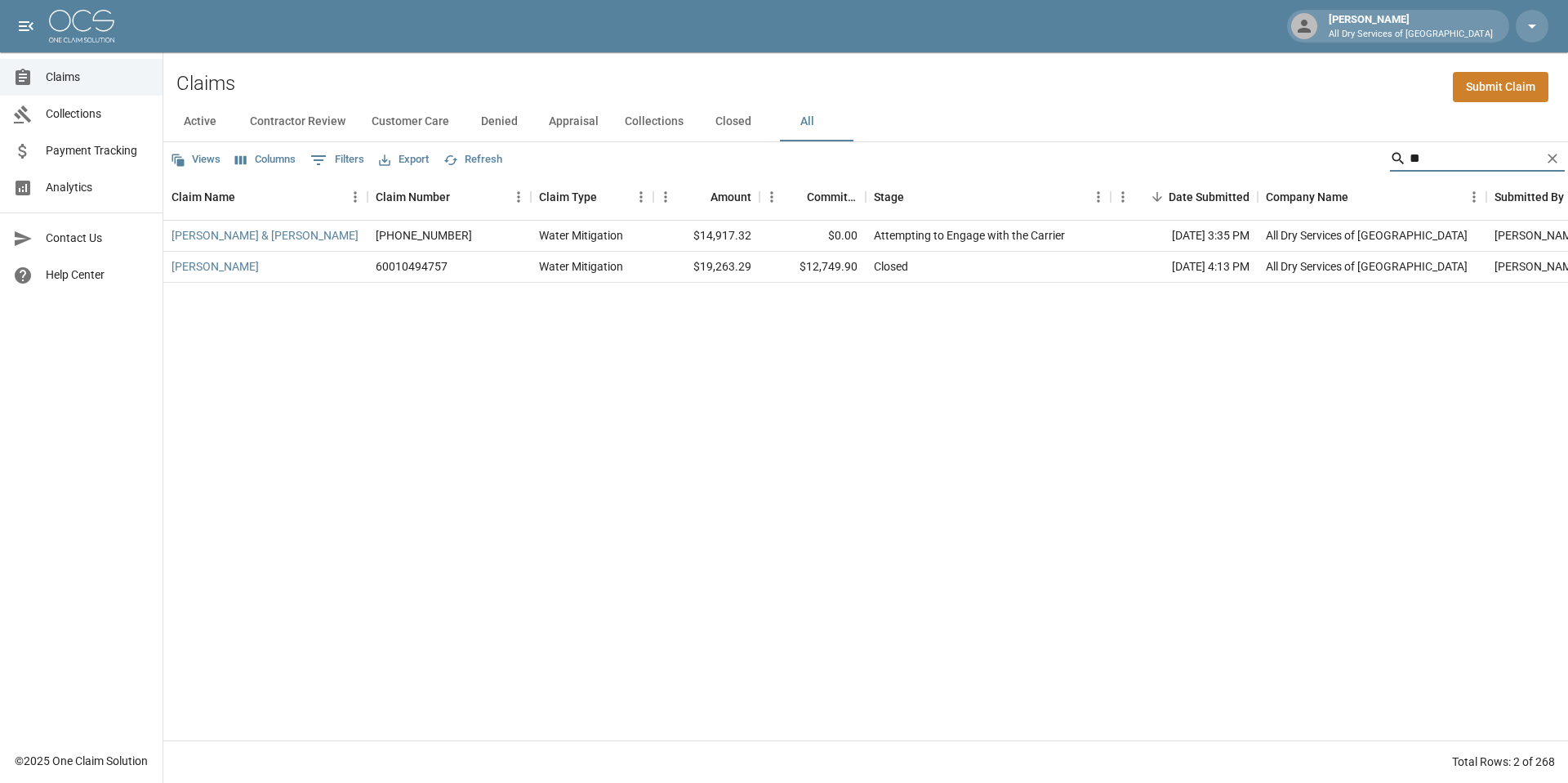
type input "*"
